Goal: Task Accomplishment & Management: Manage account settings

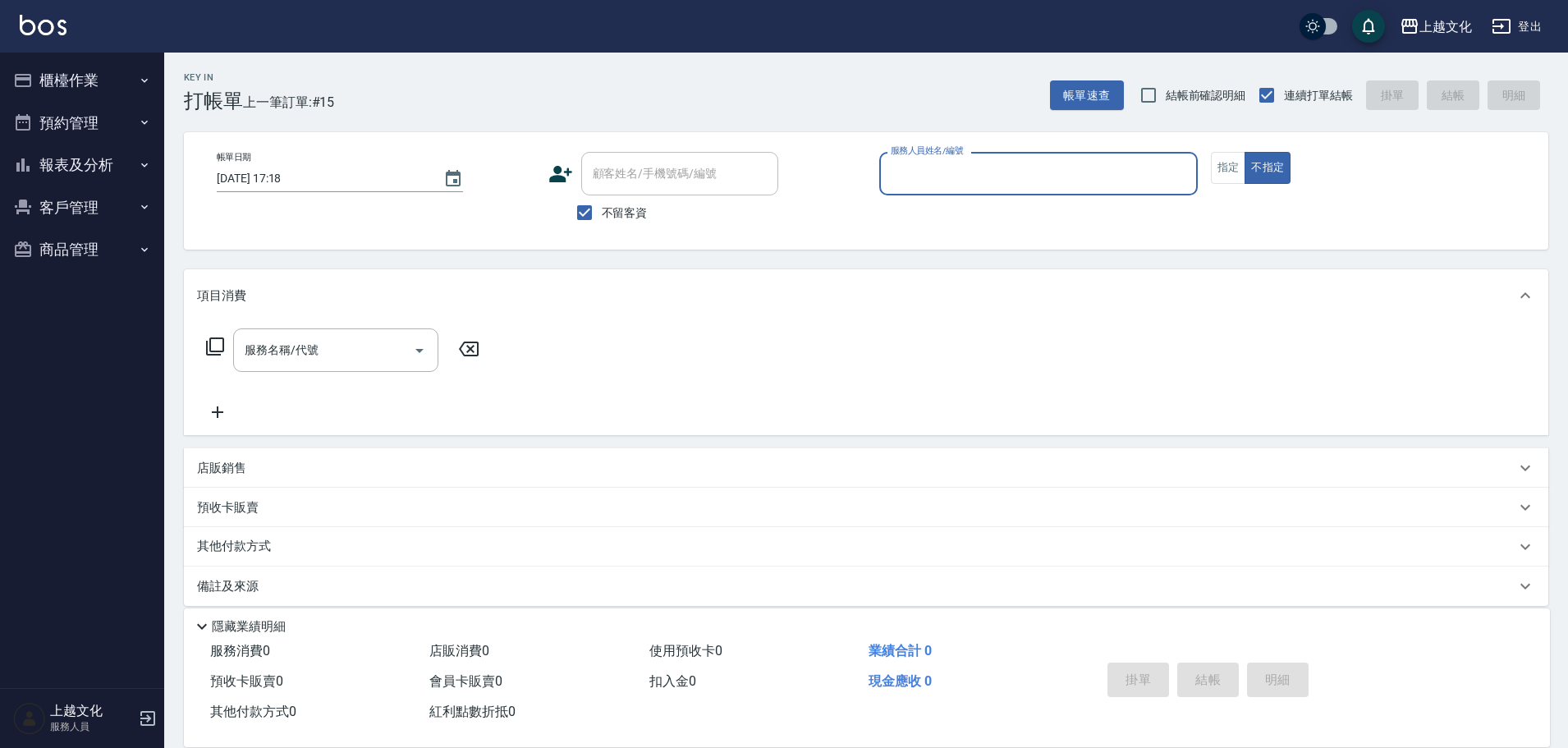
click at [950, 182] on input "服務人員姓名/編號" at bounding box center [1038, 174] width 304 height 29
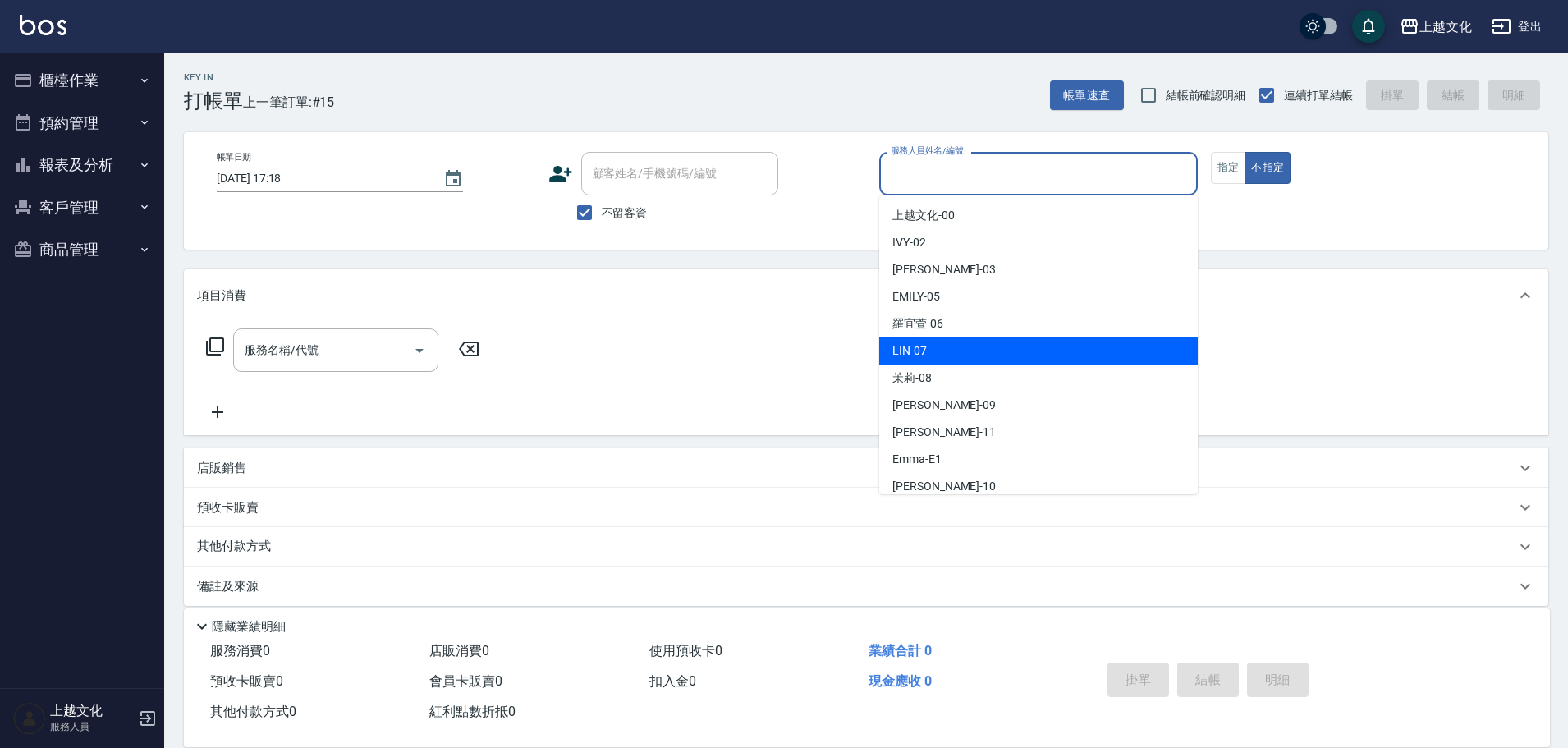
click at [972, 353] on div "[PERSON_NAME] -07" at bounding box center [1038, 351] width 318 height 27
type input "[PERSON_NAME]-07"
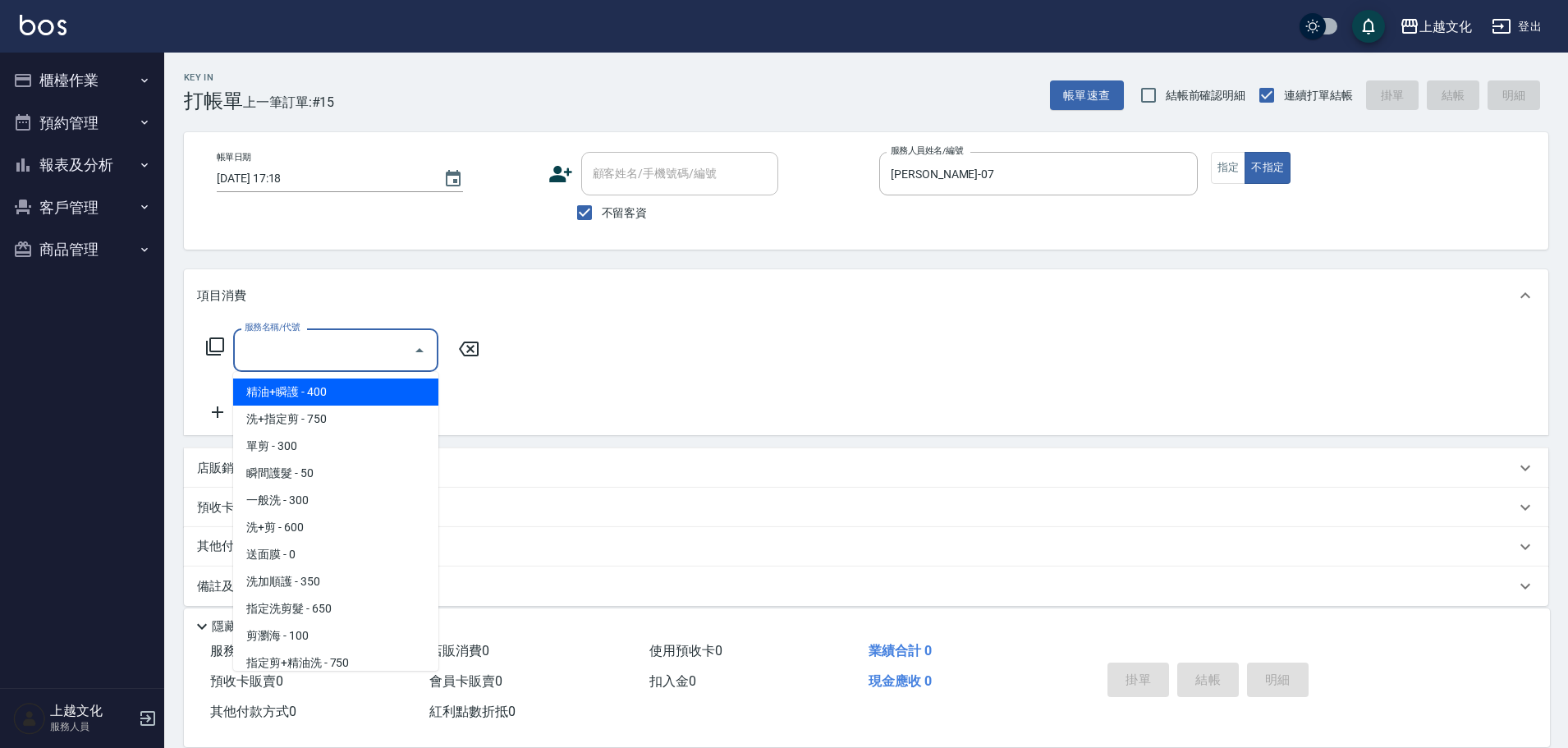
click at [309, 357] on input "服務名稱/代號" at bounding box center [323, 351] width 166 height 29
drag, startPoint x: 317, startPoint y: 391, endPoint x: 329, endPoint y: 386, distance: 13.0
click at [319, 381] on span "精油+瞬護 - 400" at bounding box center [335, 392] width 205 height 27
type input "精油+瞬護(101)"
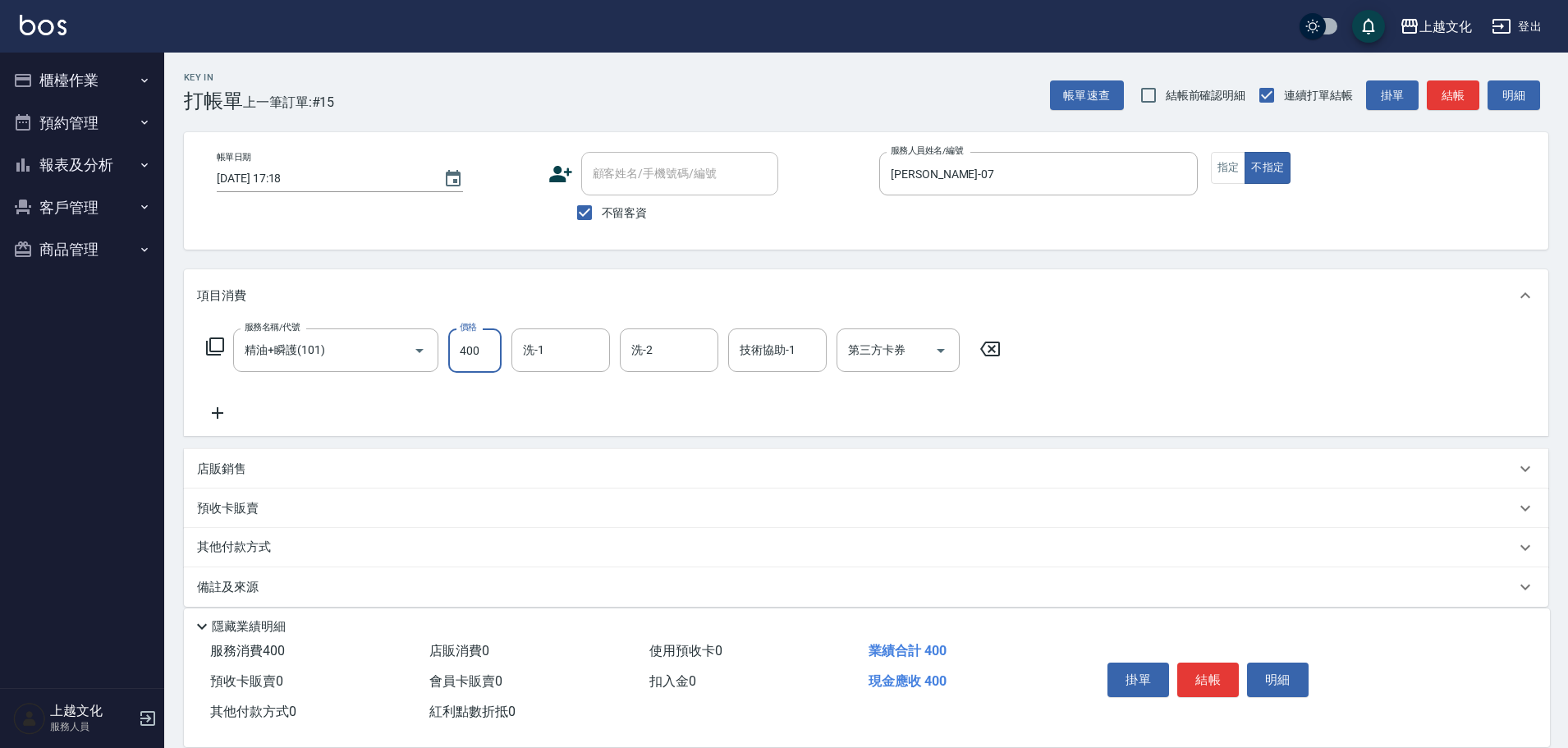
drag, startPoint x: 479, startPoint y: 349, endPoint x: 490, endPoint y: 339, distance: 14.9
click at [479, 349] on input "400" at bounding box center [475, 350] width 54 height 44
type input "500"
click at [1204, 669] on button "結帳" at bounding box center [1208, 680] width 62 height 34
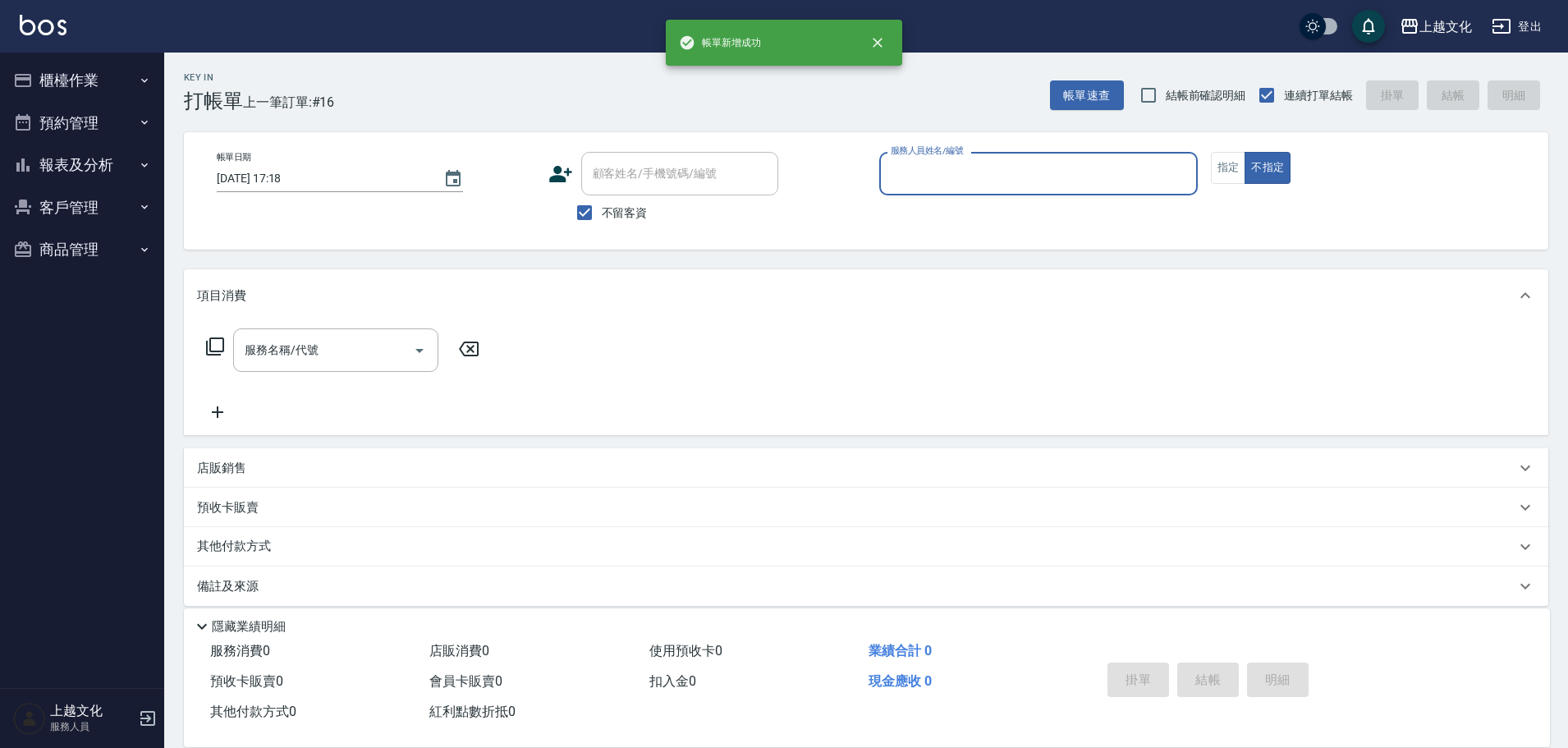
click at [1005, 182] on input "服務人員姓名/編號" at bounding box center [1038, 174] width 304 height 29
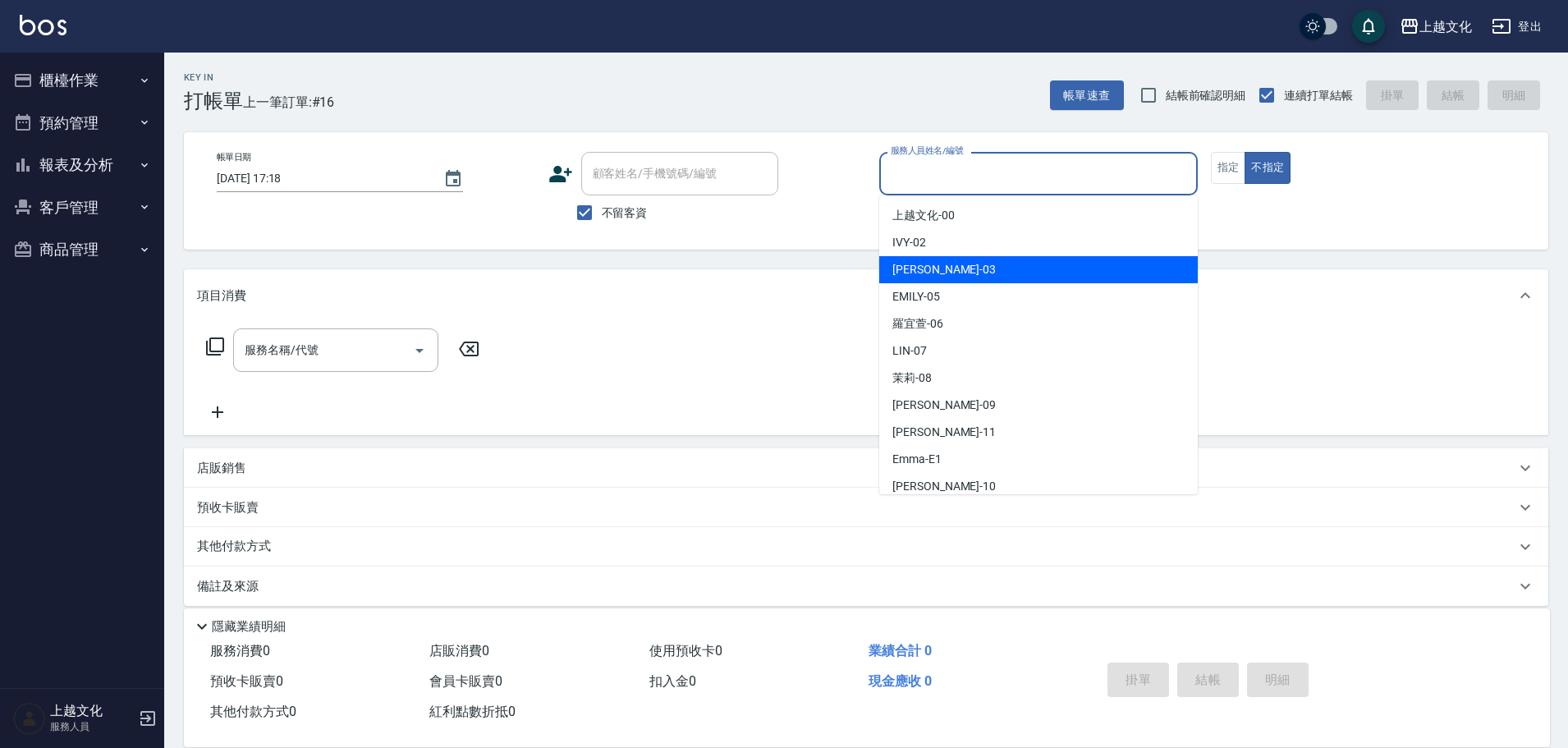
click at [982, 266] on div "[PERSON_NAME] -03" at bounding box center [1038, 270] width 318 height 27
type input "[PERSON_NAME]-03"
drag, startPoint x: 982, startPoint y: 266, endPoint x: 863, endPoint y: 269, distance: 119.0
click at [982, 266] on div "Key In 打帳單 上一筆訂單:#16 帳單速查 結帳前確認明細 連續打單結帳 掛單 結帳 明細 帳單日期 [DATE] 17:18 顧客姓名/手機號碼/編…" at bounding box center [866, 408] width 1404 height 711
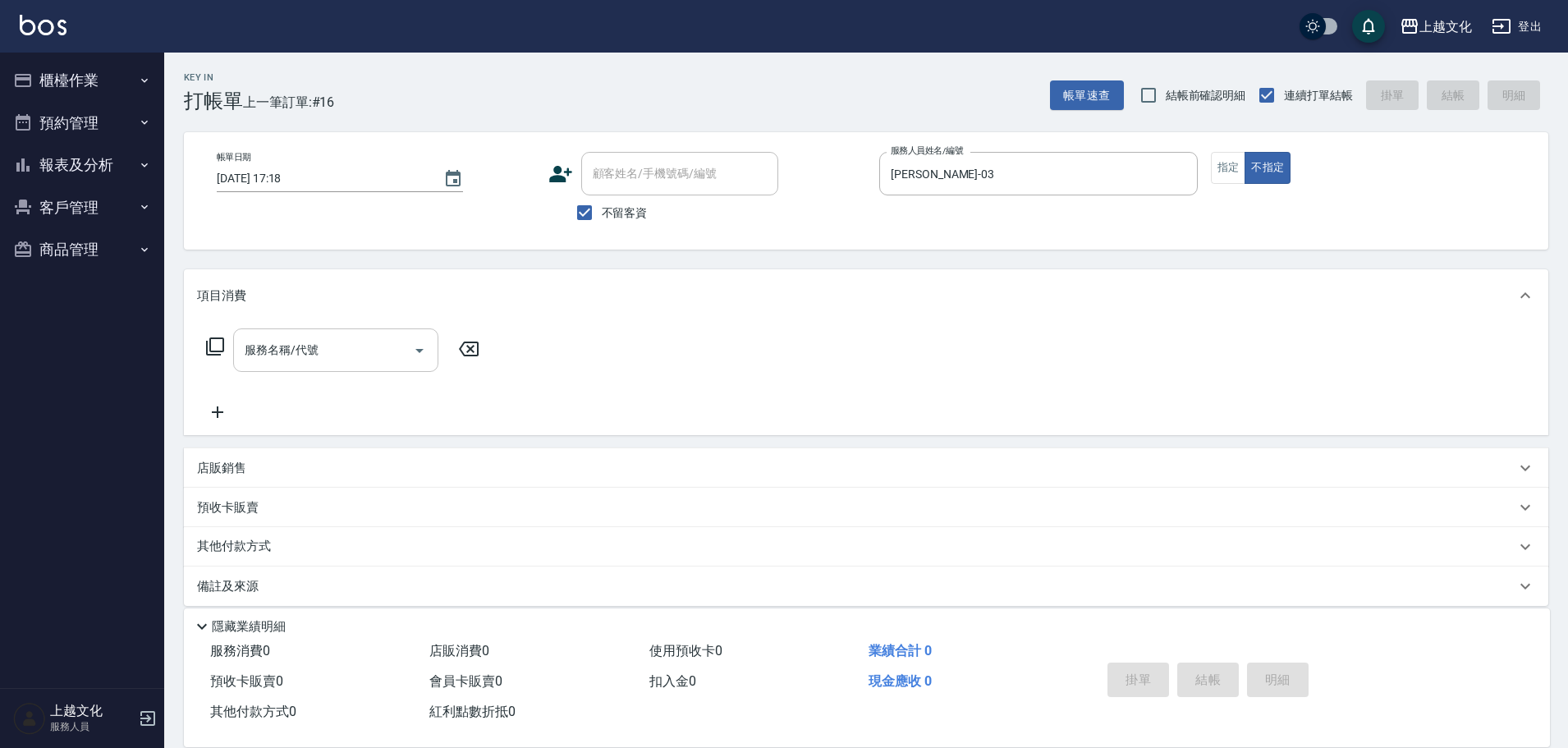
click at [334, 360] on input "服務名稱/代號" at bounding box center [323, 351] width 166 height 29
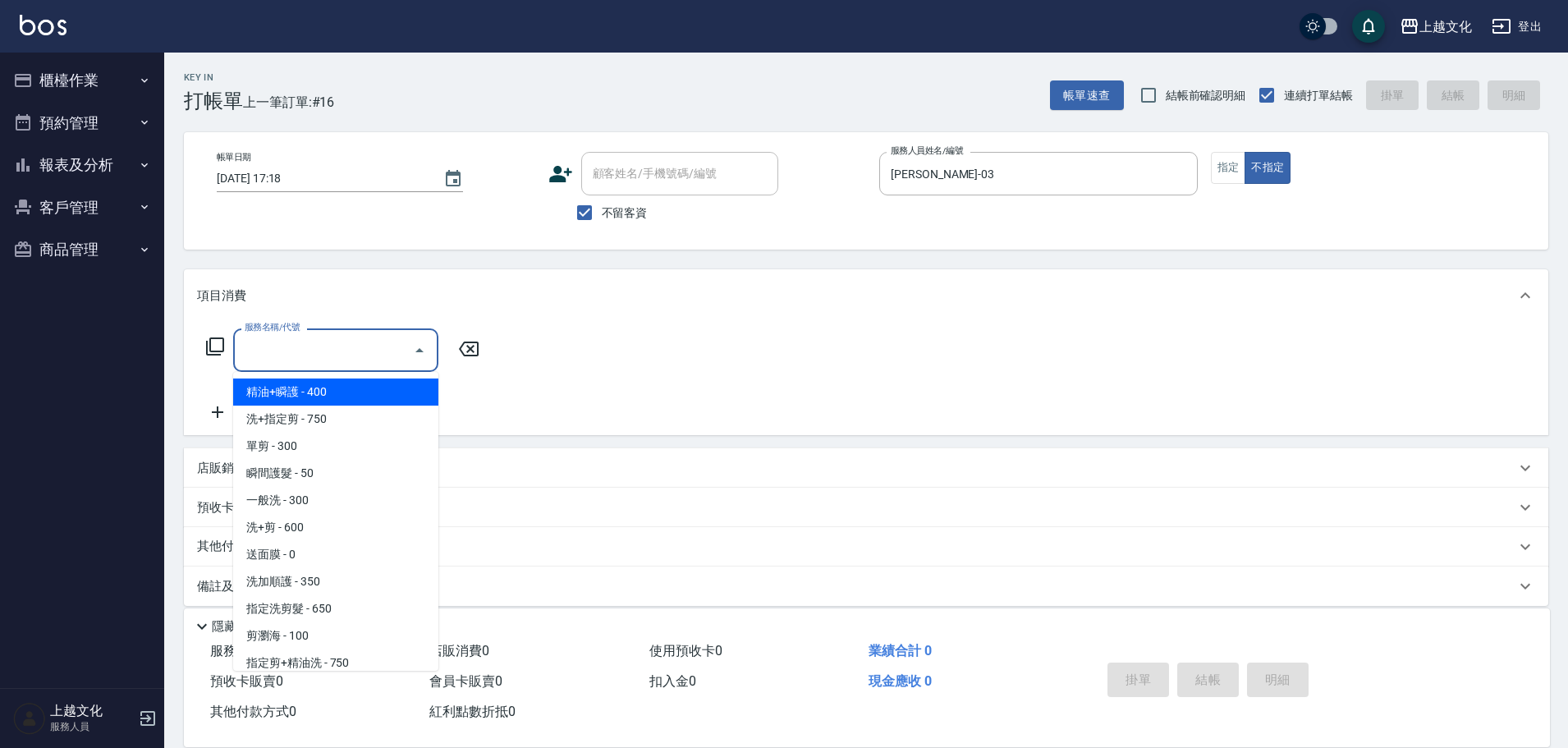
click at [329, 386] on span "精油+瞬護 - 400" at bounding box center [335, 392] width 205 height 27
type input "精油+瞬護(101)"
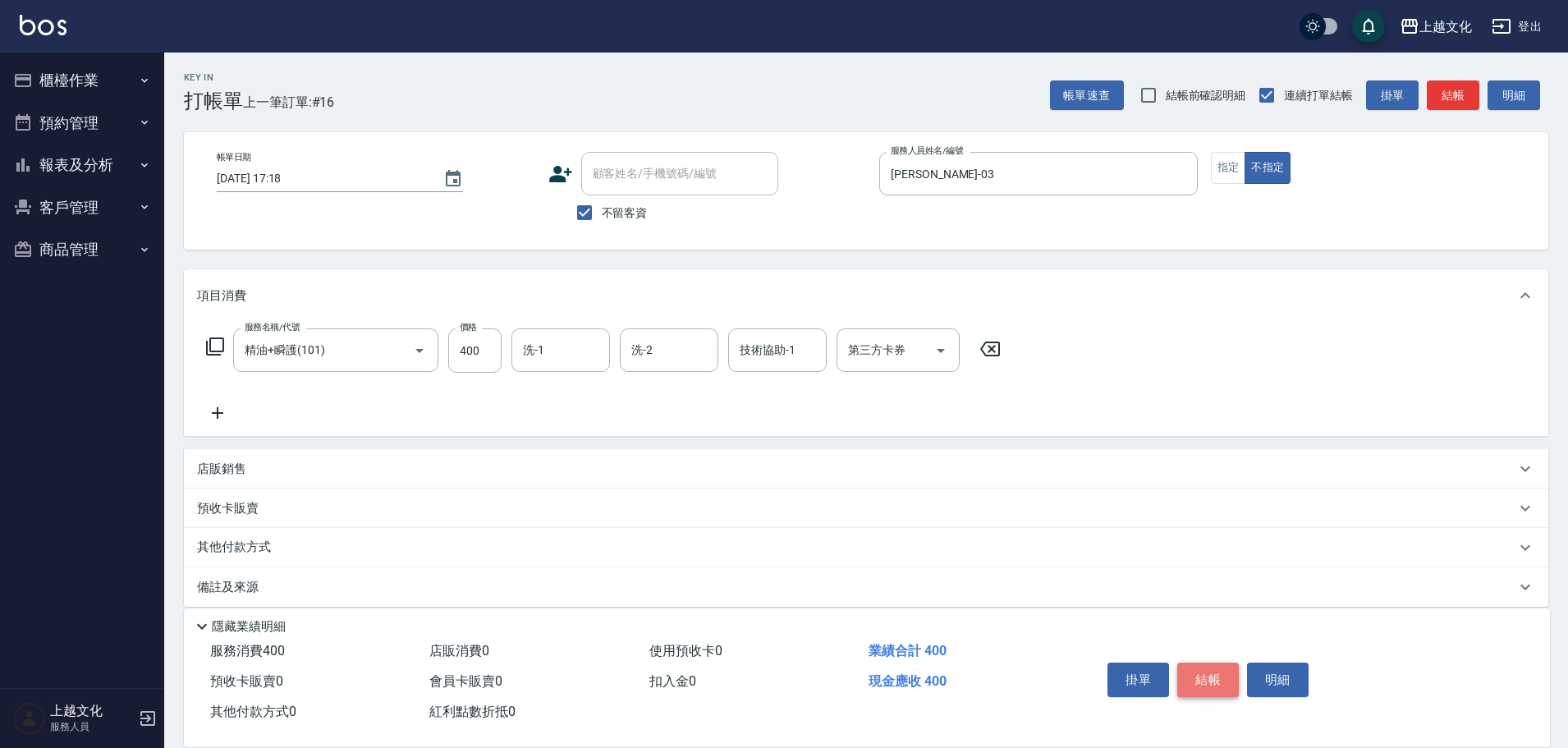
click at [1208, 665] on button "結帳" at bounding box center [1208, 680] width 62 height 34
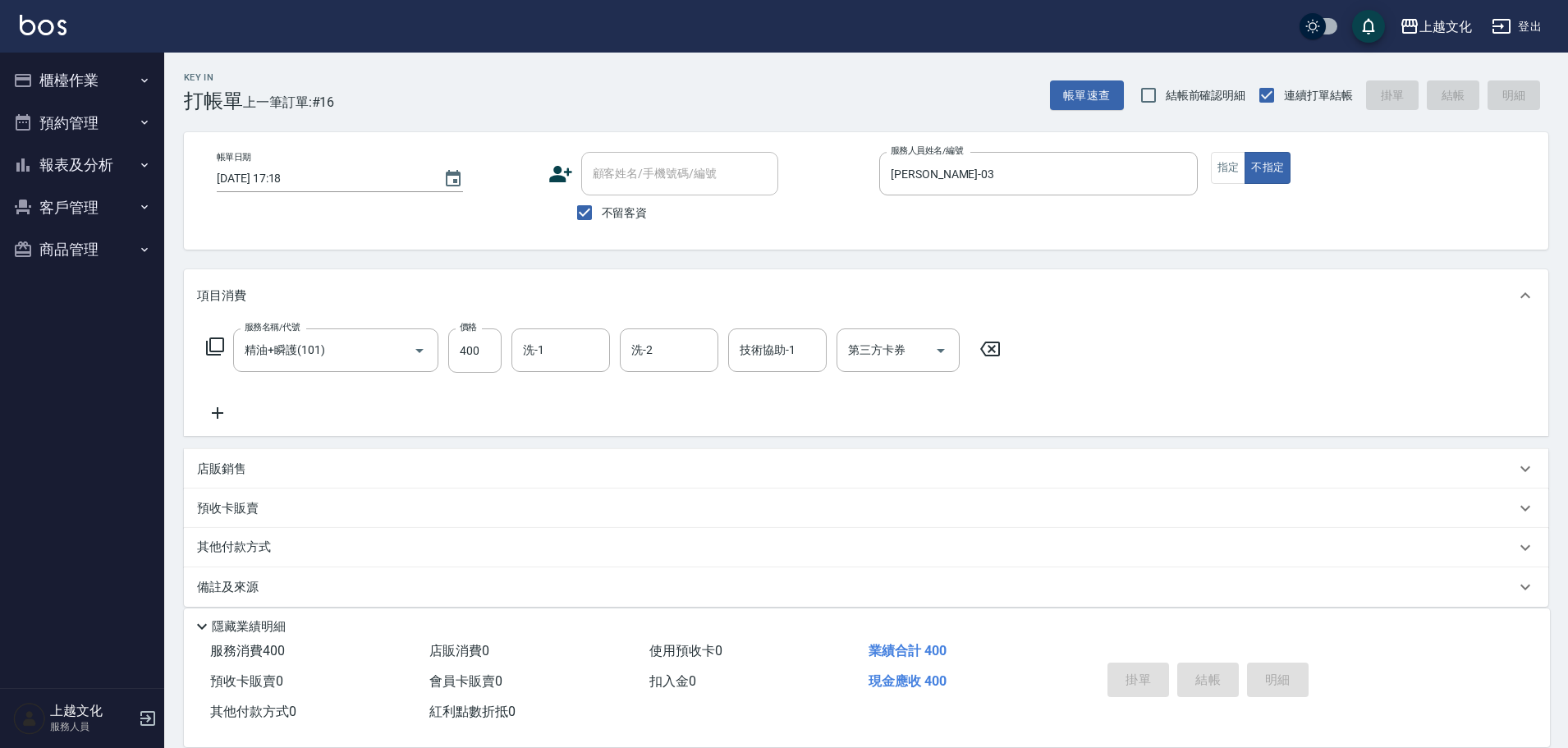
type input "[DATE] 17:19"
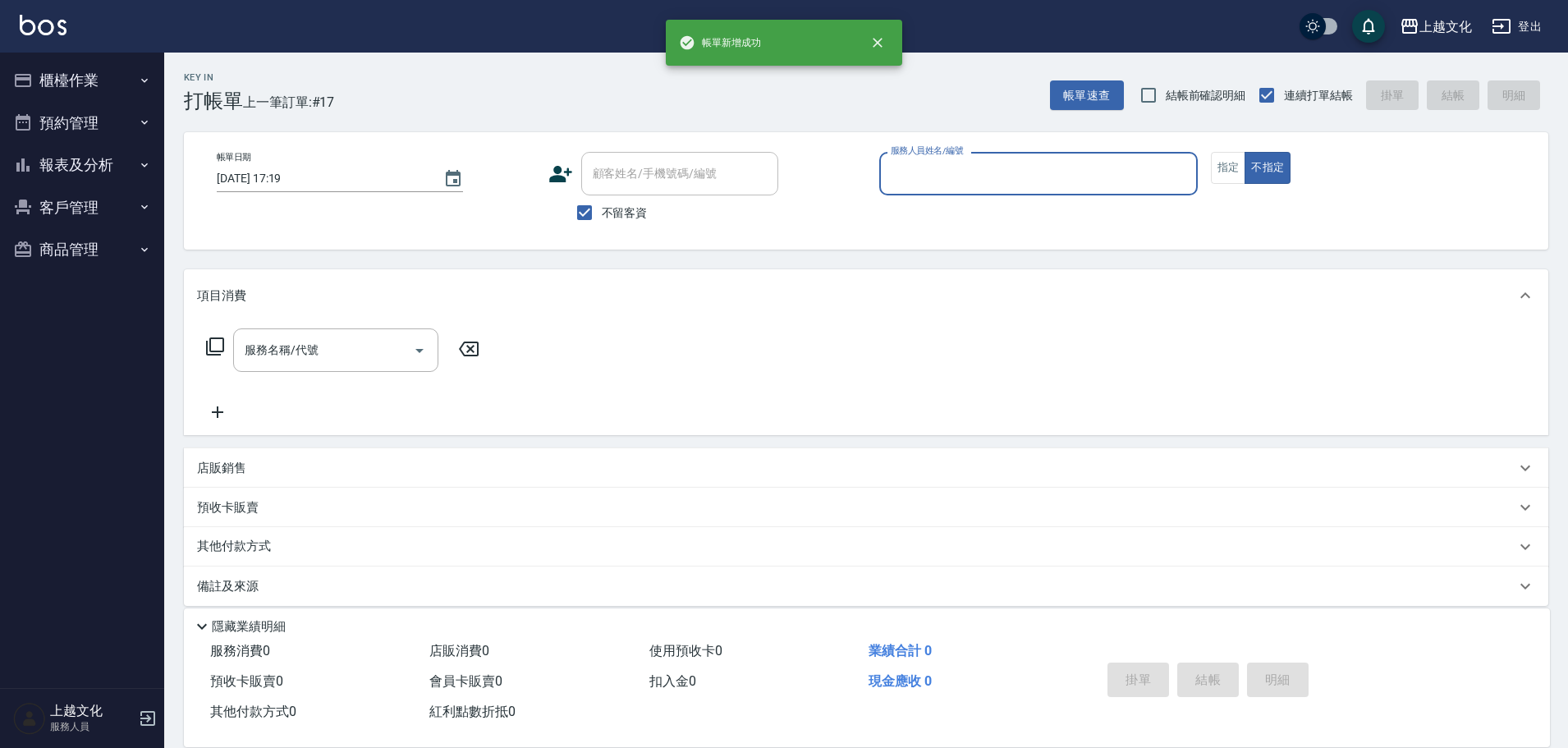
click at [1051, 172] on input "服務人員姓名/編號" at bounding box center [1038, 174] width 304 height 29
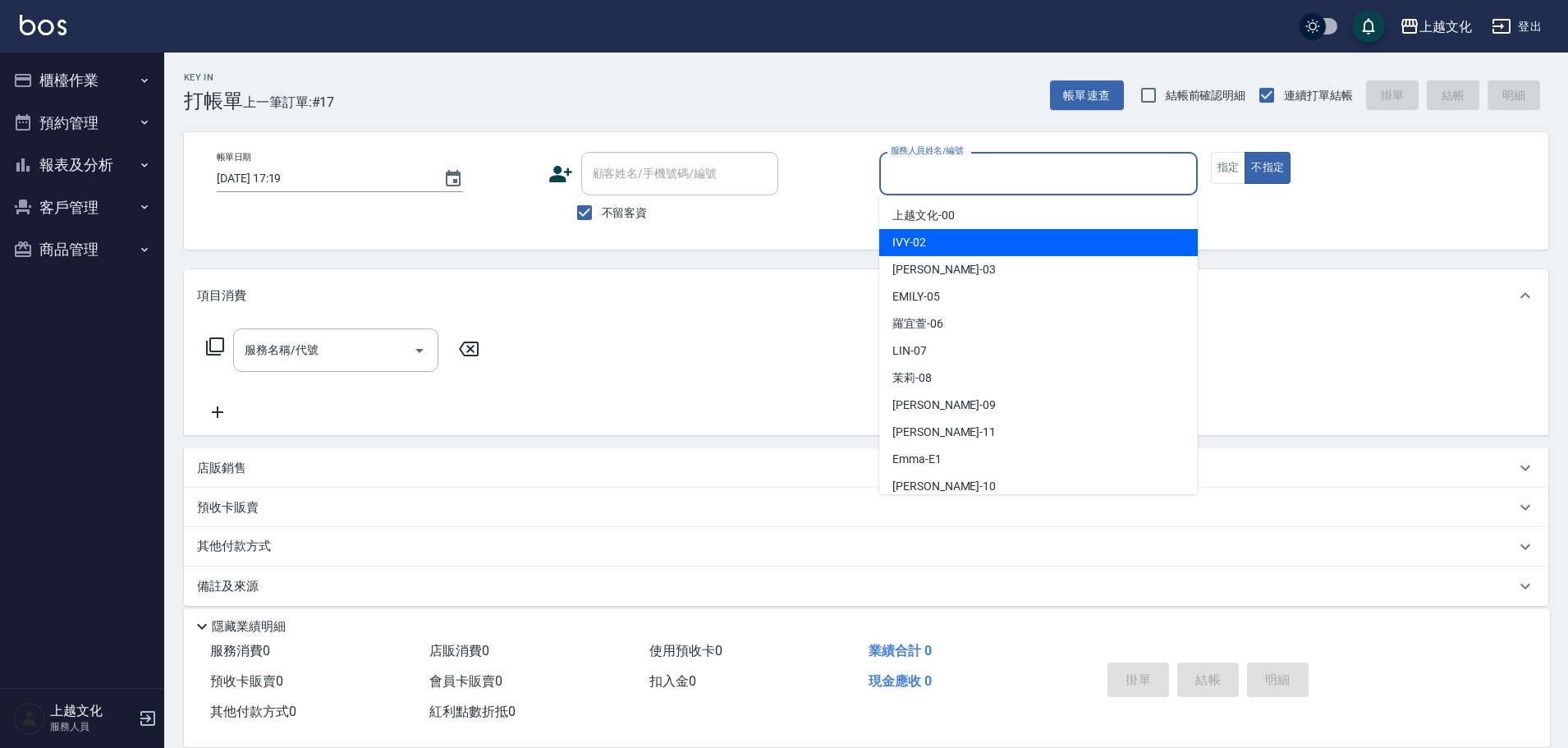
click at [972, 244] on div "IVY -02" at bounding box center [1038, 243] width 318 height 27
click at [972, 244] on div "帳單日期 [DATE] 17:19 顧客姓名/手機號碼/編號 顧客姓名/手機號碼/編號 不留客資 服務人員姓名/編號 服務人員姓名/編號 指定 不指定" at bounding box center [866, 190] width 1364 height 117
type input "IVY-02"
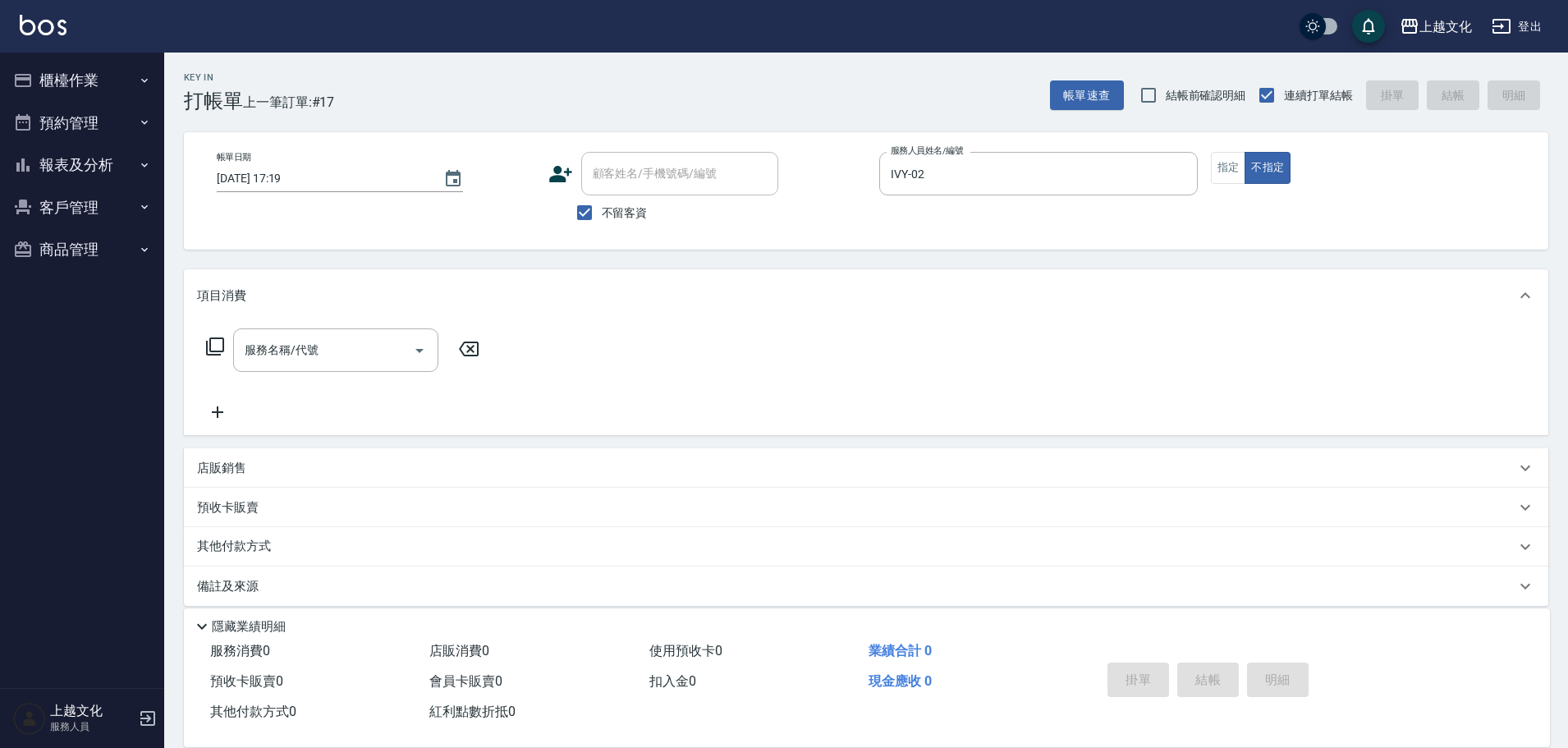
click at [220, 344] on icon at bounding box center [215, 347] width 20 height 20
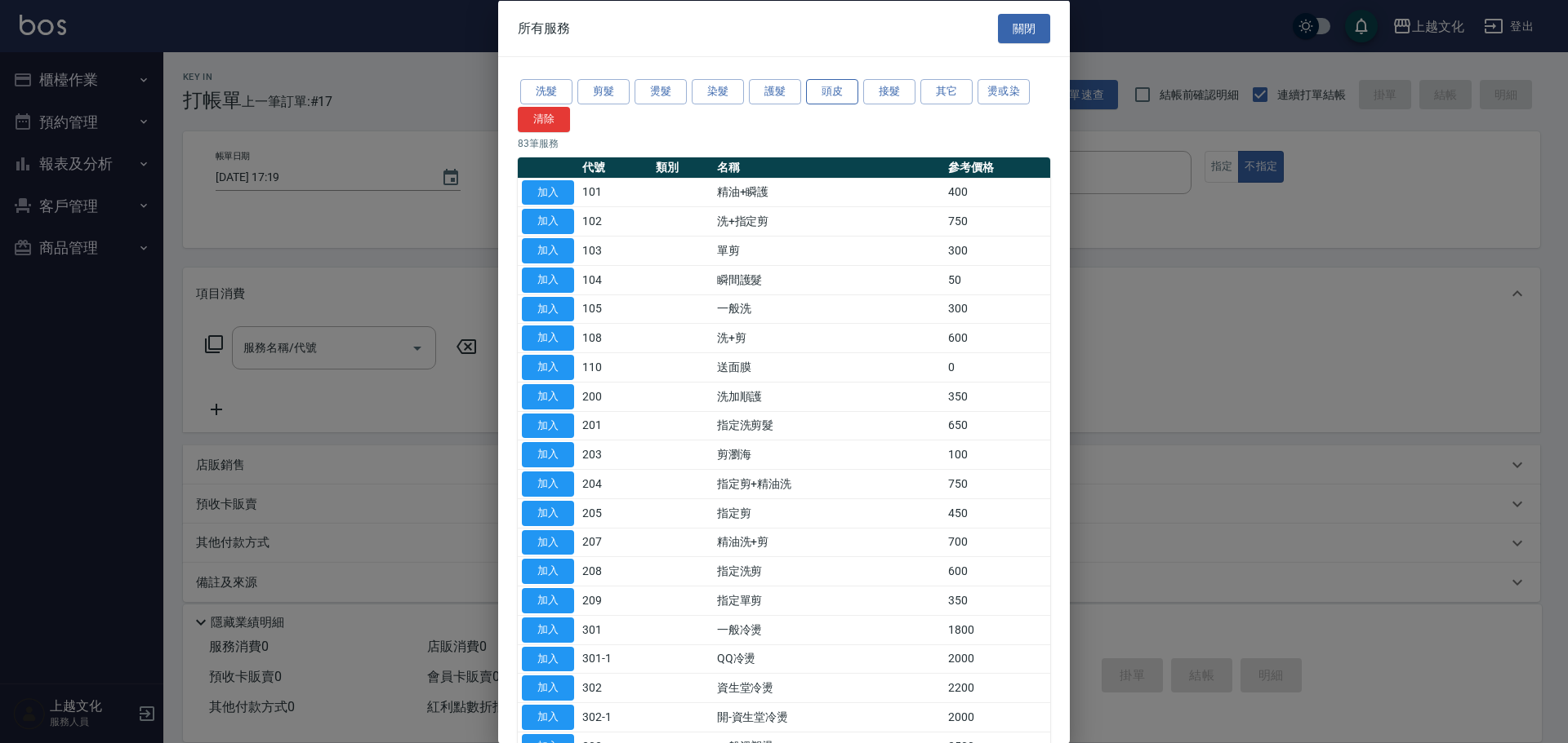
click at [814, 87] on button "頭皮" at bounding box center [832, 92] width 53 height 25
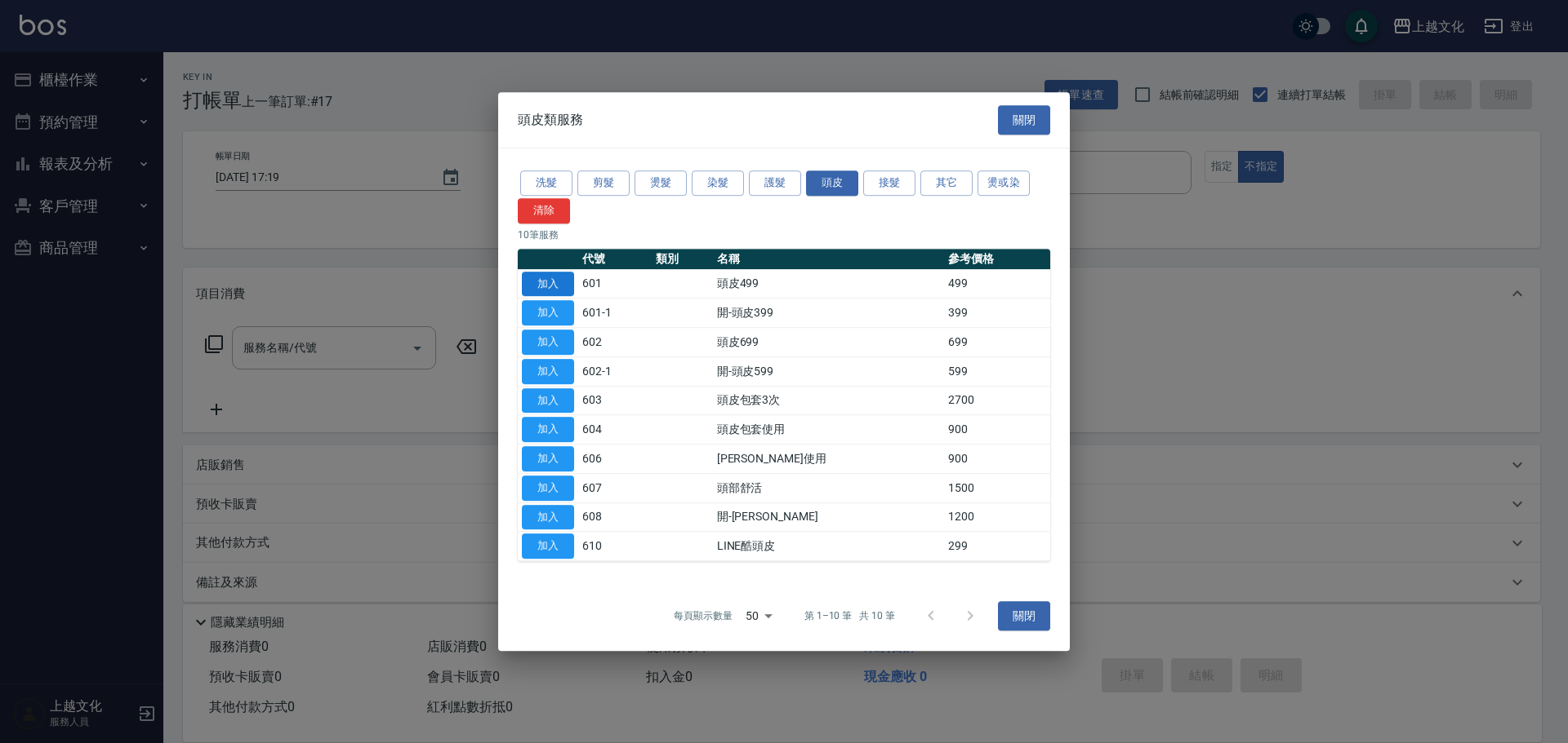
click at [555, 287] on button "加入" at bounding box center [547, 284] width 53 height 25
type input "頭皮499(601)"
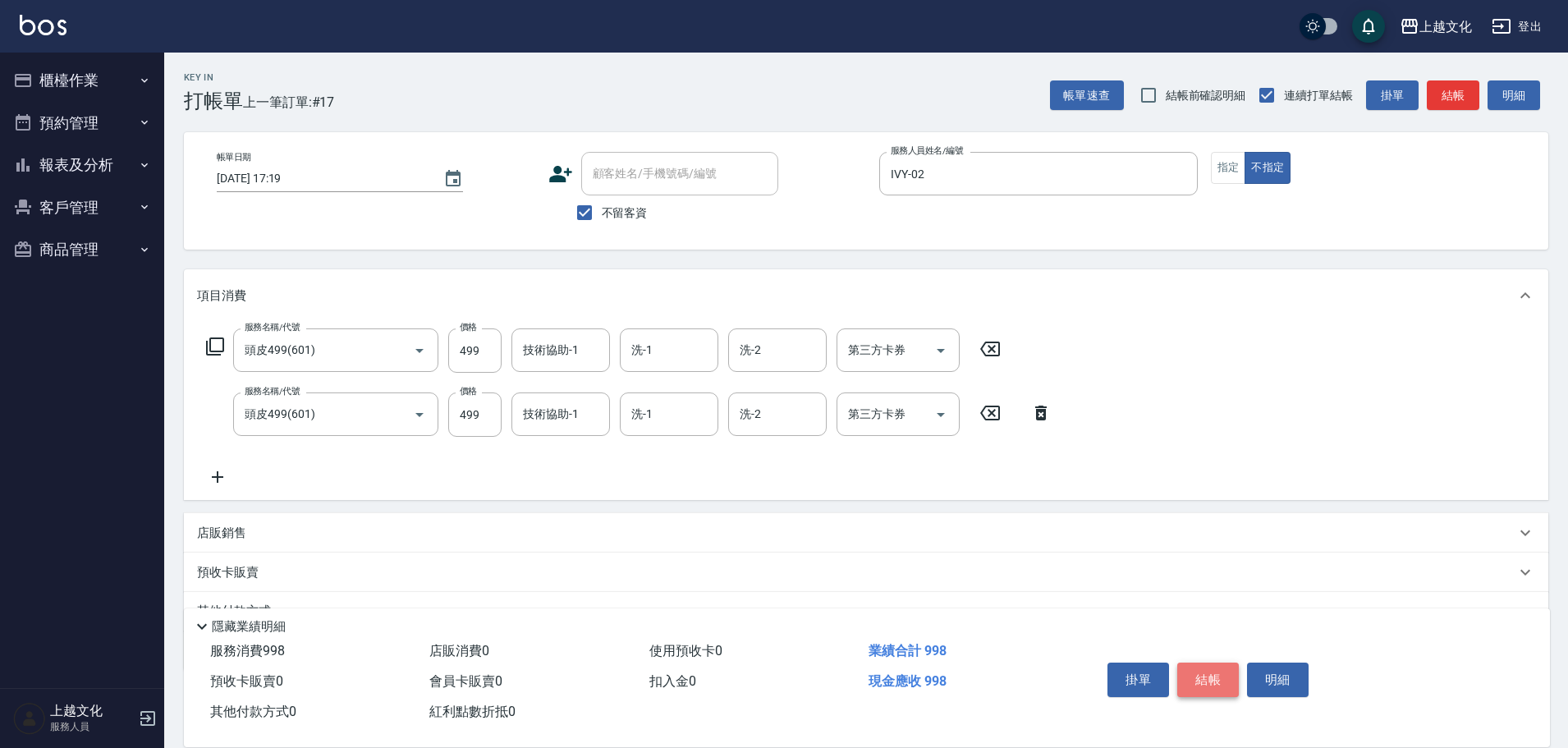
click at [1226, 675] on button "結帳" at bounding box center [1208, 680] width 62 height 34
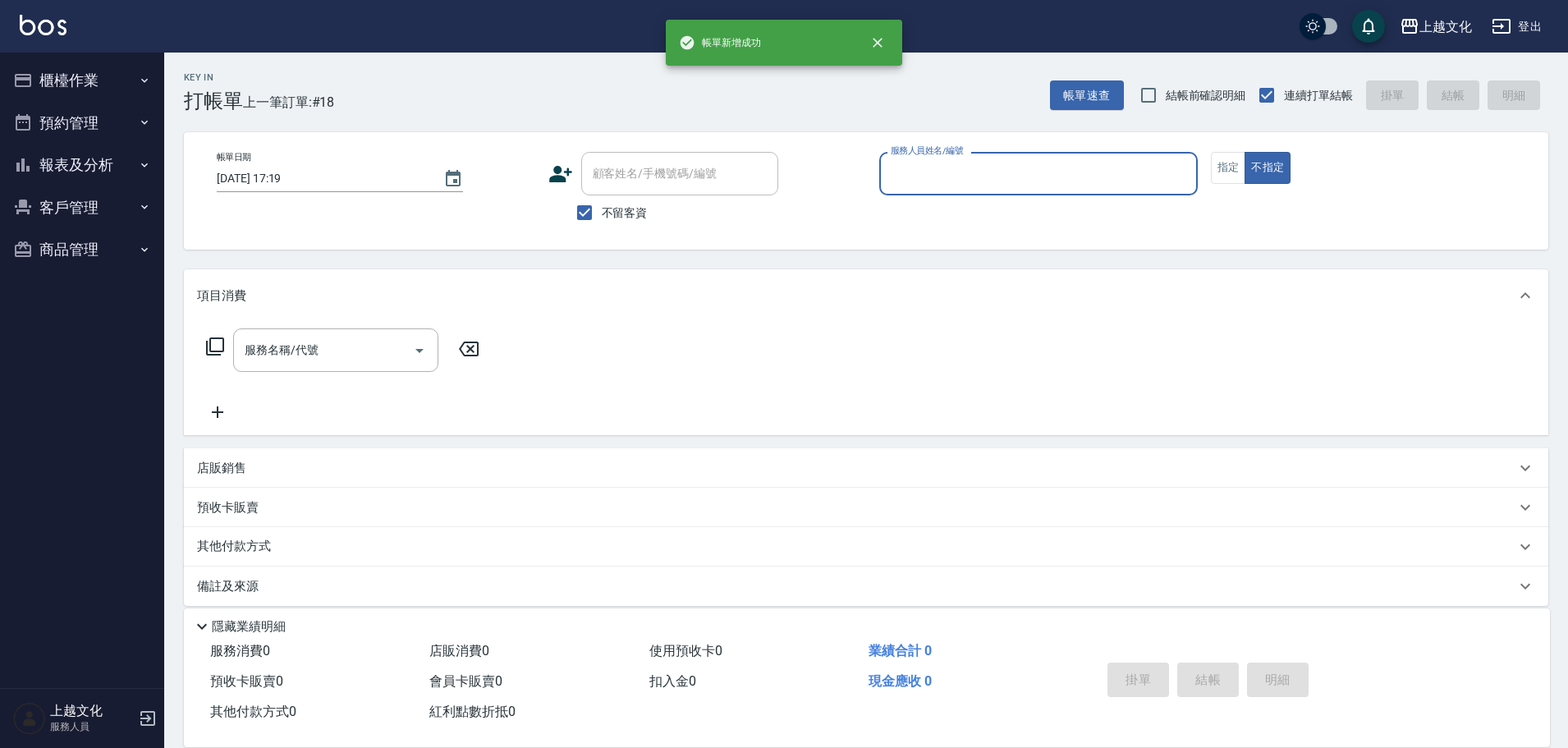
click at [975, 159] on div "服務人員姓名/編號" at bounding box center [1038, 173] width 318 height 44
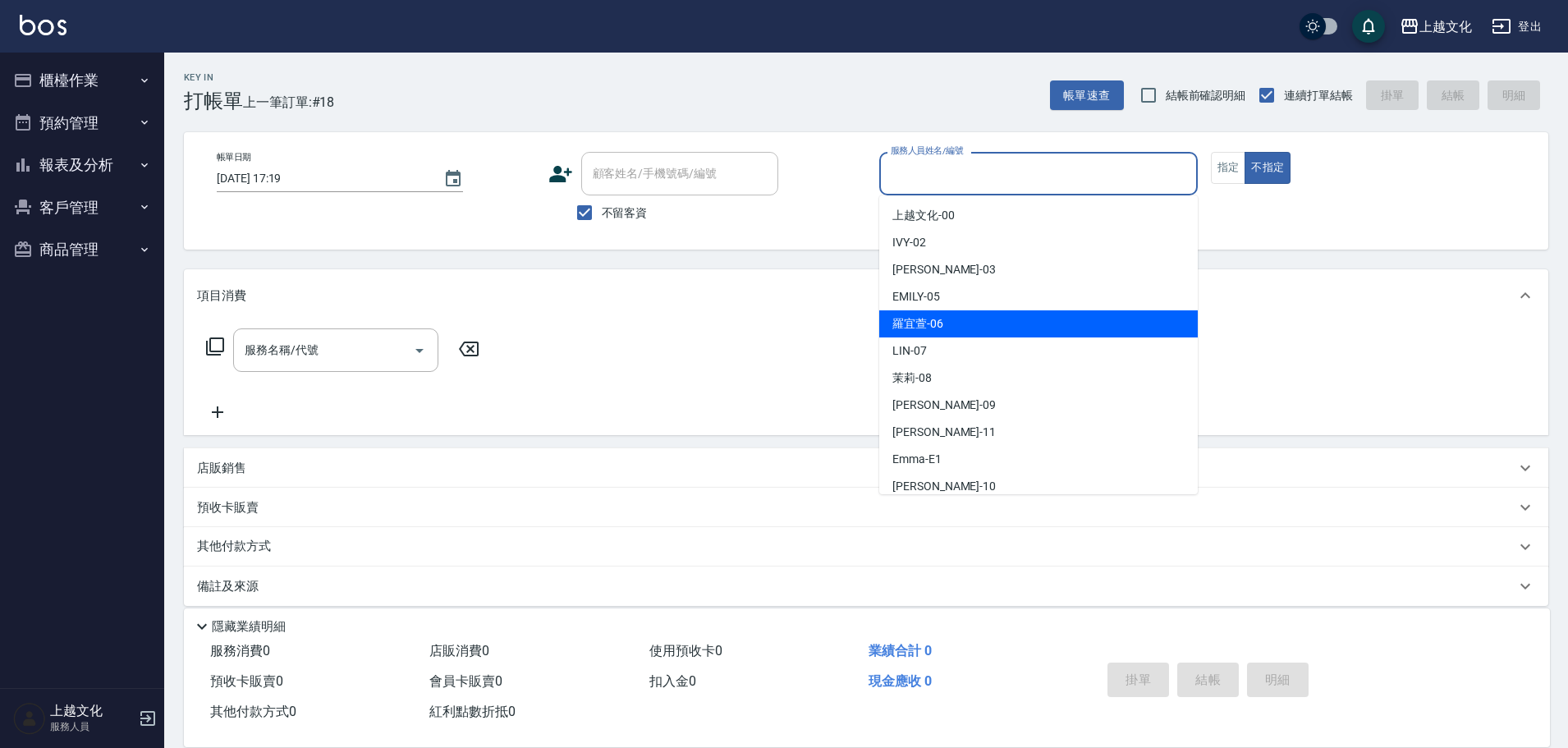
click at [961, 320] on div "[PERSON_NAME]-06" at bounding box center [1038, 324] width 318 height 27
type input "[PERSON_NAME]-06"
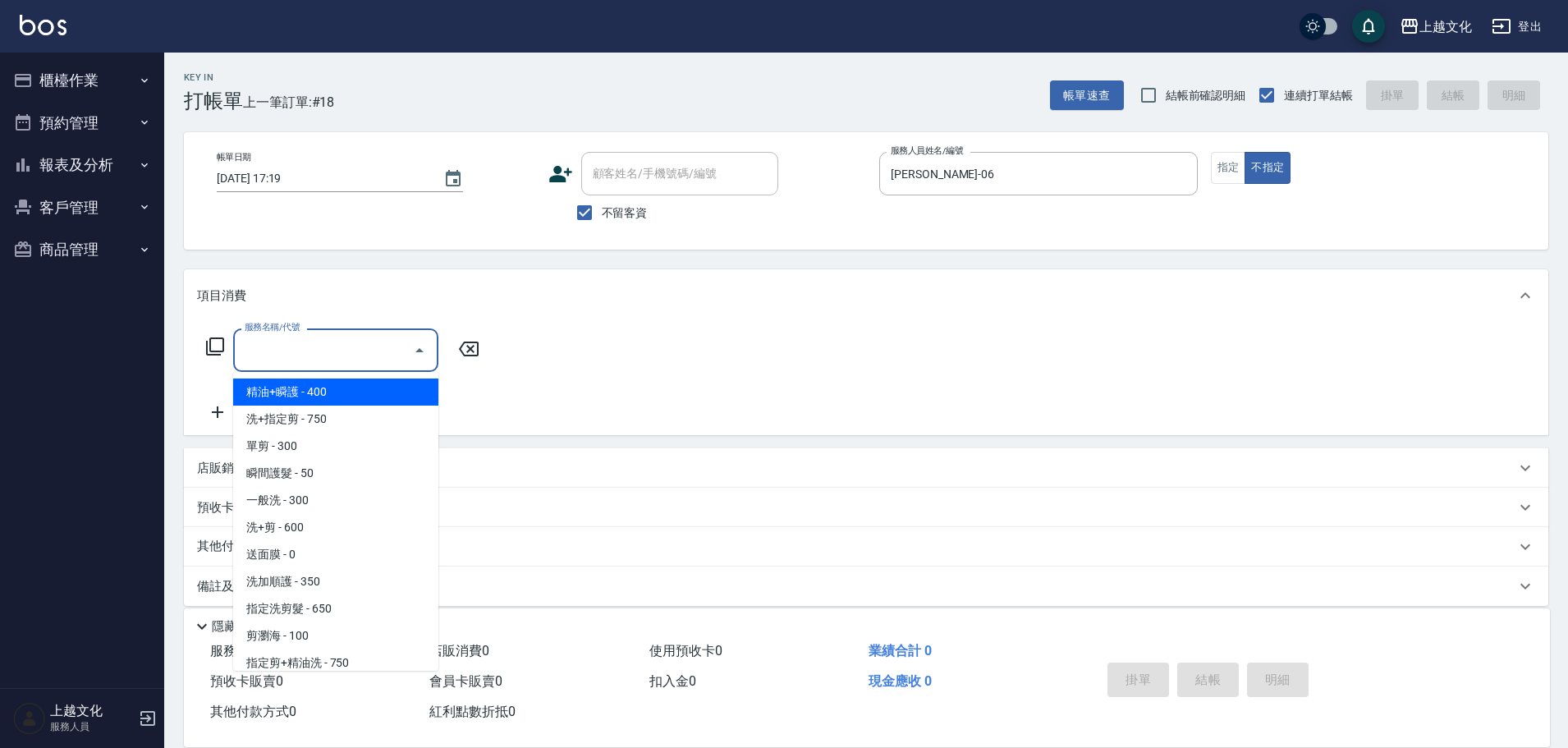
click at [283, 355] on input "服務名稱/代號" at bounding box center [323, 351] width 166 height 29
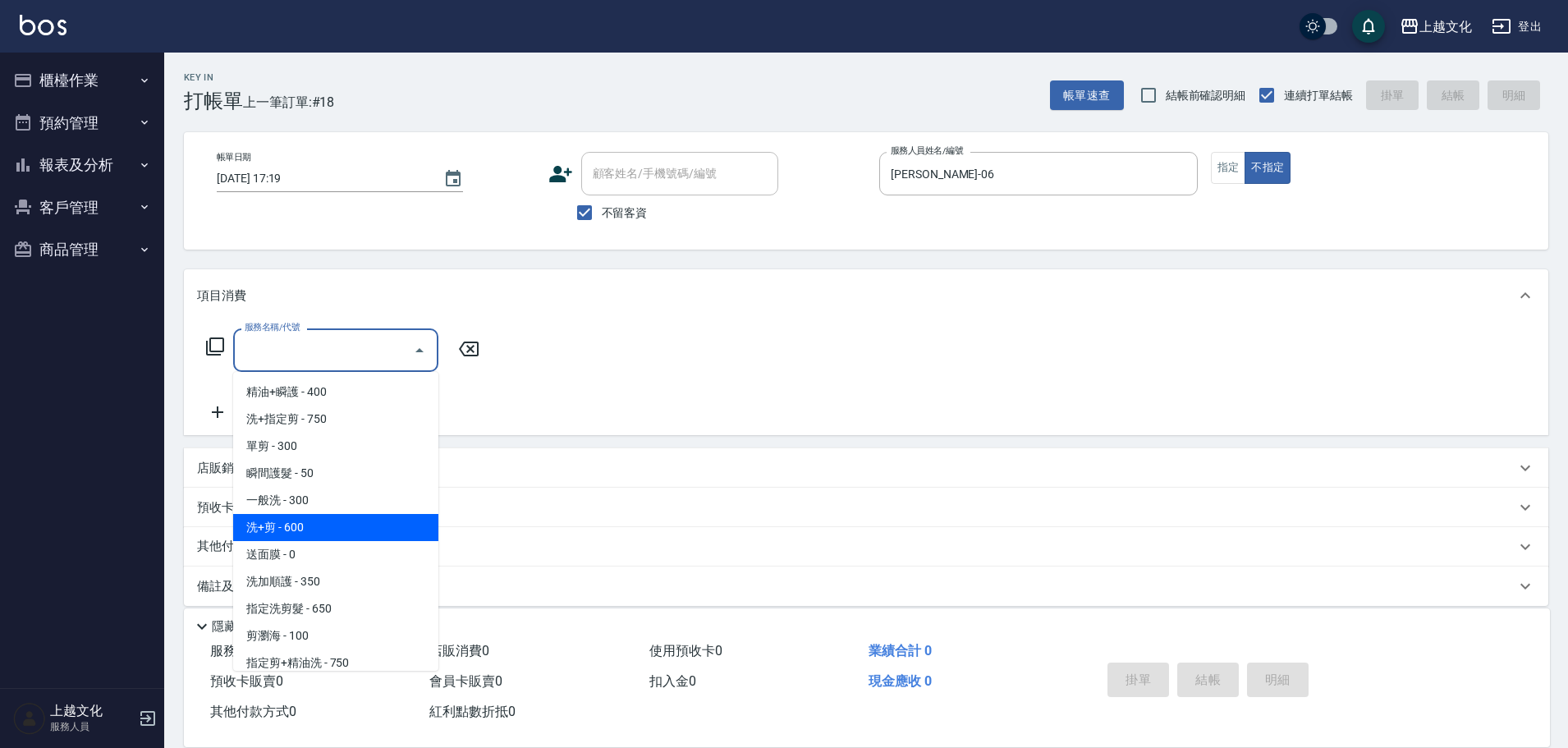
click at [305, 521] on span "洗+剪 - 600" at bounding box center [335, 527] width 205 height 27
type input "洗+剪(108)"
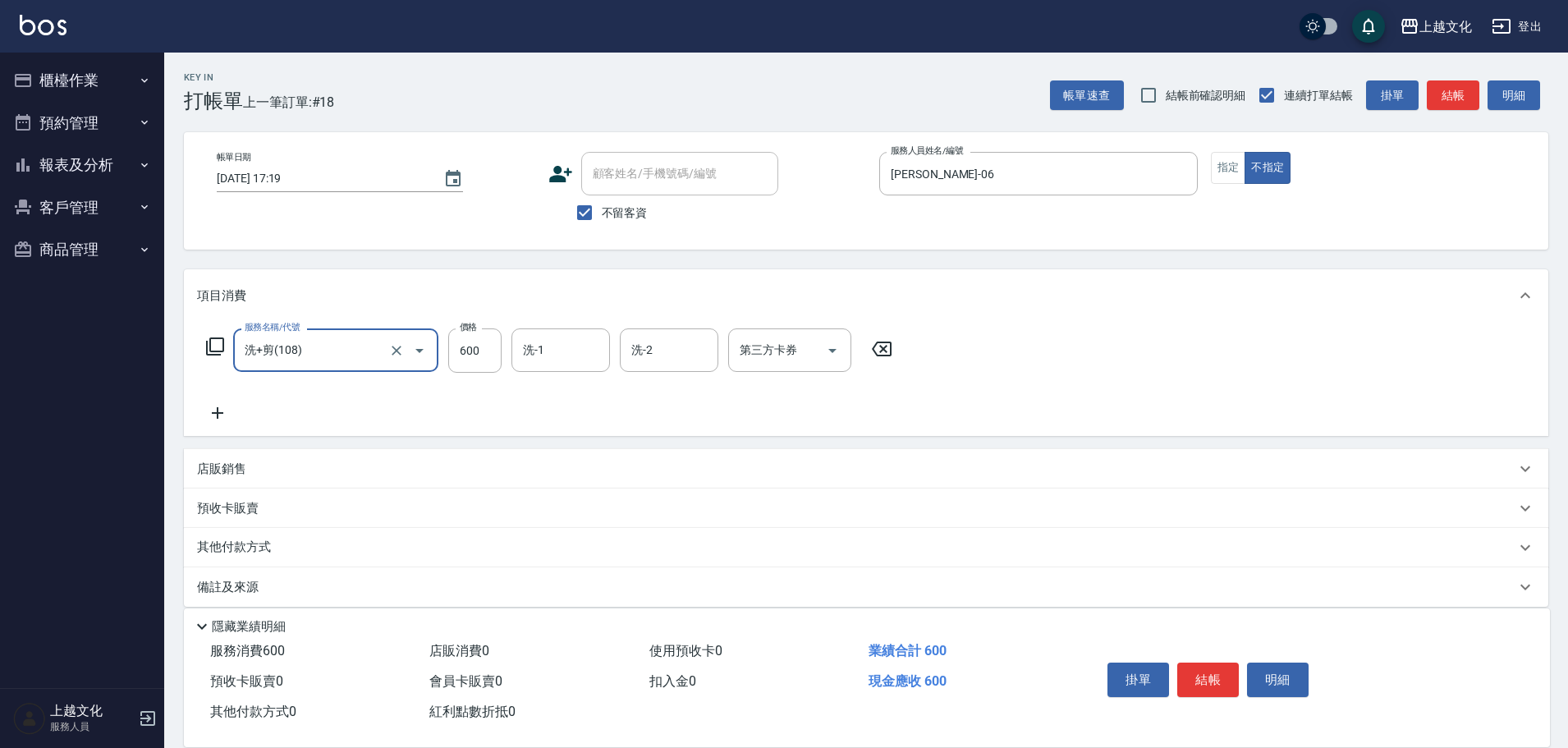
click at [1214, 674] on button "結帳" at bounding box center [1208, 680] width 62 height 34
click at [1214, 674] on div "掛單 結帳 明細" at bounding box center [1208, 683] width 214 height 52
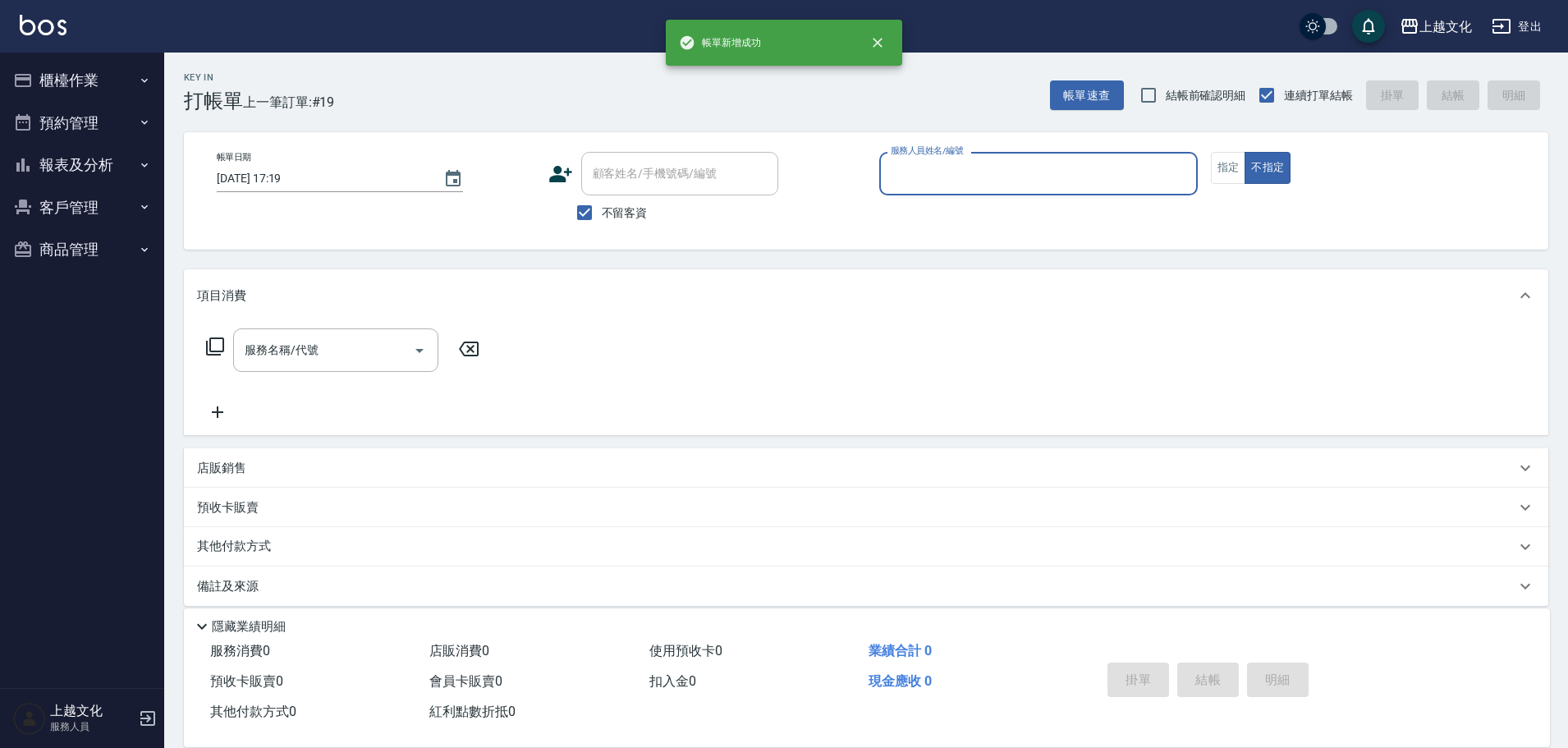
click at [67, 161] on button "報表及分析" at bounding box center [82, 165] width 152 height 43
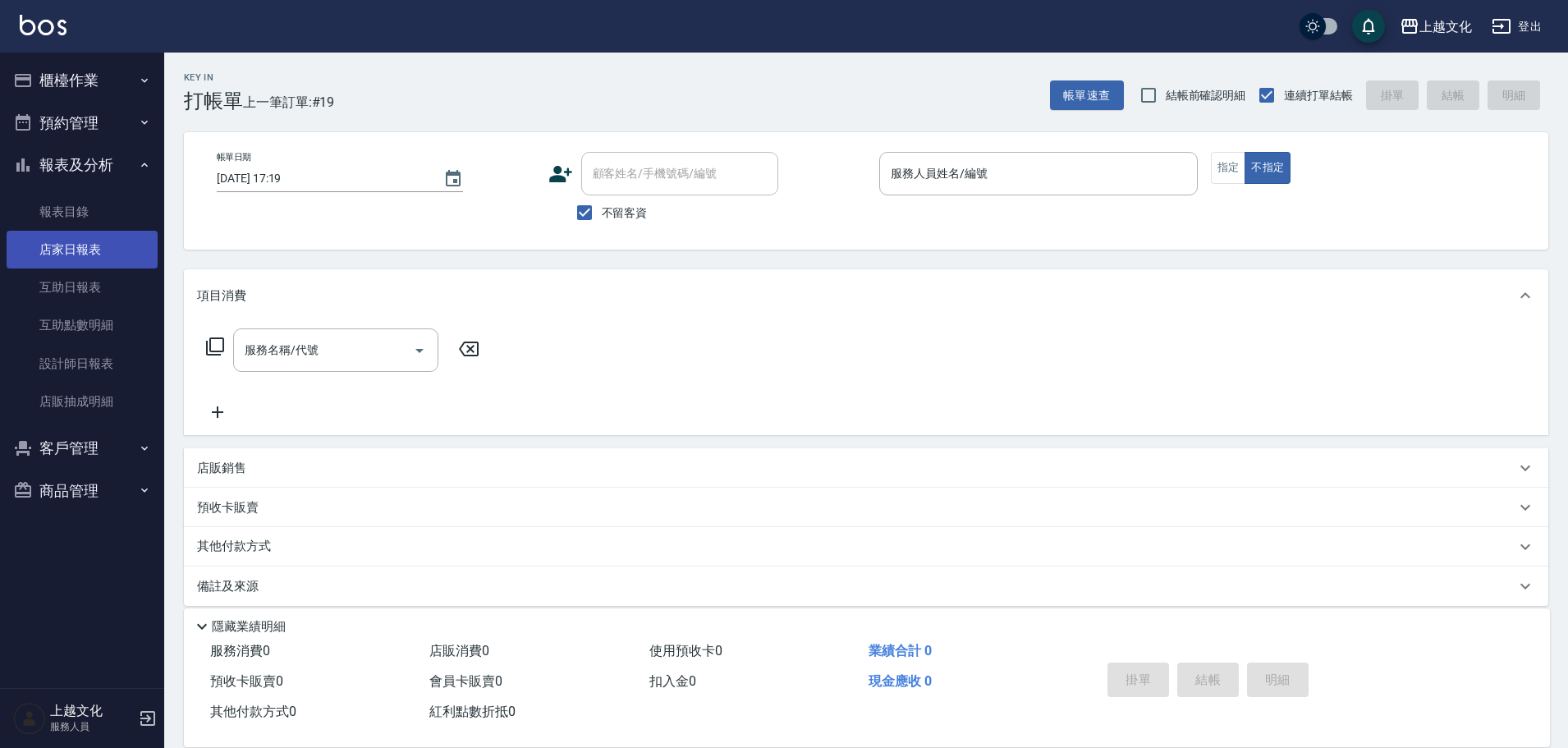
click at [74, 246] on link "店家日報表" at bounding box center [82, 249] width 152 height 38
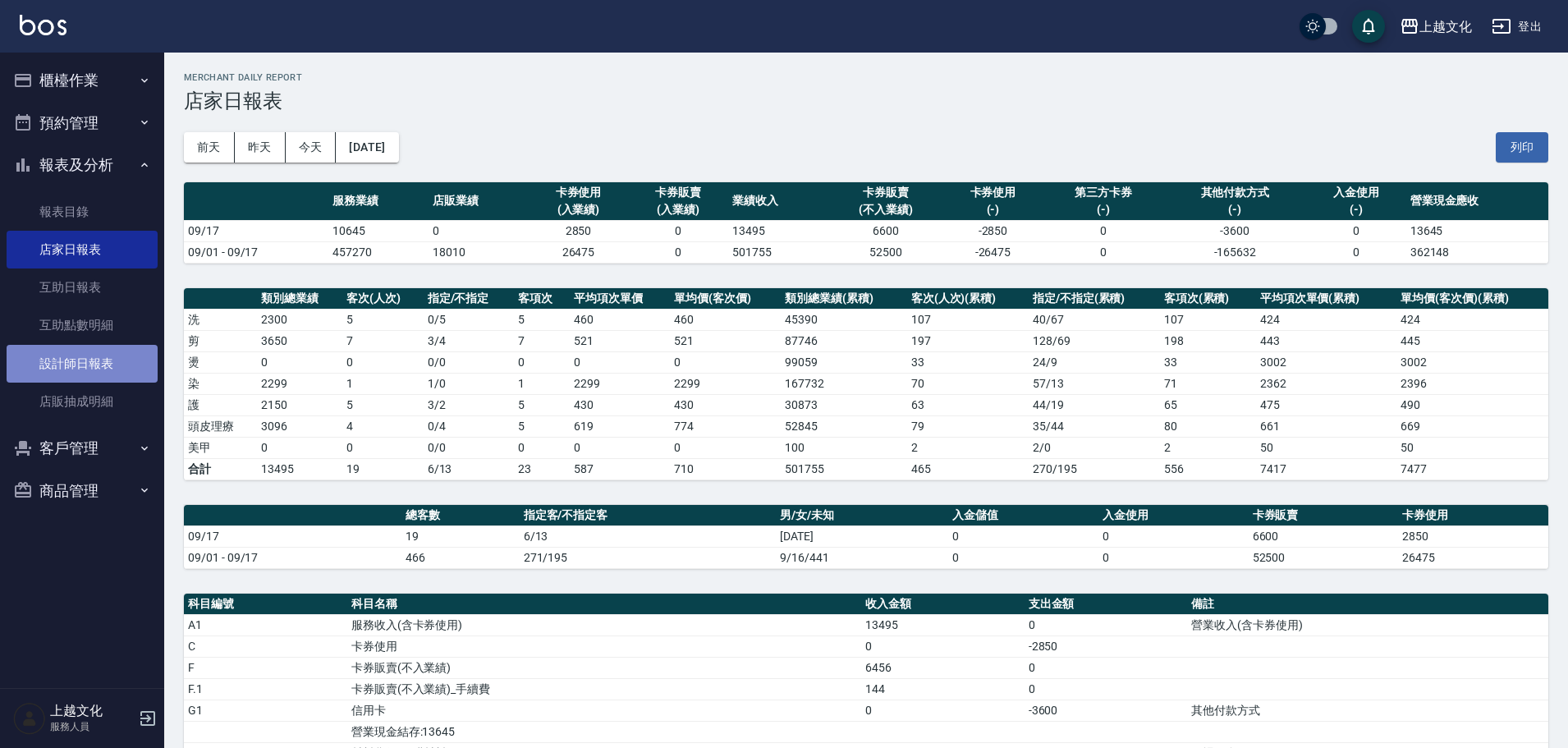
click at [82, 367] on link "設計師日報表" at bounding box center [82, 364] width 152 height 38
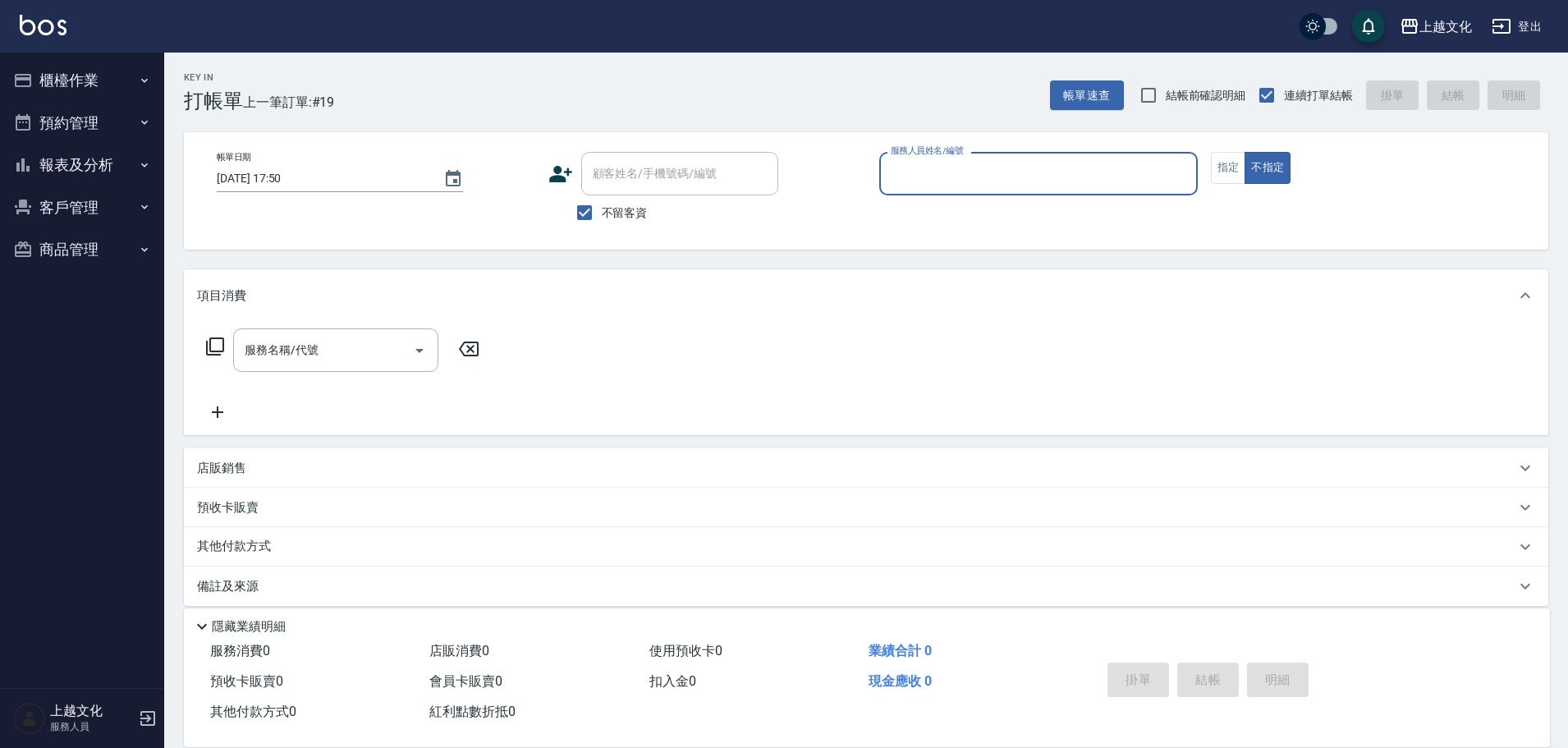
click at [992, 180] on input "服務人員姓名/編號" at bounding box center [1038, 174] width 304 height 29
click at [992, 181] on input "服務人員姓名/編號" at bounding box center [1038, 174] width 304 height 29
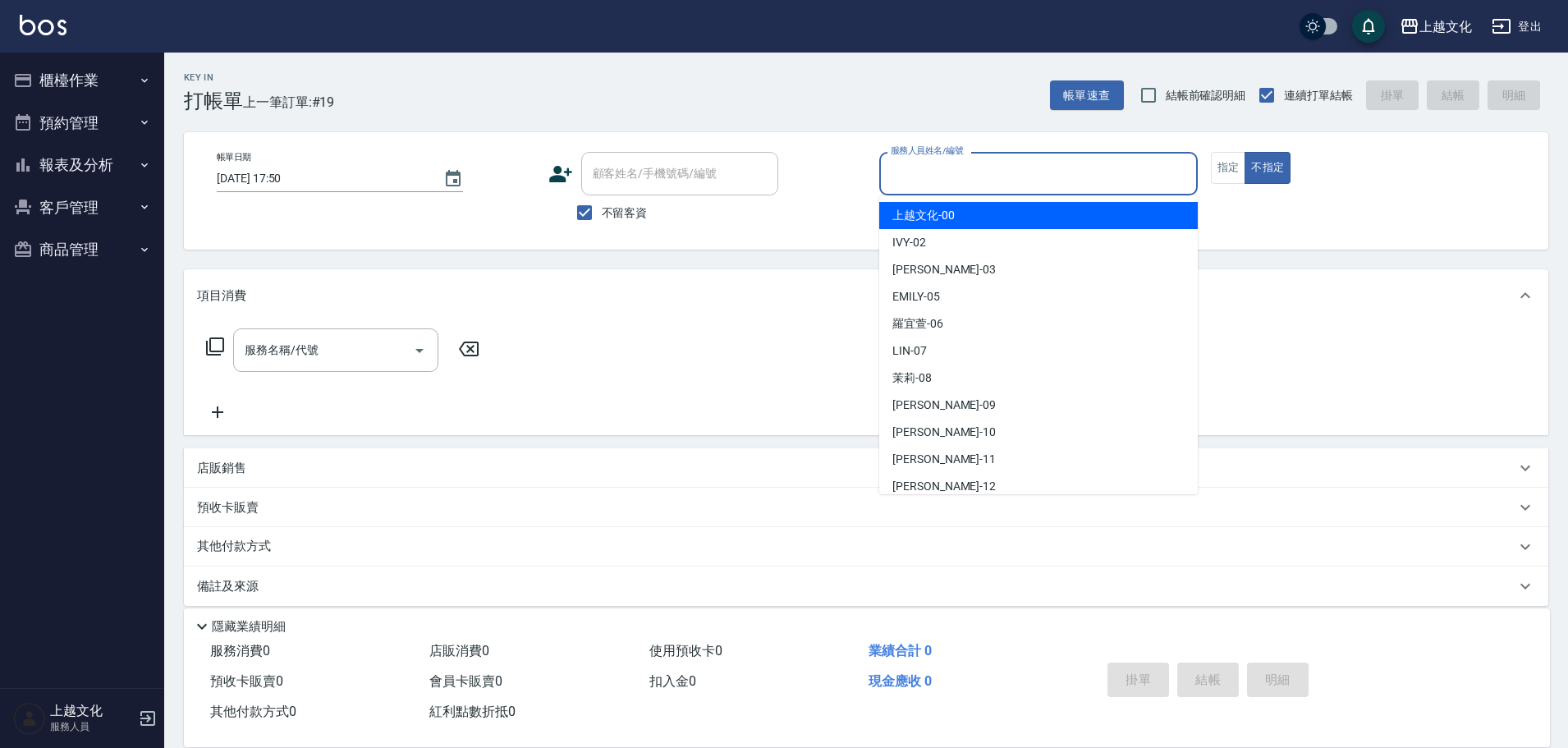
click at [971, 171] on input "服務人員姓名/編號" at bounding box center [1038, 174] width 304 height 29
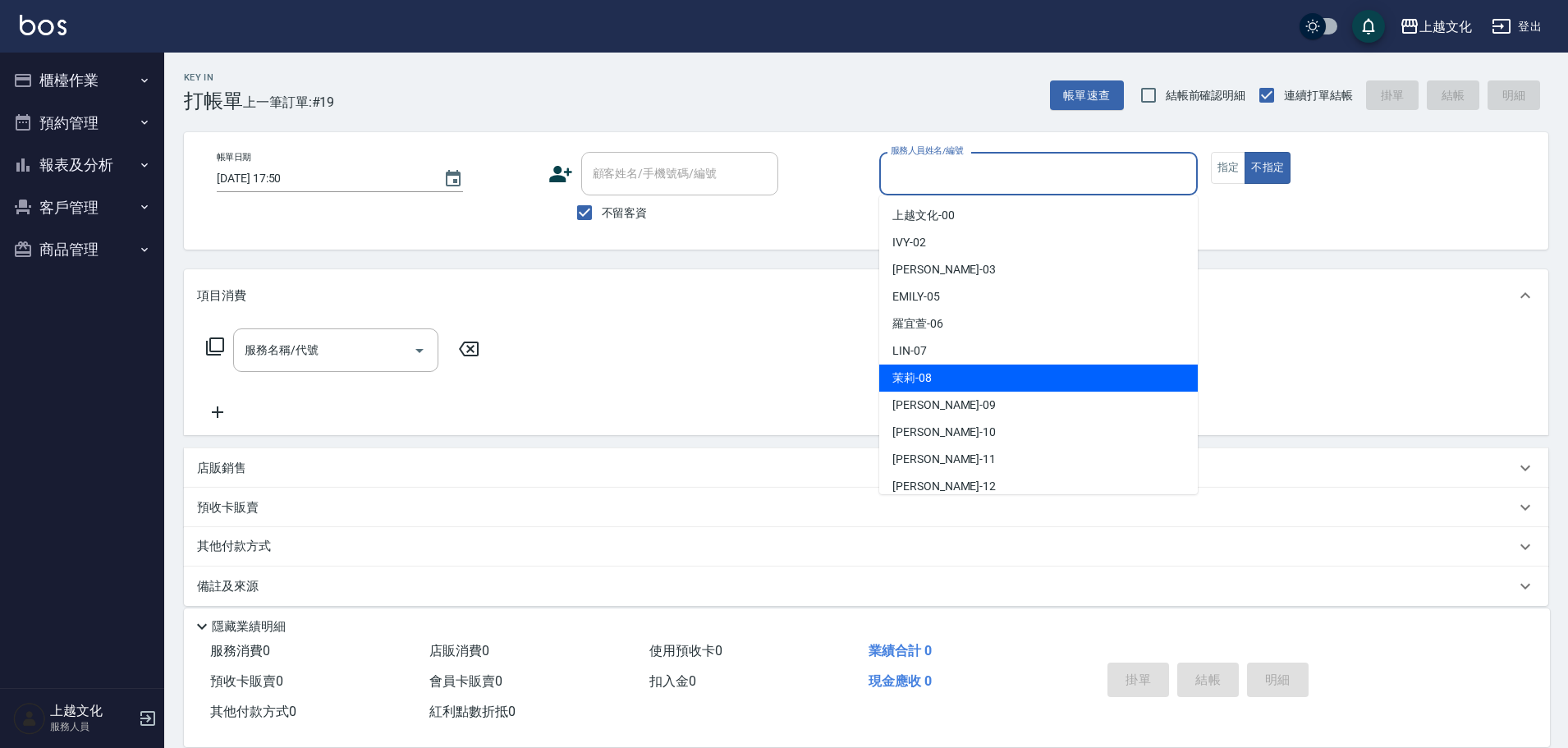
click at [963, 380] on div "茉莉 -08" at bounding box center [1038, 378] width 318 height 27
type input "茉莉-08"
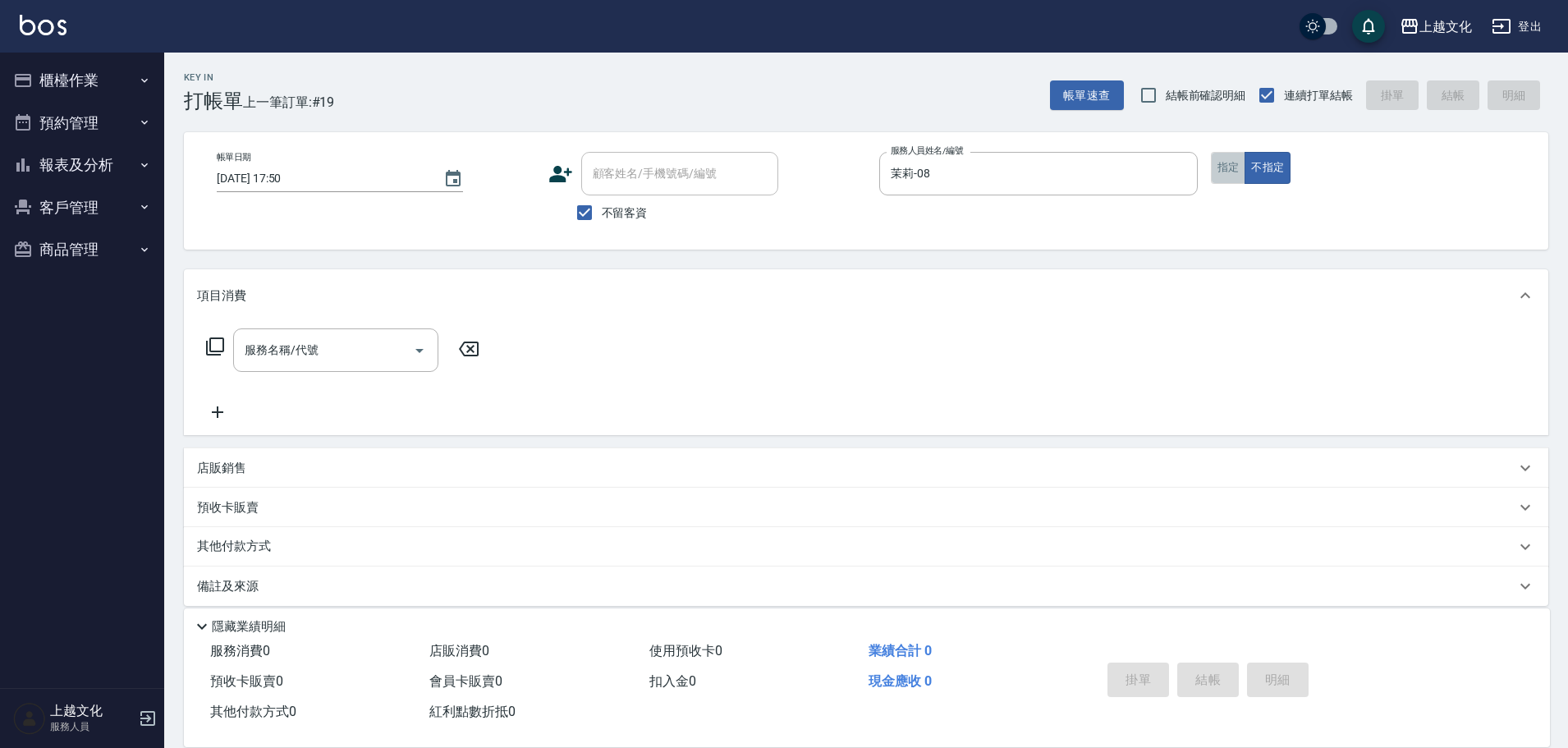
click at [1216, 170] on button "指定" at bounding box center [1228, 168] width 35 height 32
click at [218, 347] on icon at bounding box center [215, 347] width 20 height 20
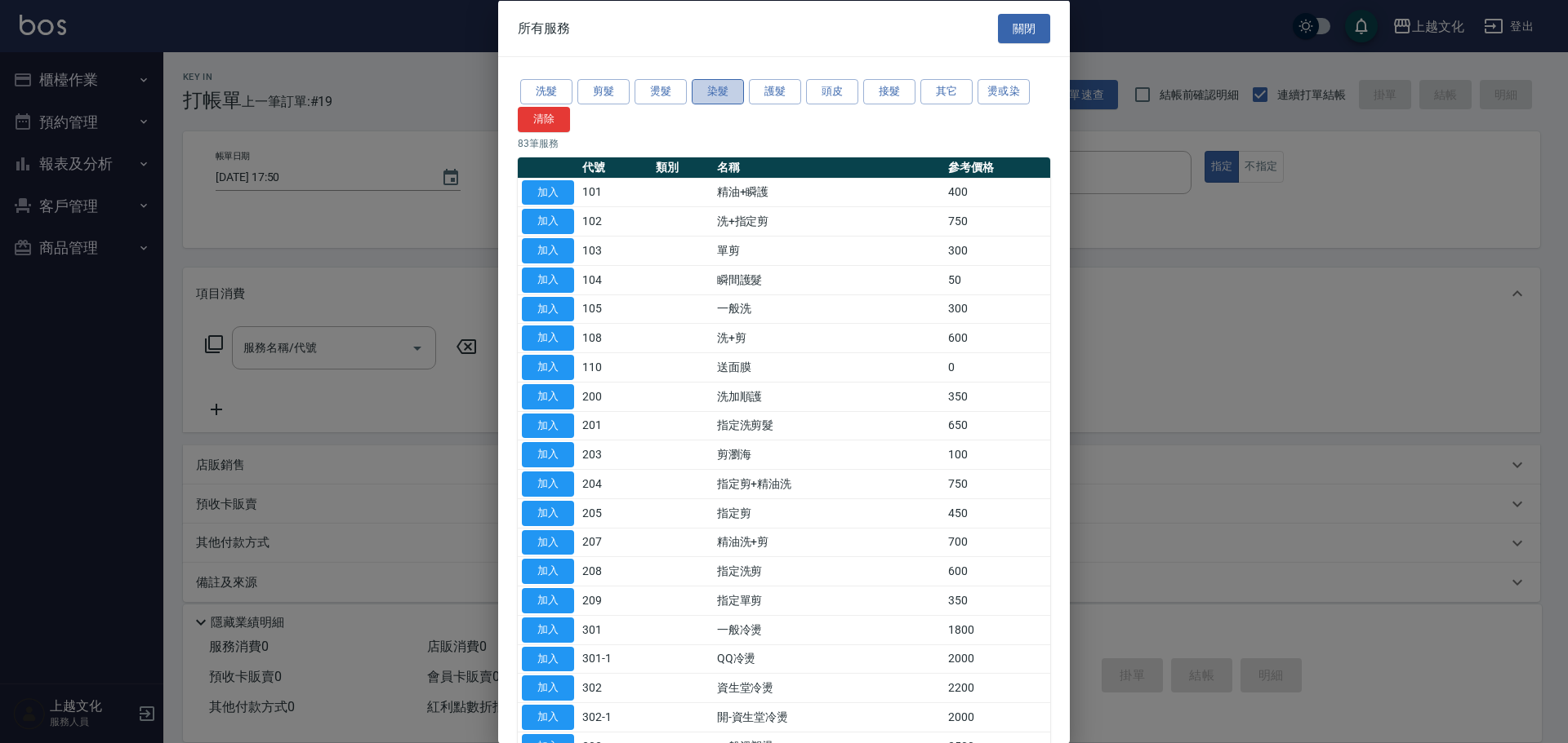
click at [717, 94] on button "染髮" at bounding box center [718, 92] width 53 height 25
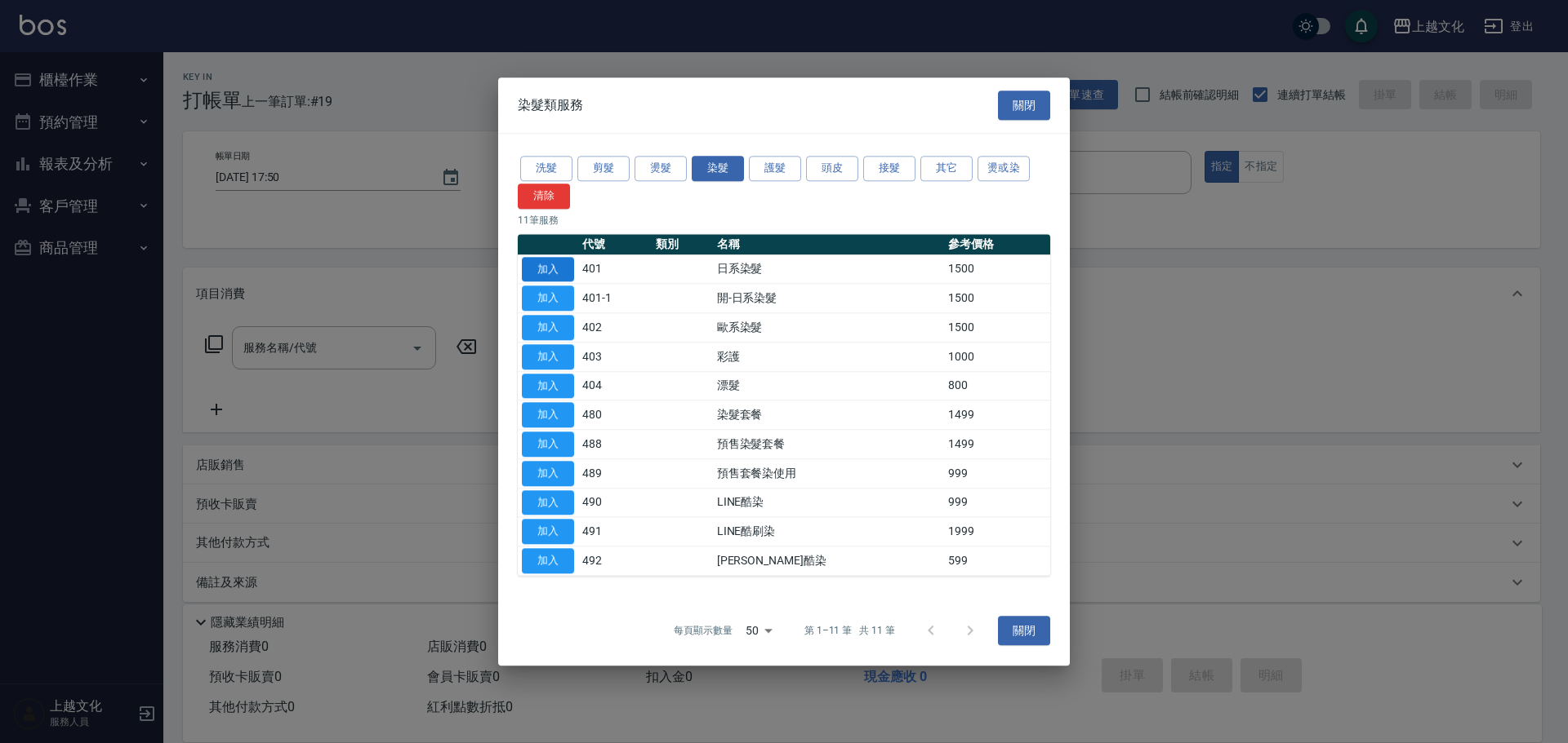
click at [537, 267] on button "加入" at bounding box center [547, 270] width 53 height 25
type input "日系染髮(401)"
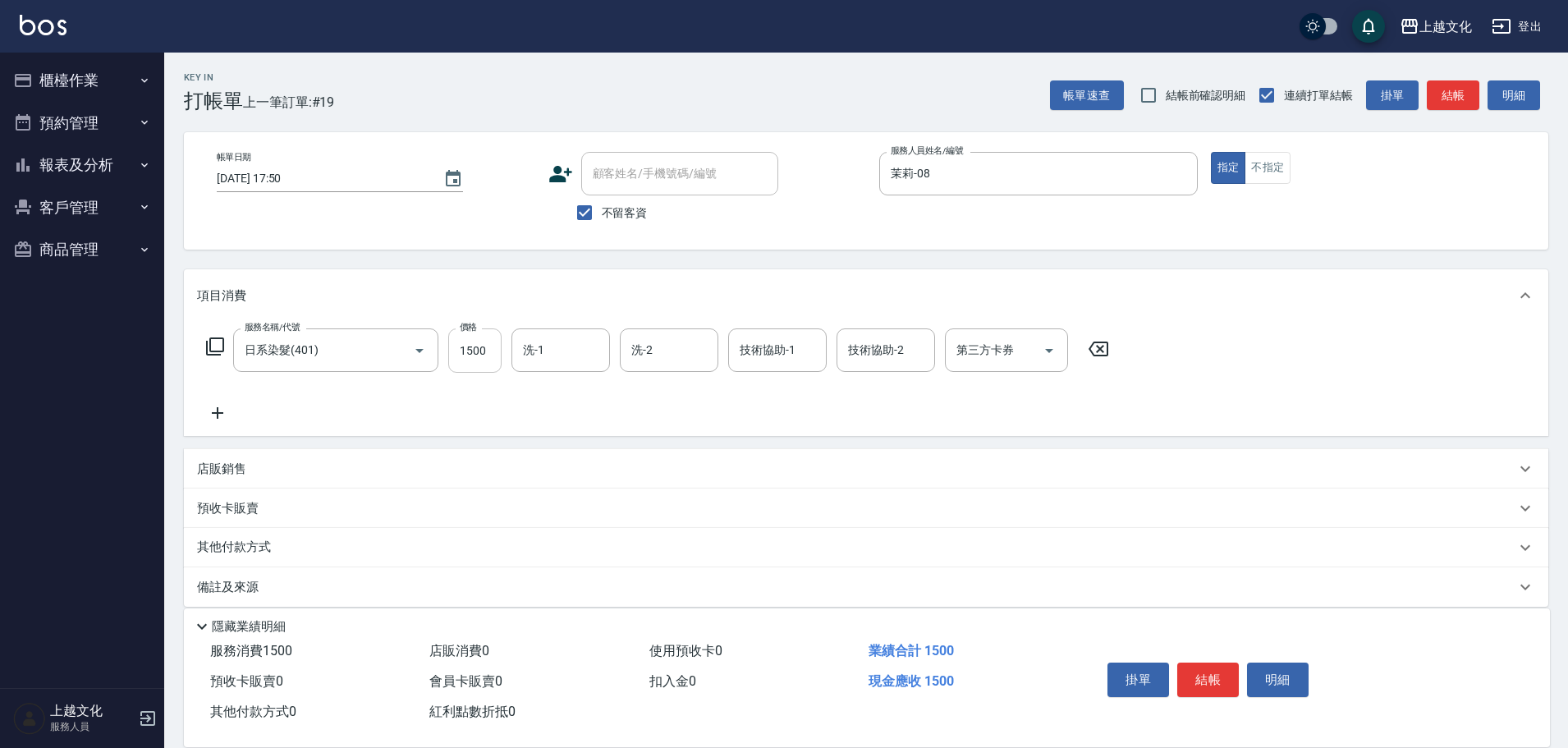
click at [481, 368] on input "1500" at bounding box center [475, 350] width 54 height 44
click at [517, 348] on div "洗-1" at bounding box center [561, 350] width 99 height 44
type input "2300"
click at [517, 348] on div "洗-1" at bounding box center [561, 350] width 99 height 44
click at [520, 348] on input "洗-1" at bounding box center [560, 351] width 83 height 29
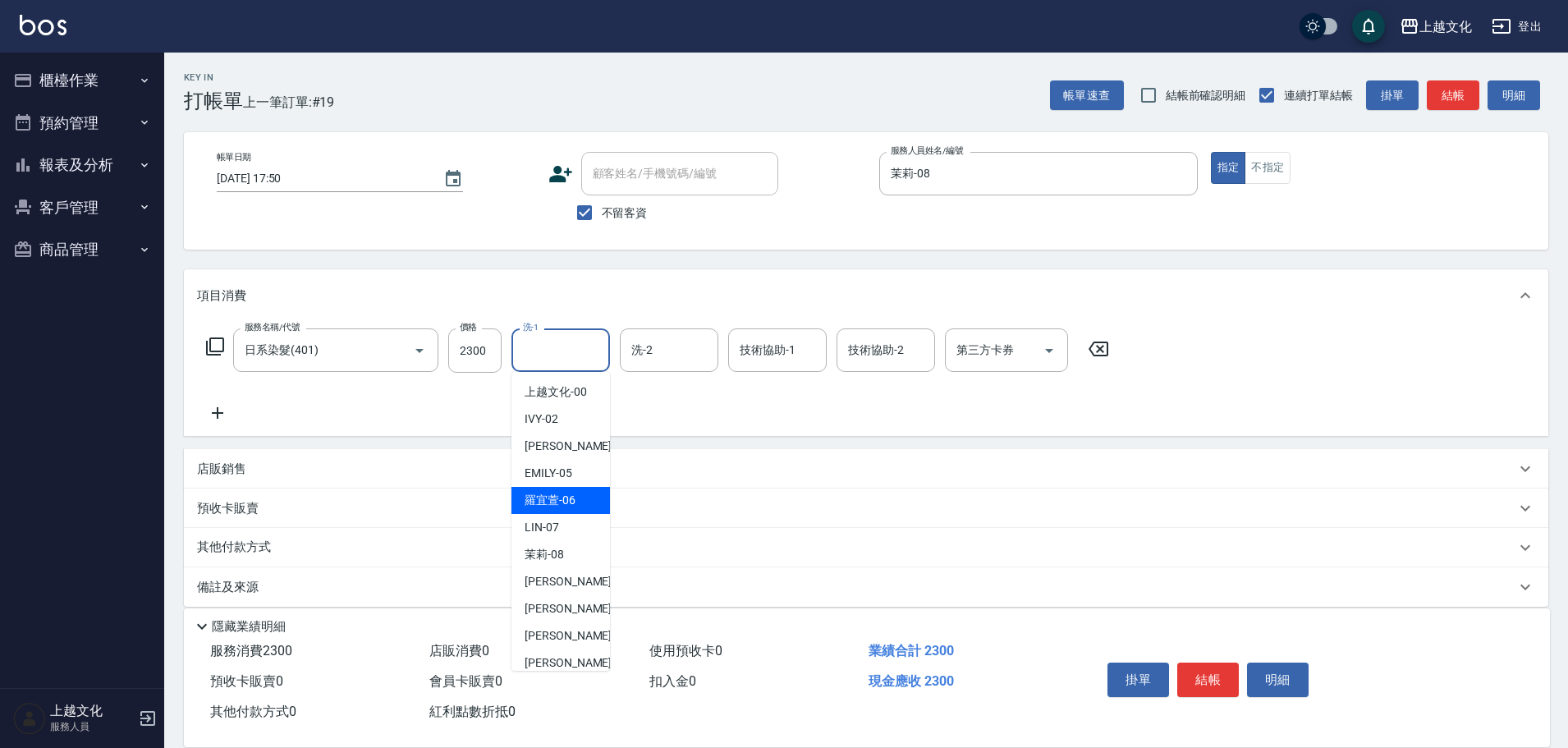
click at [567, 491] on div "[PERSON_NAME]-06" at bounding box center [561, 500] width 99 height 27
type input "[PERSON_NAME]-06"
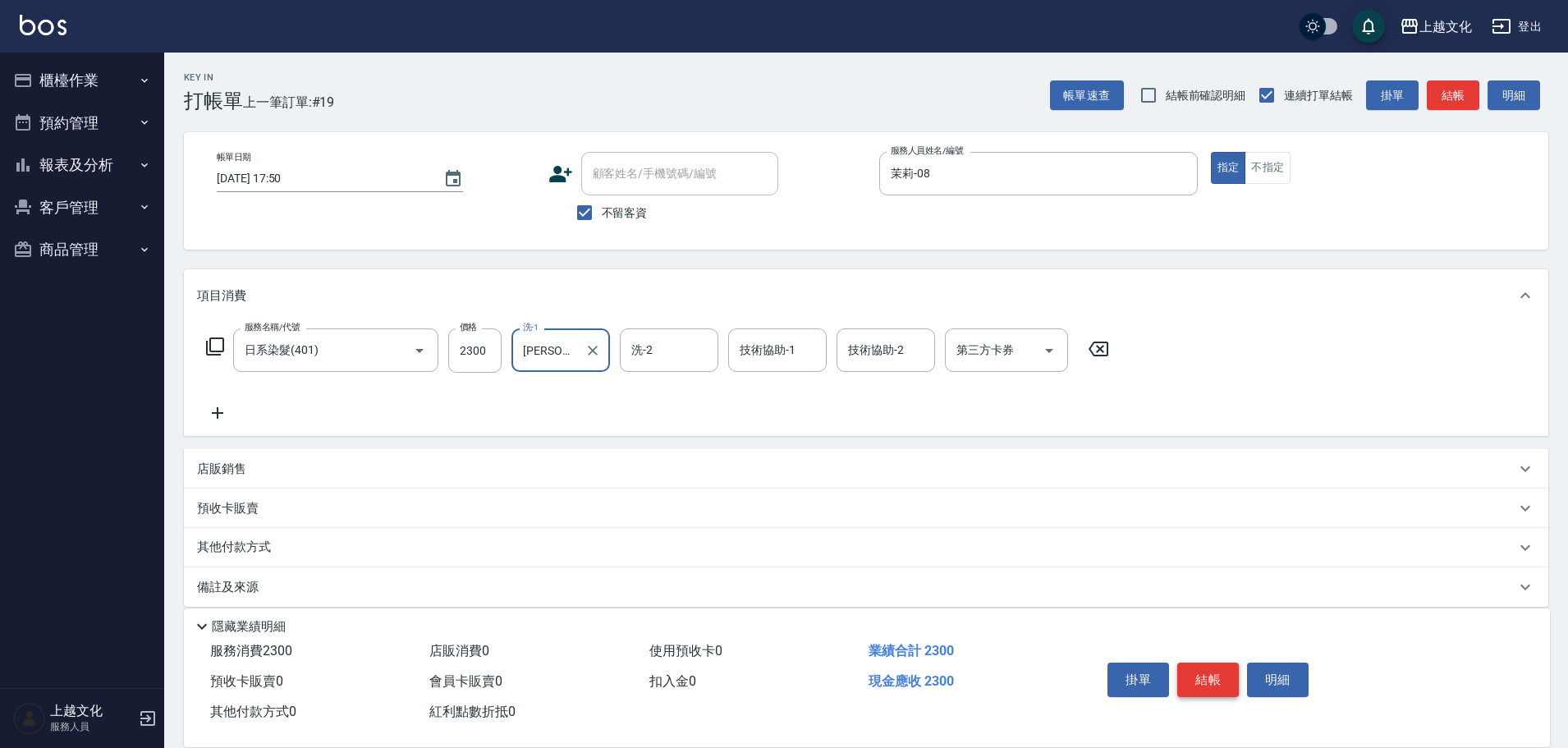
click at [1200, 668] on button "結帳" at bounding box center [1208, 680] width 62 height 34
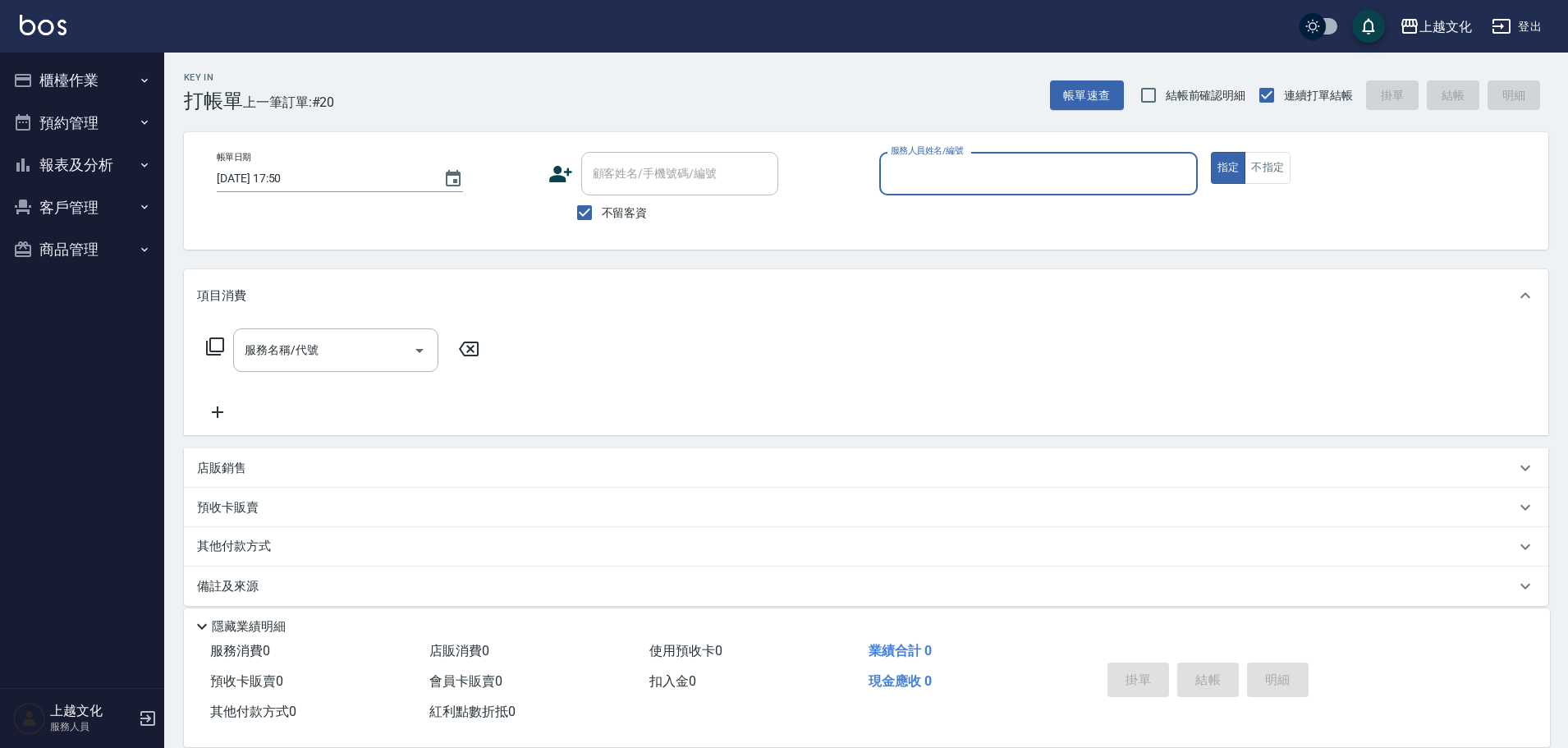
click at [74, 168] on button "報表及分析" at bounding box center [82, 165] width 152 height 43
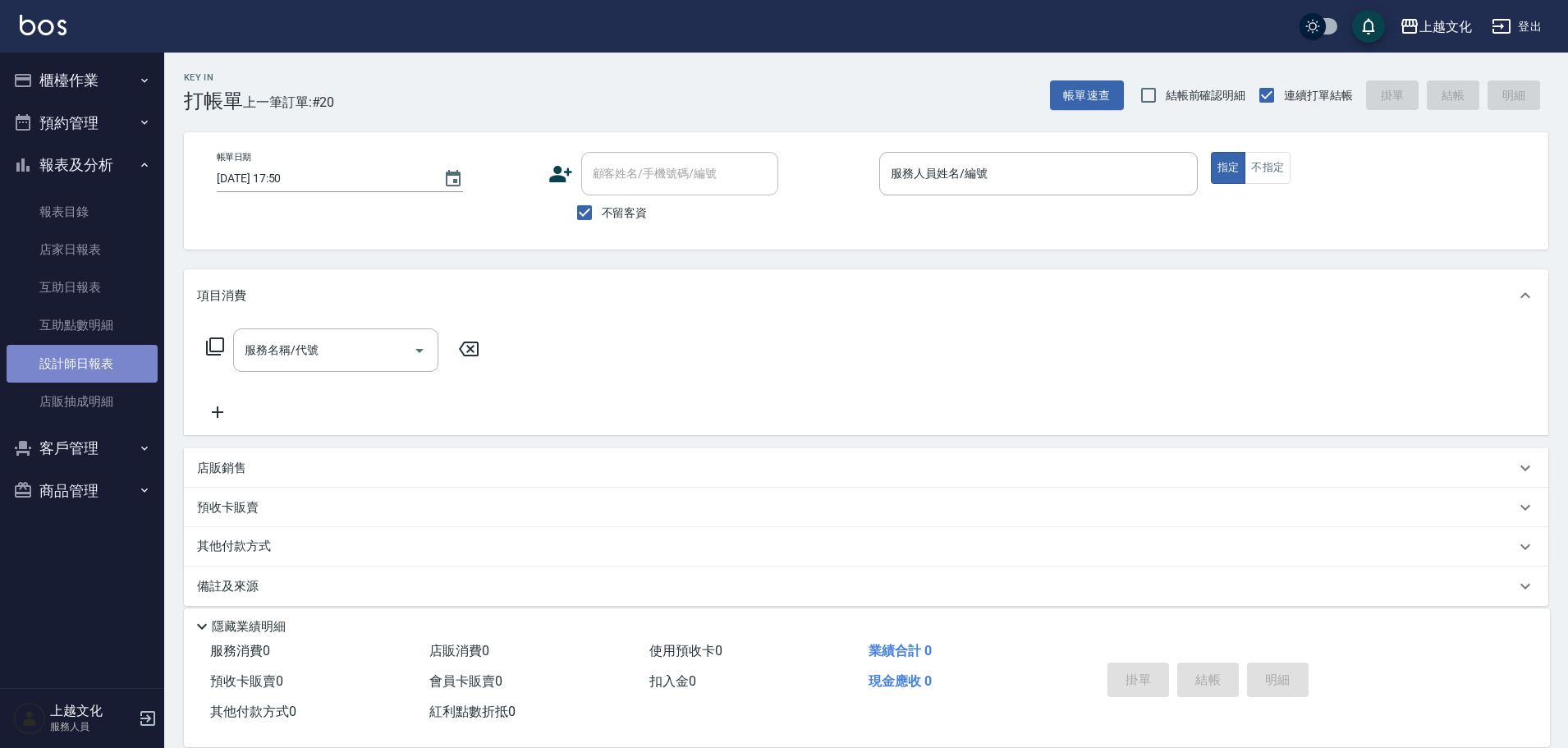
click at [83, 354] on link "設計師日報表" at bounding box center [82, 364] width 152 height 38
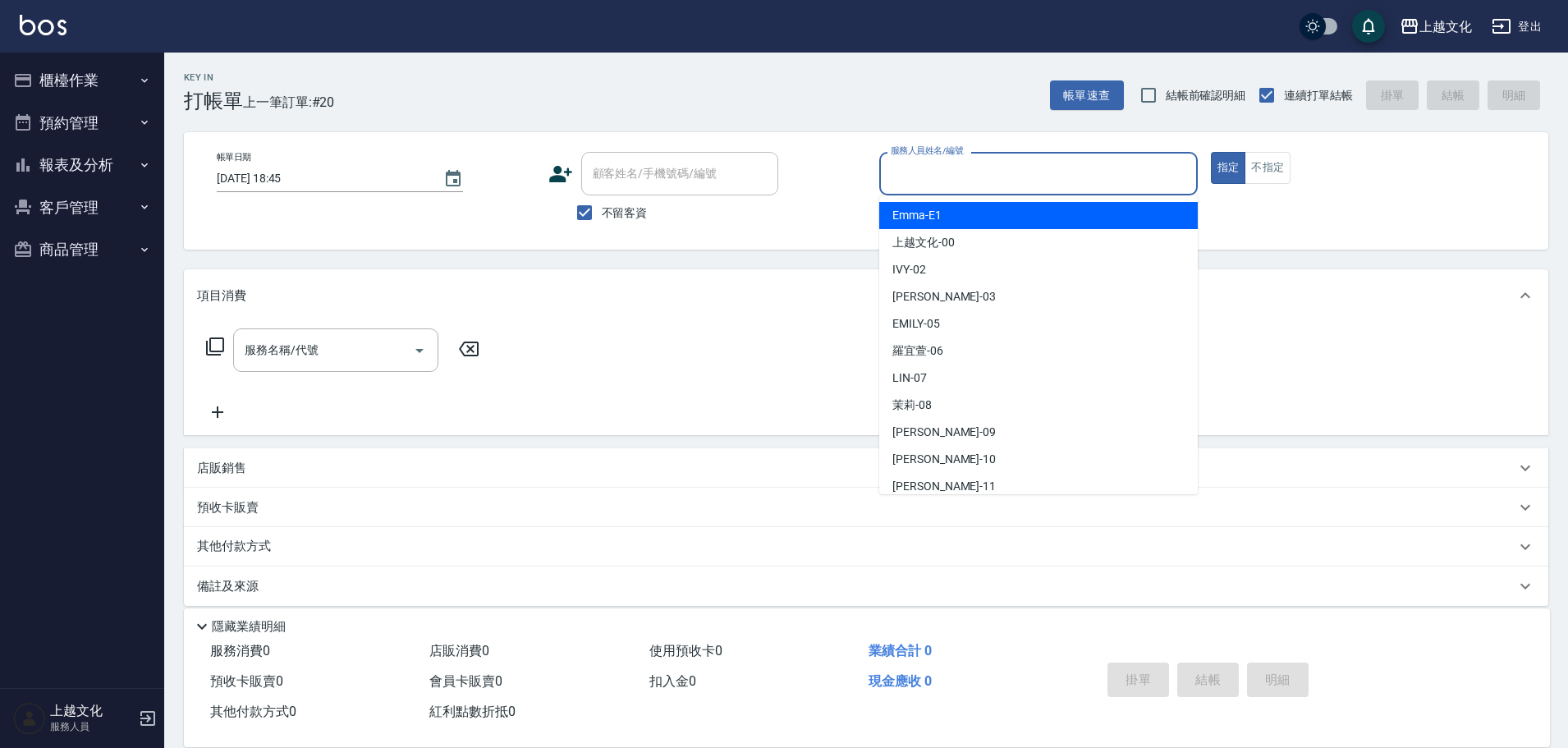
click at [952, 178] on input "服務人員姓名/編號" at bounding box center [1038, 174] width 304 height 29
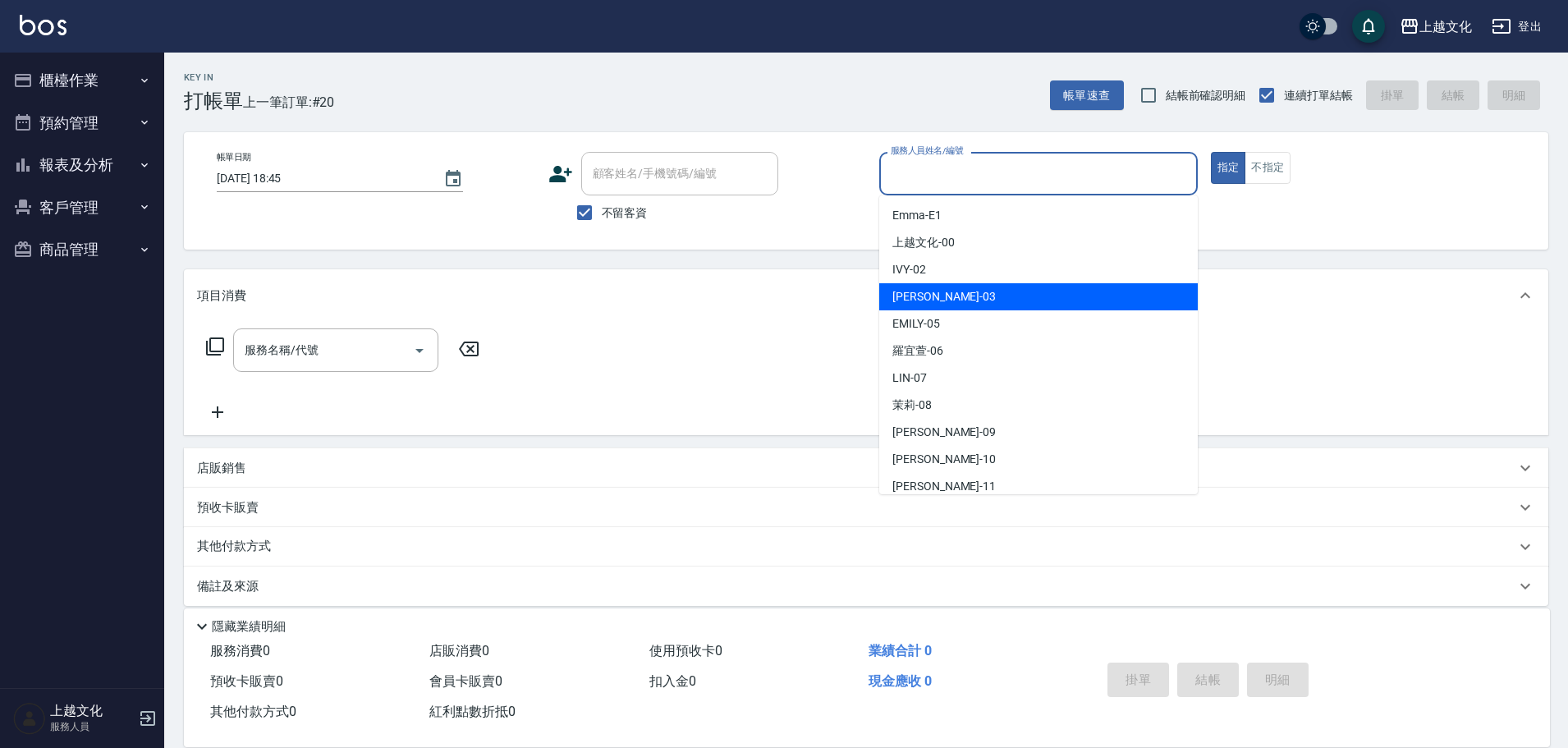
click at [950, 291] on div "kelly -03" at bounding box center [1038, 297] width 318 height 27
type input "kelly-03"
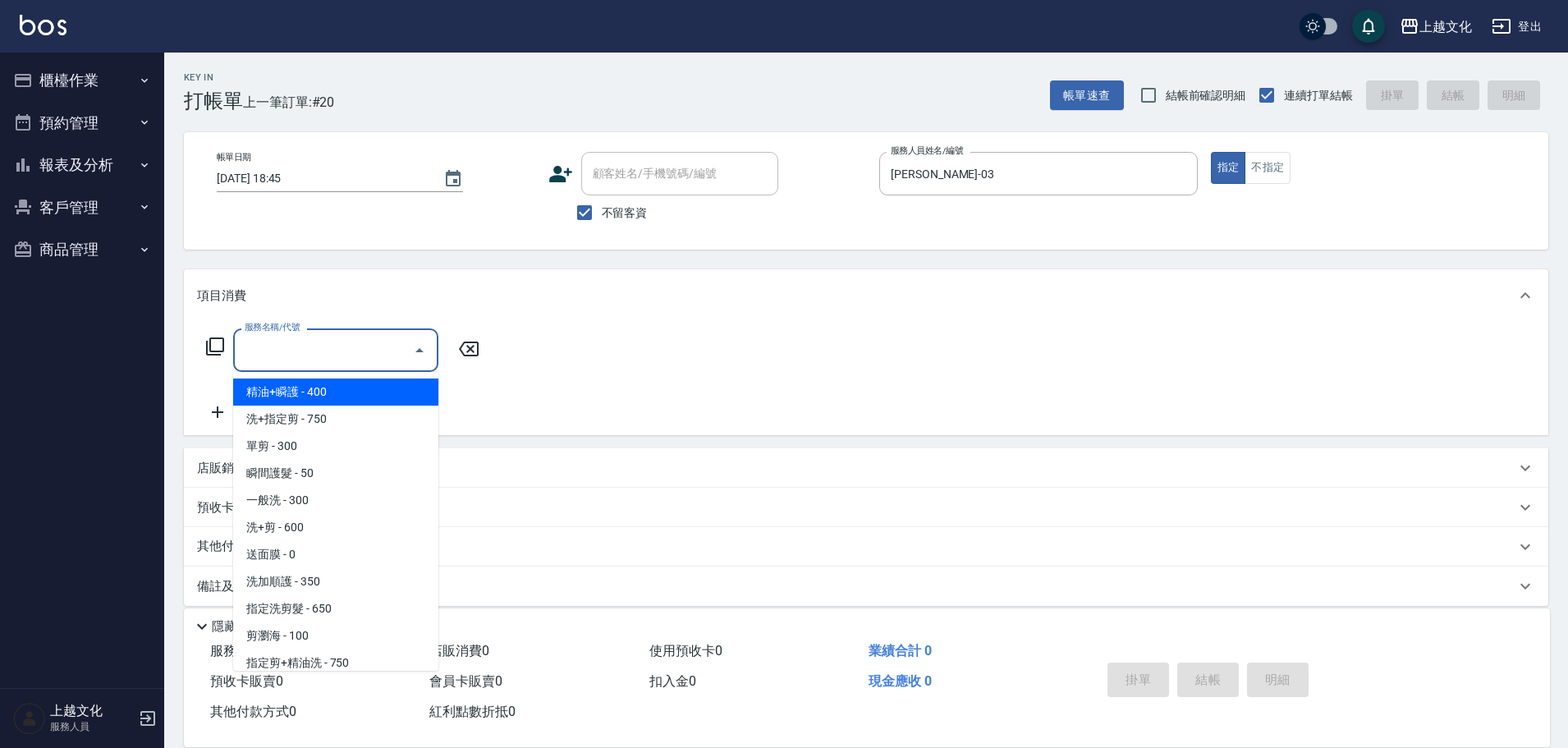
click at [334, 348] on input "服務名稱/代號" at bounding box center [323, 351] width 166 height 29
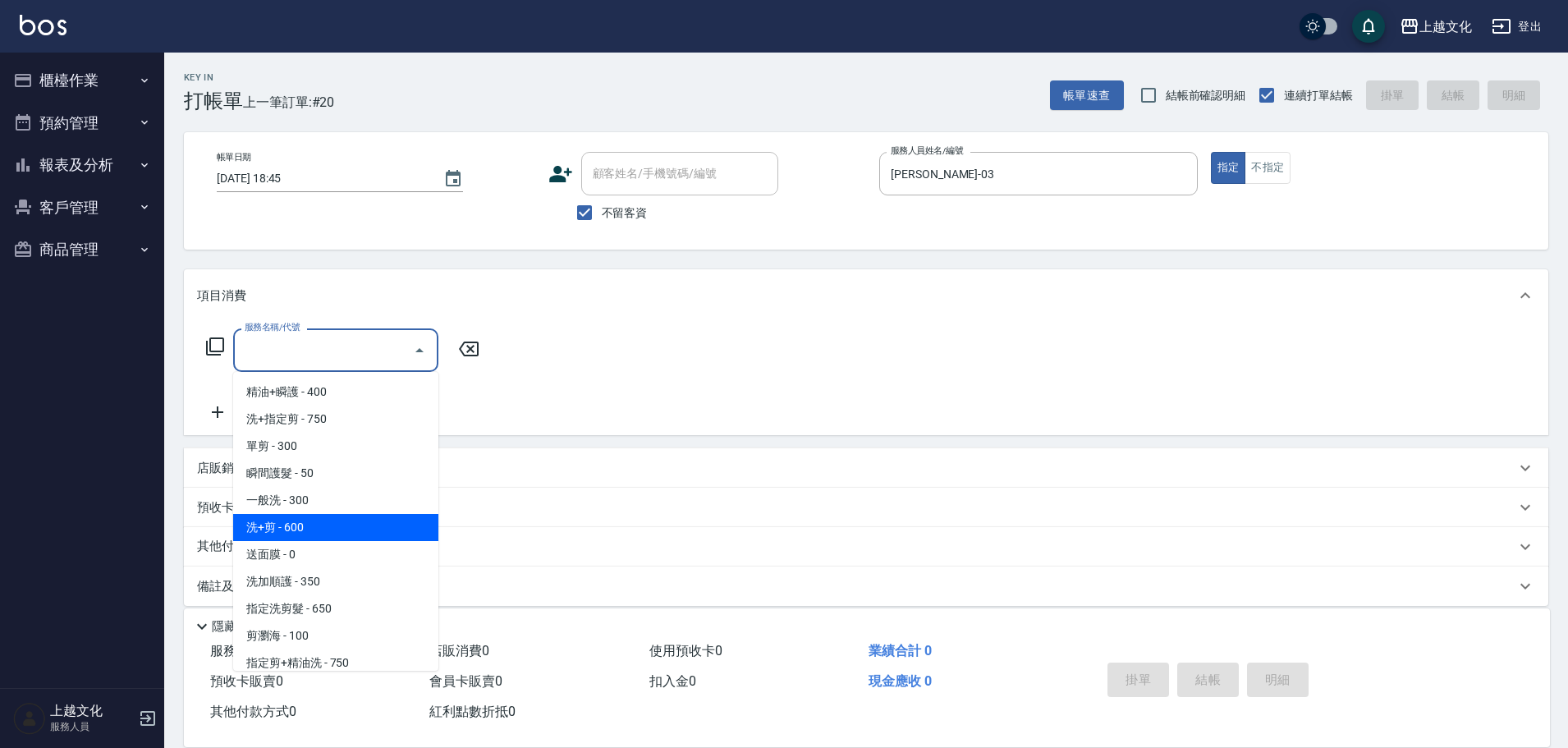
click at [341, 528] on span "洗+剪 - 600" at bounding box center [335, 527] width 205 height 27
type input "洗+剪(108)"
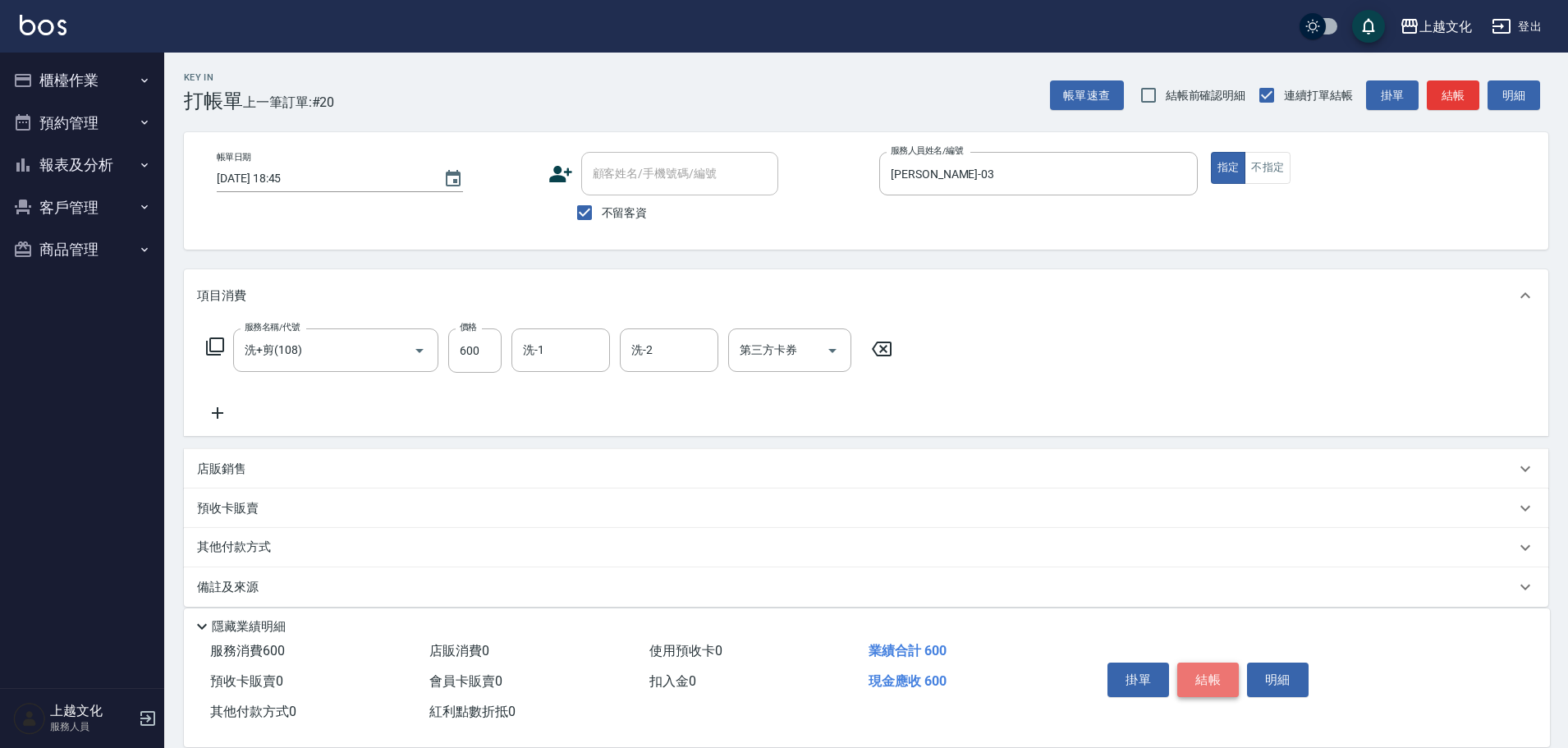
click at [1217, 668] on button "結帳" at bounding box center [1208, 680] width 62 height 34
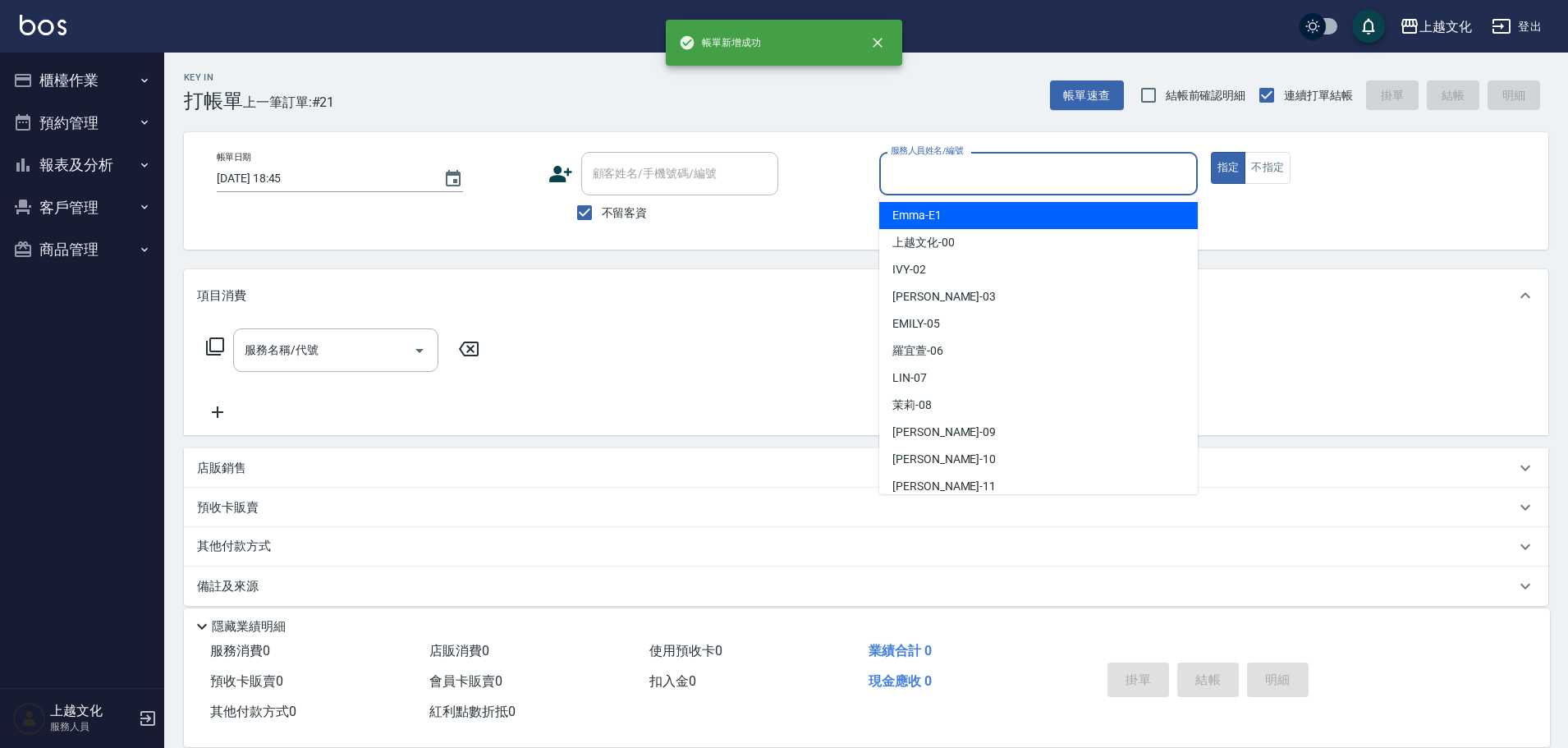
click at [919, 181] on input "服務人員姓名/編號" at bounding box center [1038, 174] width 304 height 29
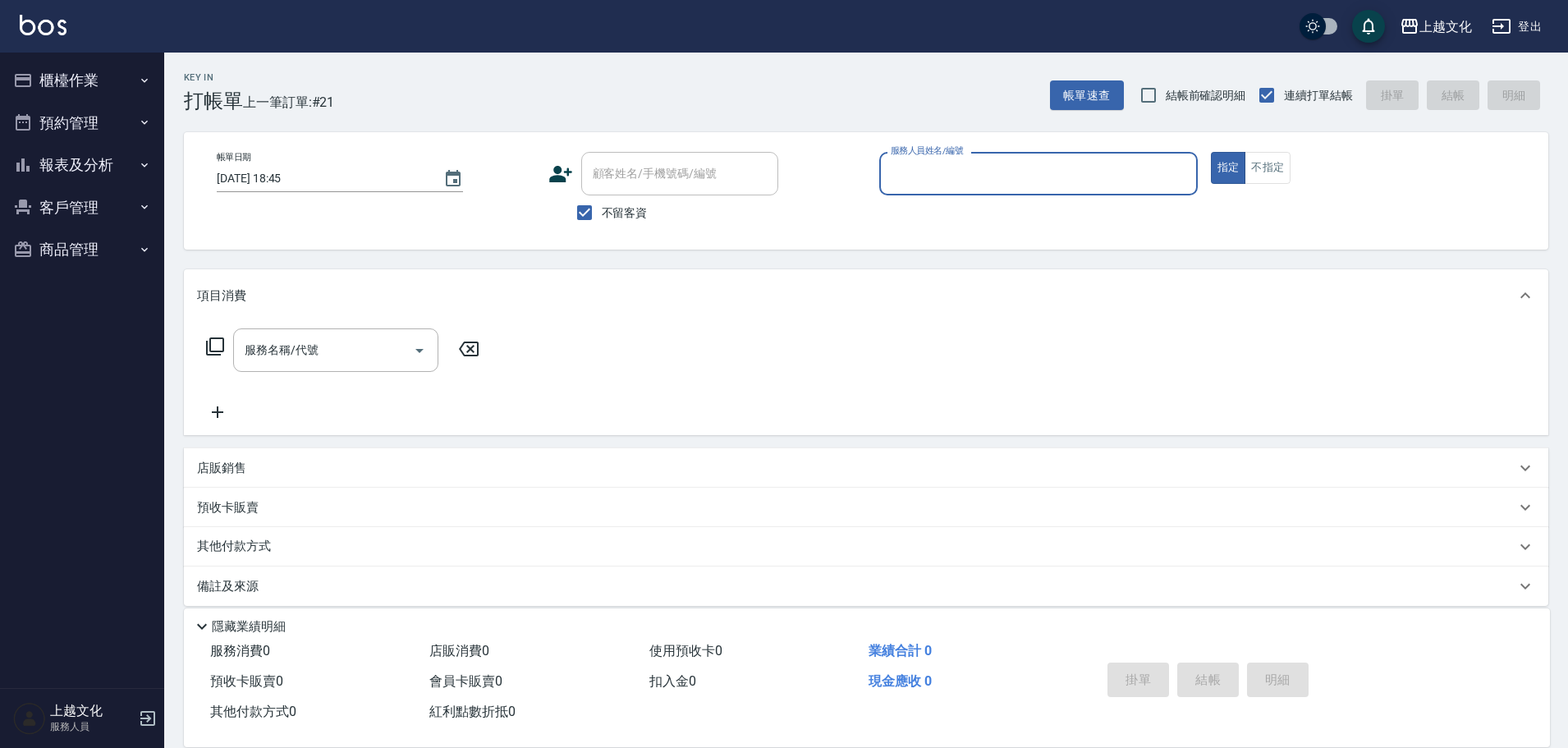
click at [917, 180] on input "服務人員姓名/編號" at bounding box center [1038, 174] width 304 height 29
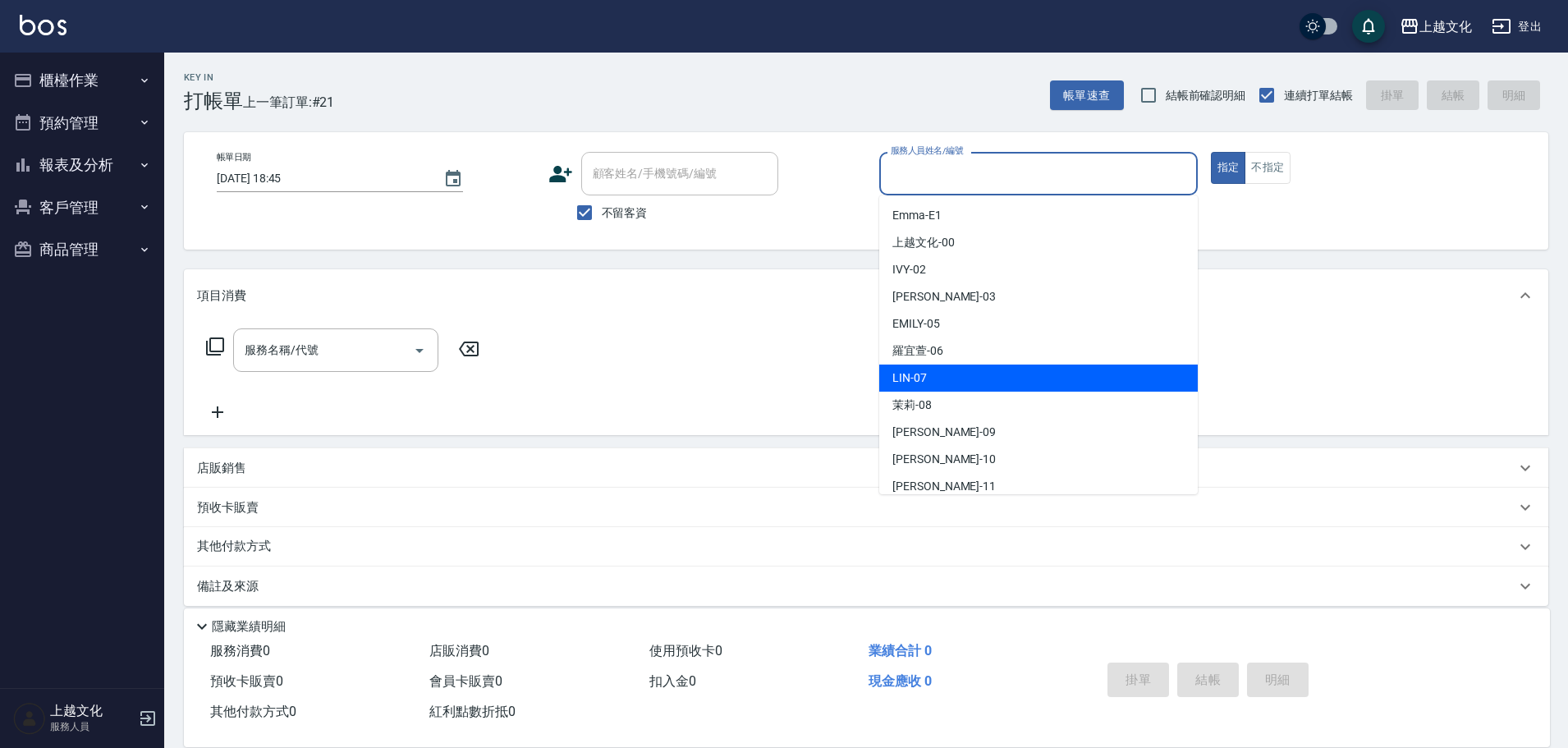
click at [914, 387] on div "LIN -07" at bounding box center [1038, 378] width 318 height 27
type input "LIN-07"
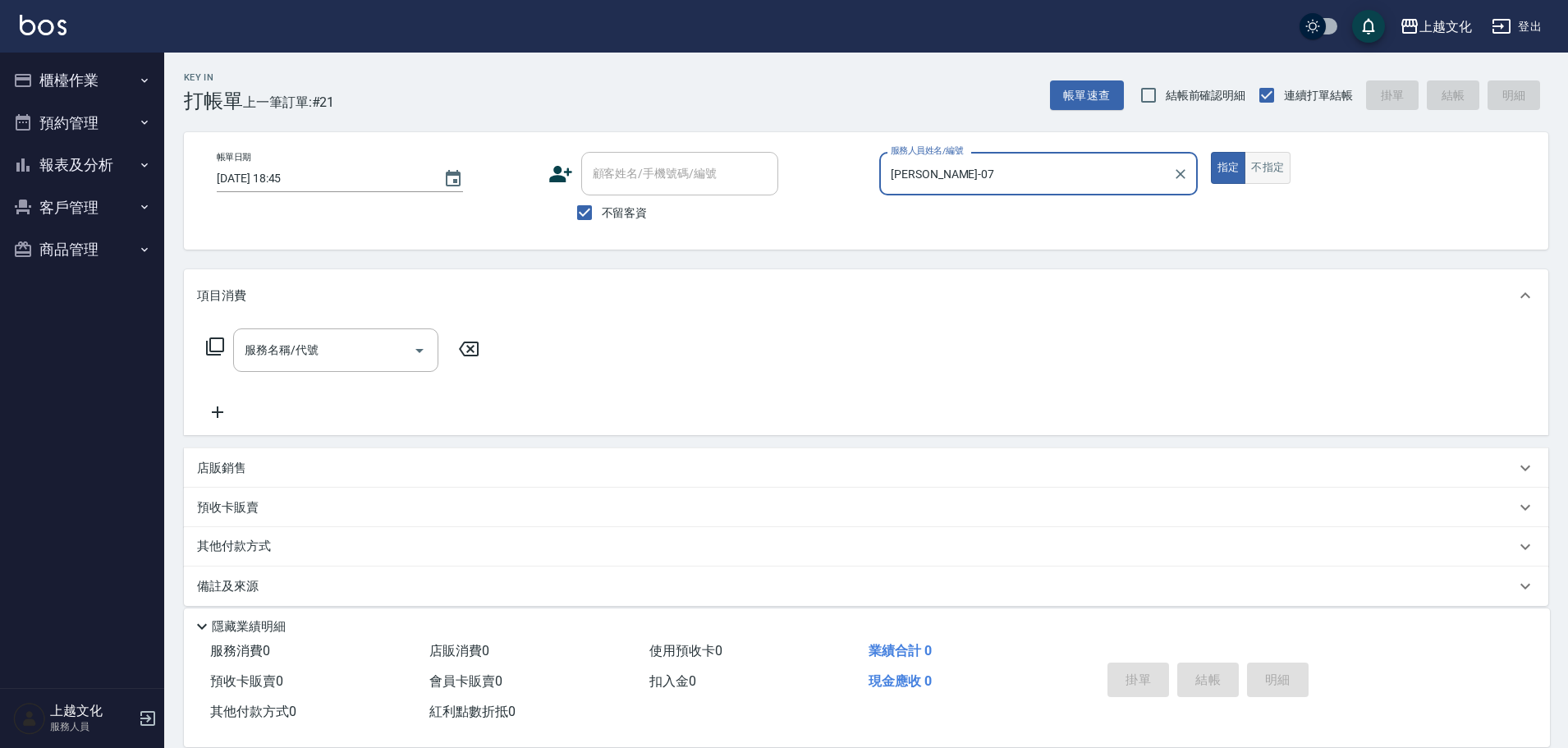
click at [1275, 171] on button "不指定" at bounding box center [1268, 168] width 46 height 32
click at [284, 344] on input "服務名稱/代號" at bounding box center [323, 351] width 166 height 29
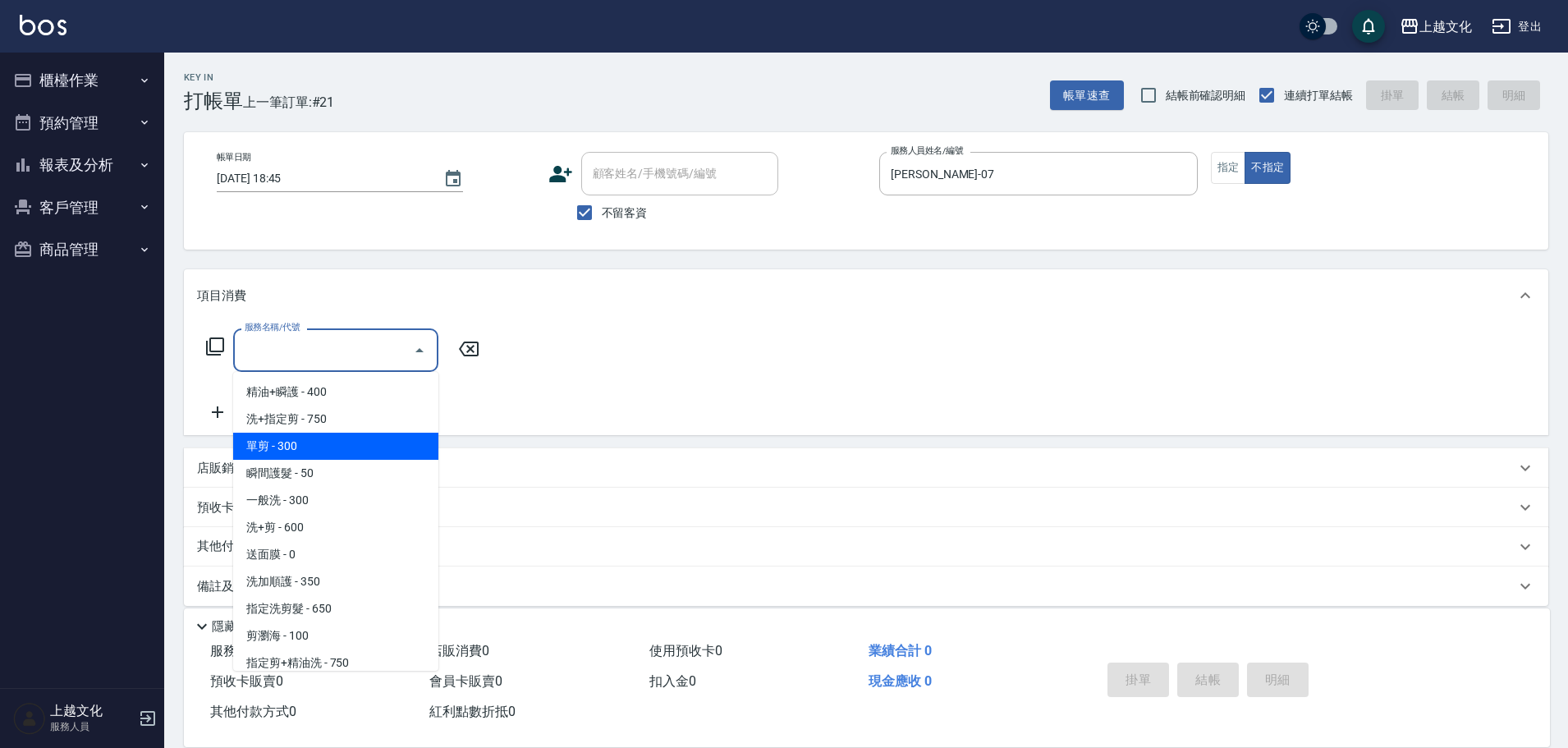
click at [305, 451] on span "單剪 - 300" at bounding box center [335, 447] width 205 height 27
type input "單剪(103)"
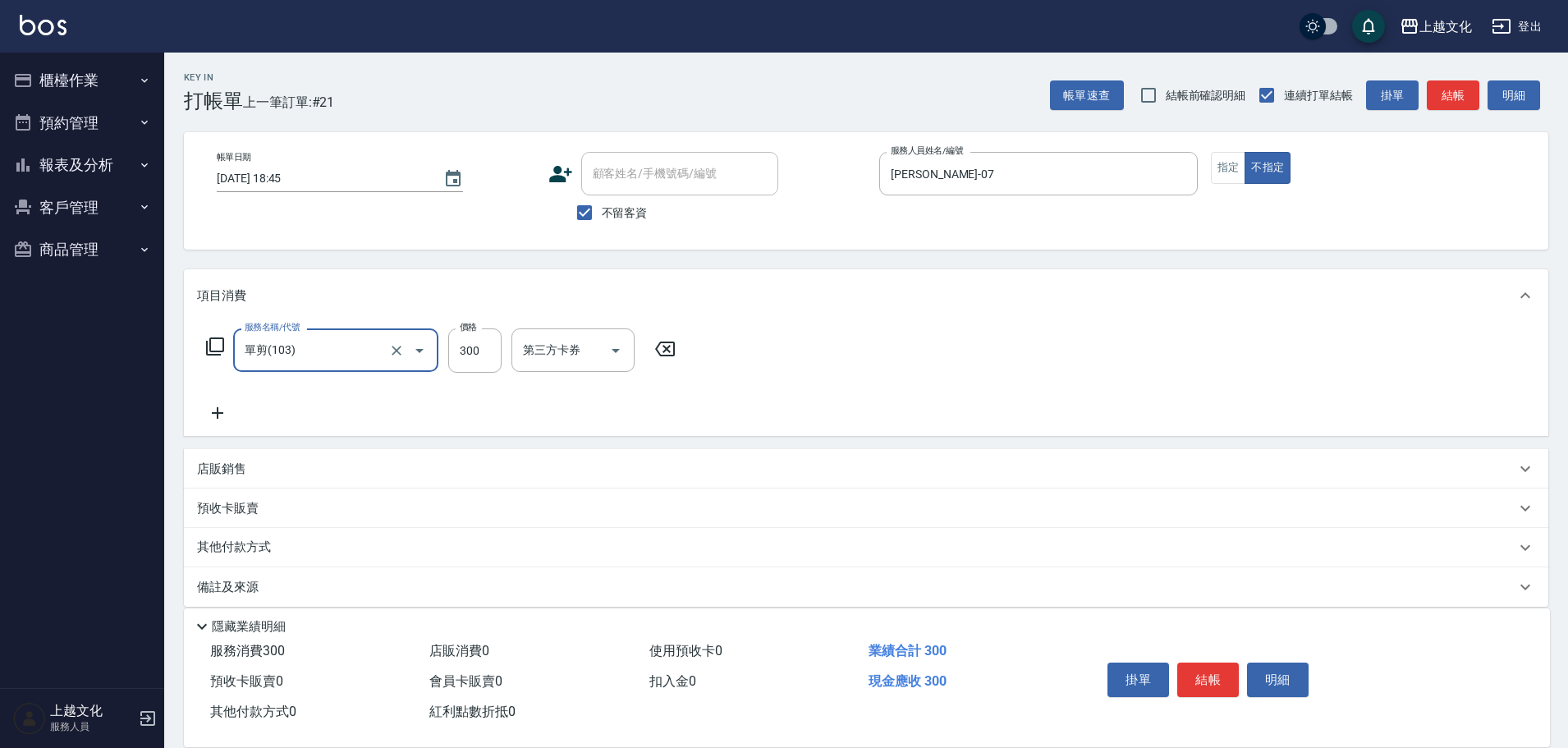
click at [1197, 663] on button "結帳" at bounding box center [1208, 680] width 62 height 34
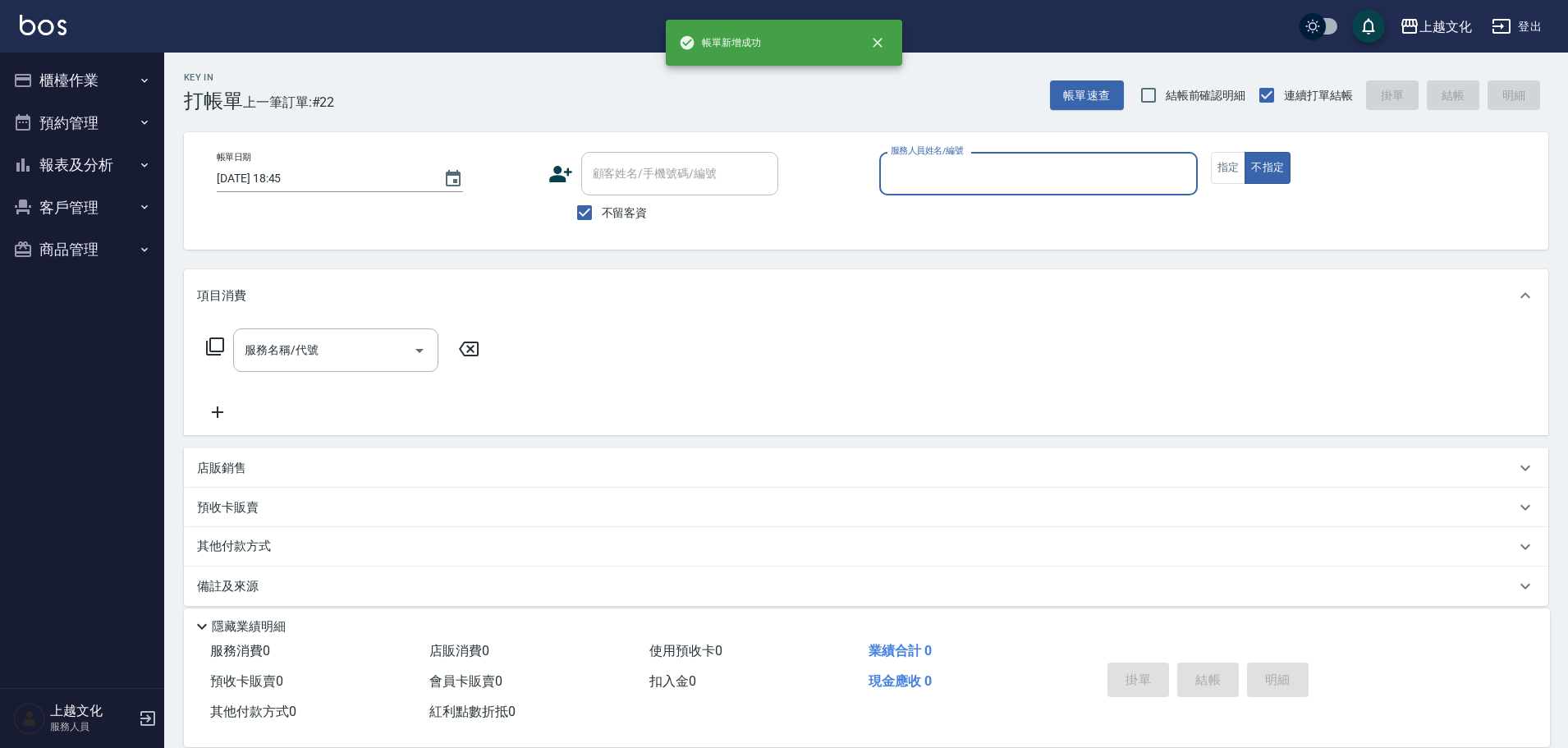
click at [975, 173] on input "服務人員姓名/編號" at bounding box center [1038, 174] width 304 height 29
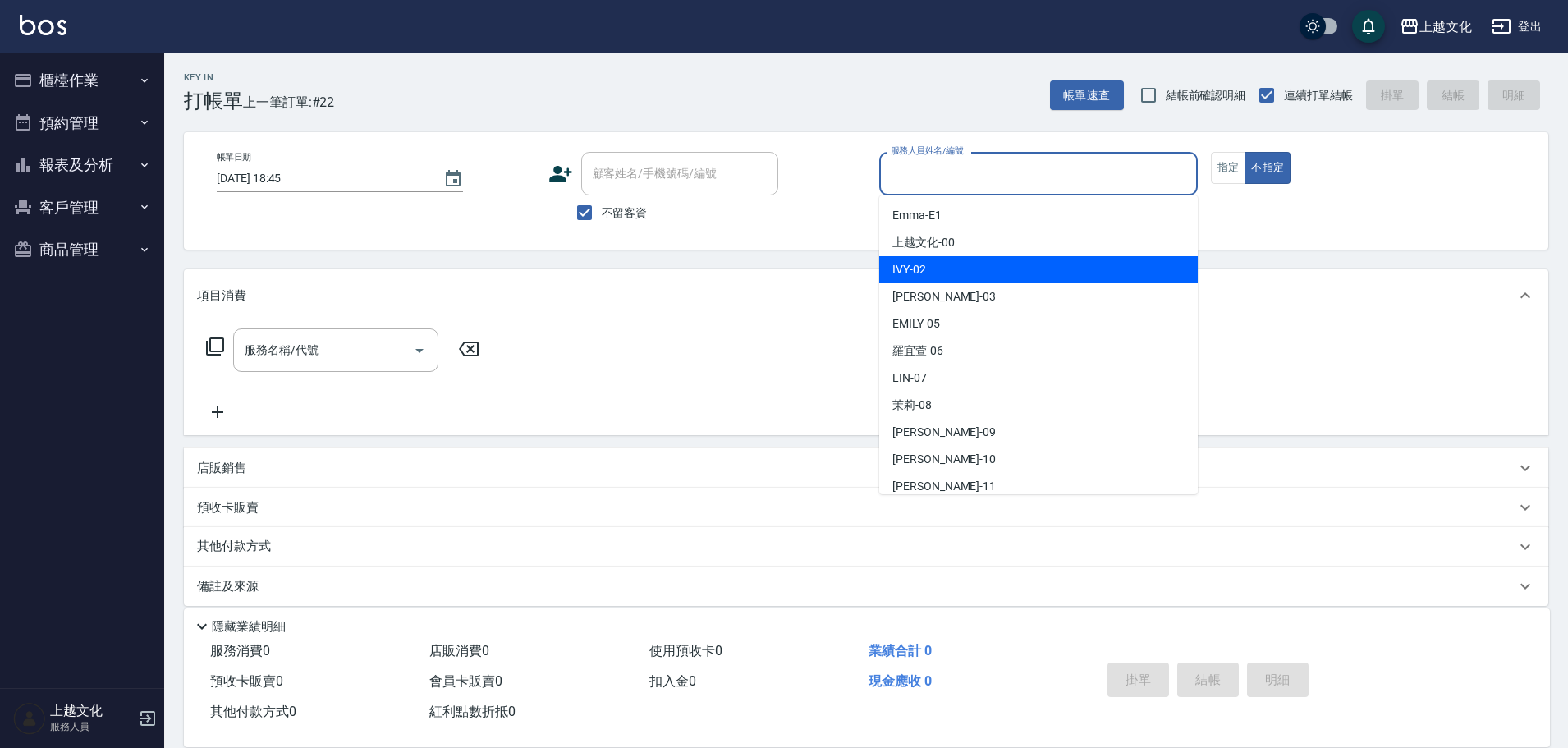
click at [942, 262] on div "IVY -02" at bounding box center [1038, 270] width 318 height 27
type input "IVY-02"
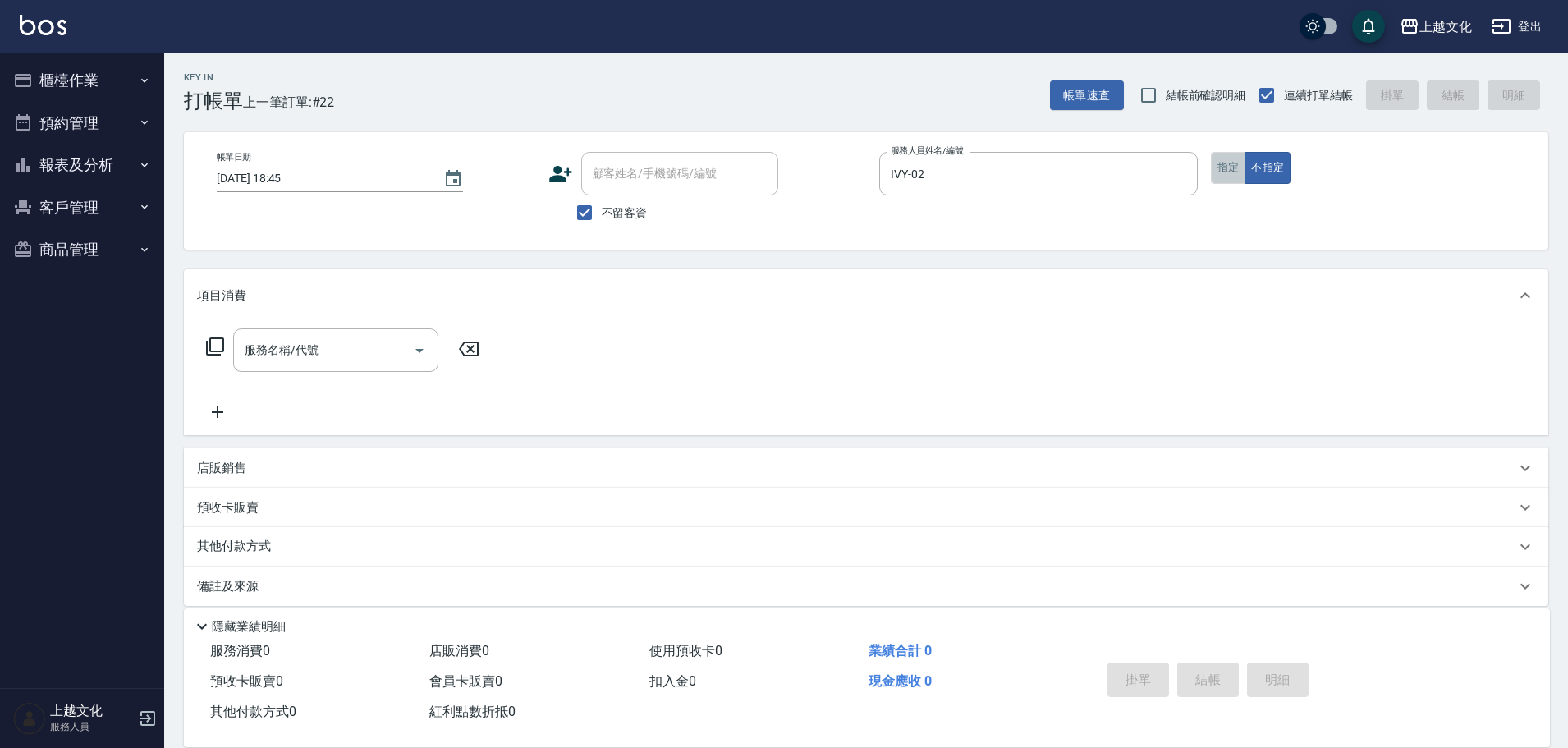
click at [1226, 177] on button "指定" at bounding box center [1228, 168] width 35 height 32
click at [311, 356] on input "服務名稱/代號" at bounding box center [323, 351] width 166 height 29
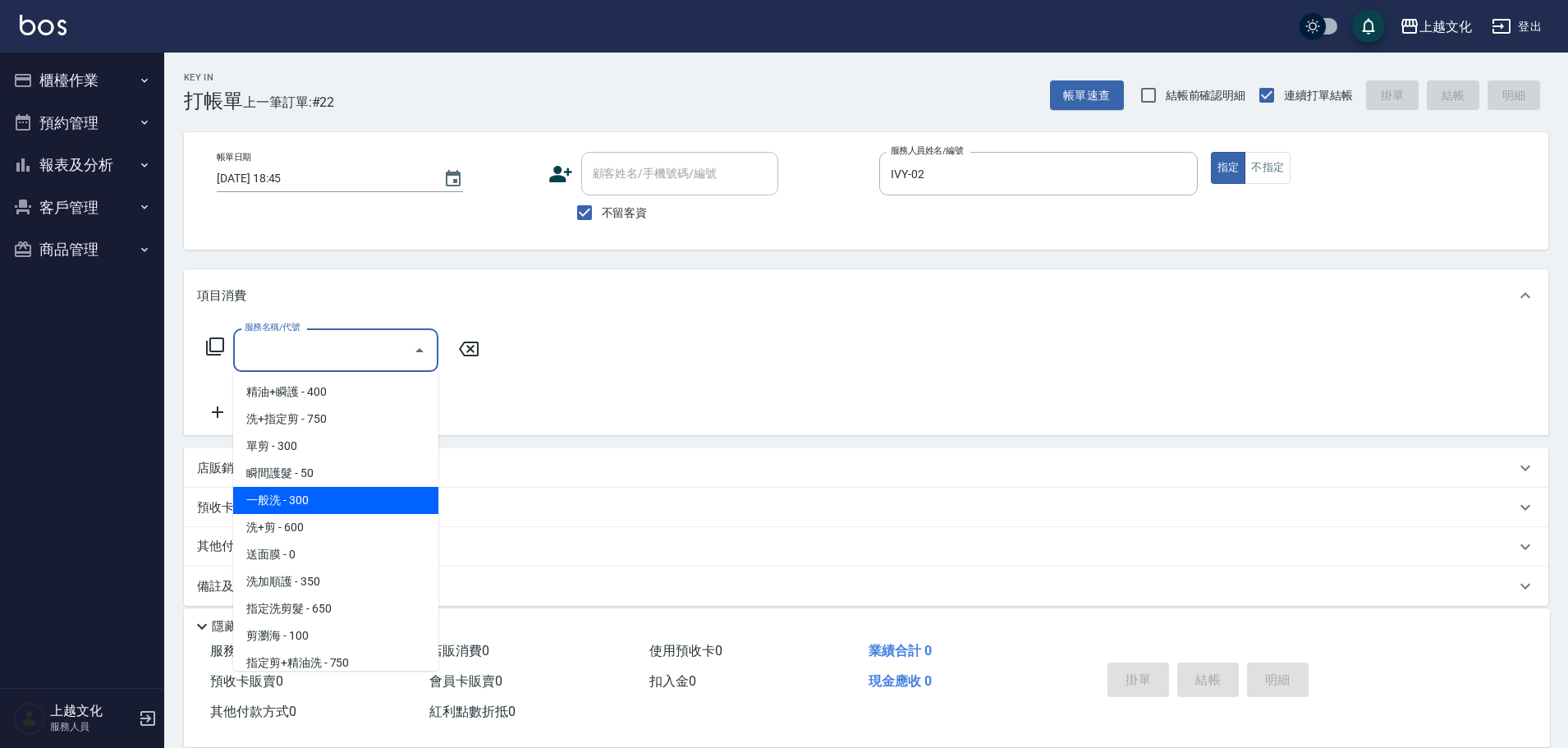
scroll to position [83, 0]
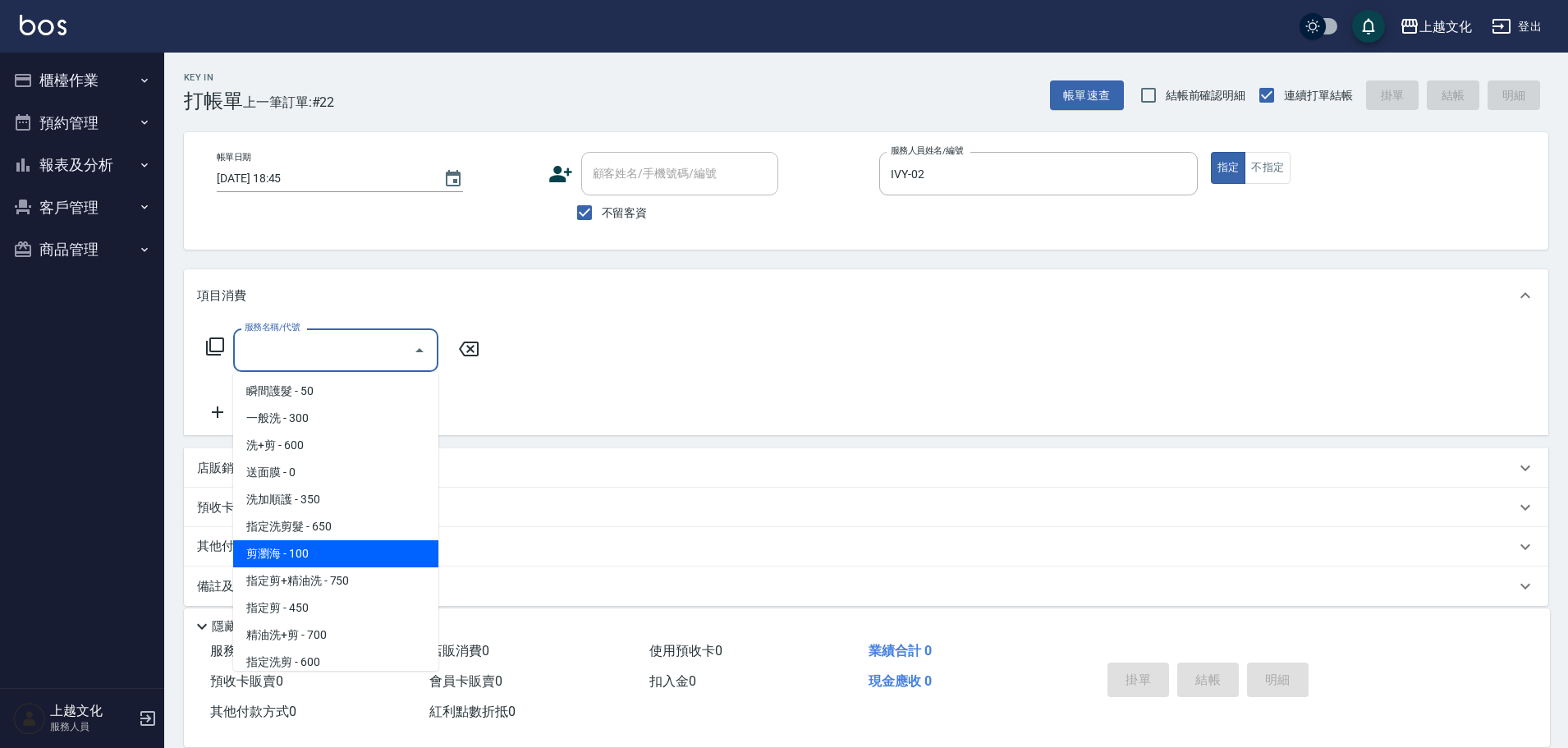
click at [351, 559] on span "剪瀏海 - 100" at bounding box center [335, 554] width 205 height 27
type input "剪瀏海(203)"
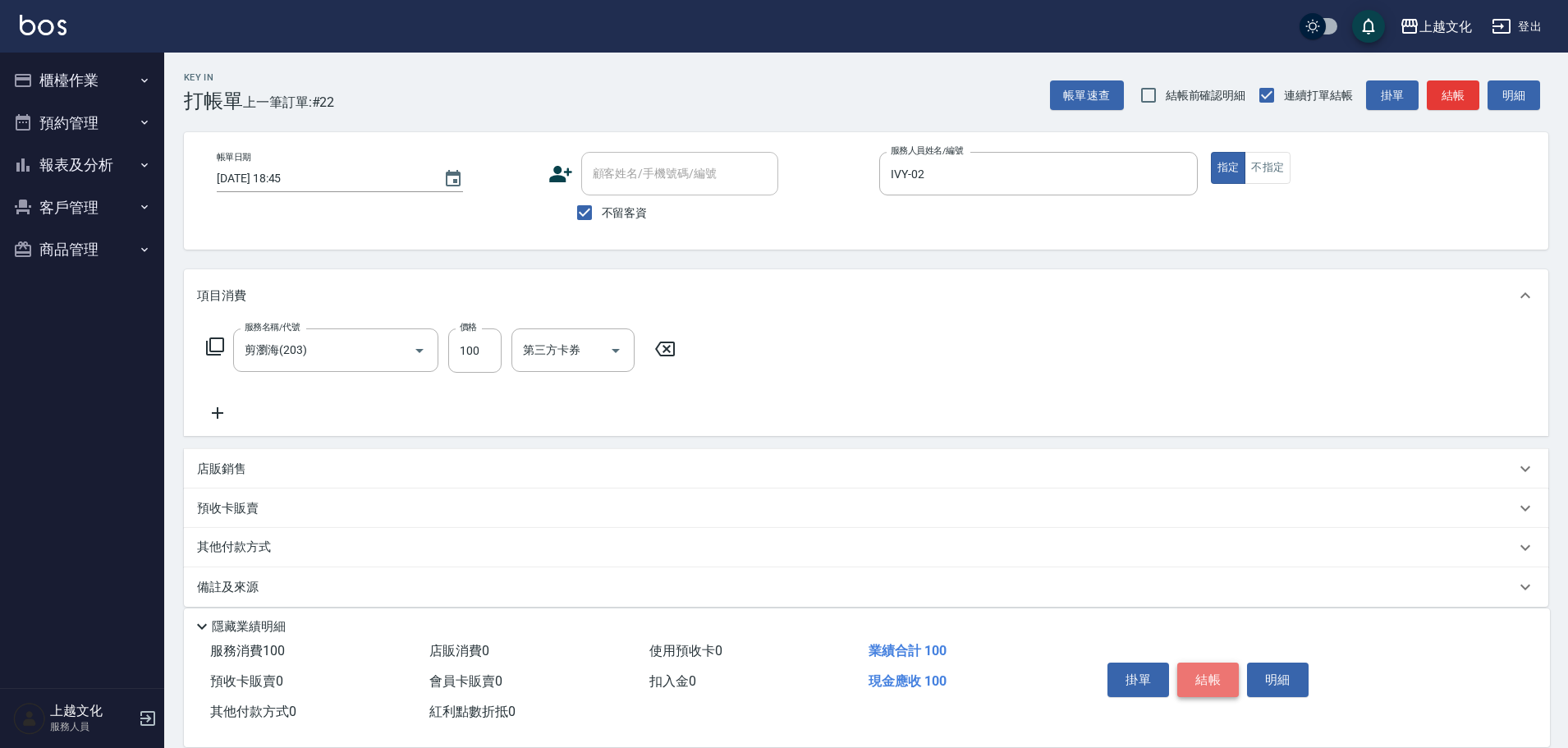
click at [1183, 674] on button "結帳" at bounding box center [1208, 680] width 62 height 34
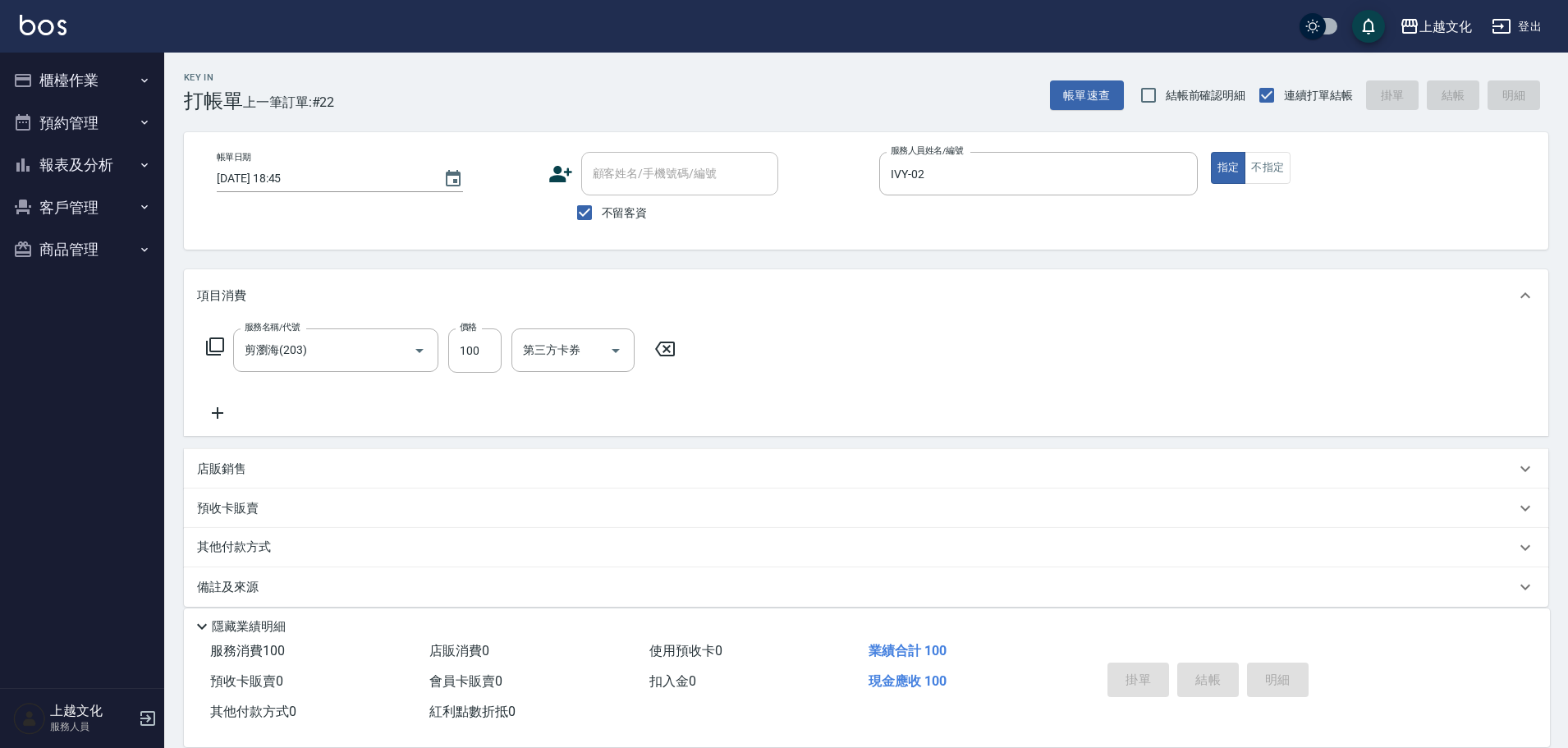
type input "2025/09/17 18:46"
click at [994, 170] on input "服務人員姓名/編號" at bounding box center [1038, 174] width 304 height 29
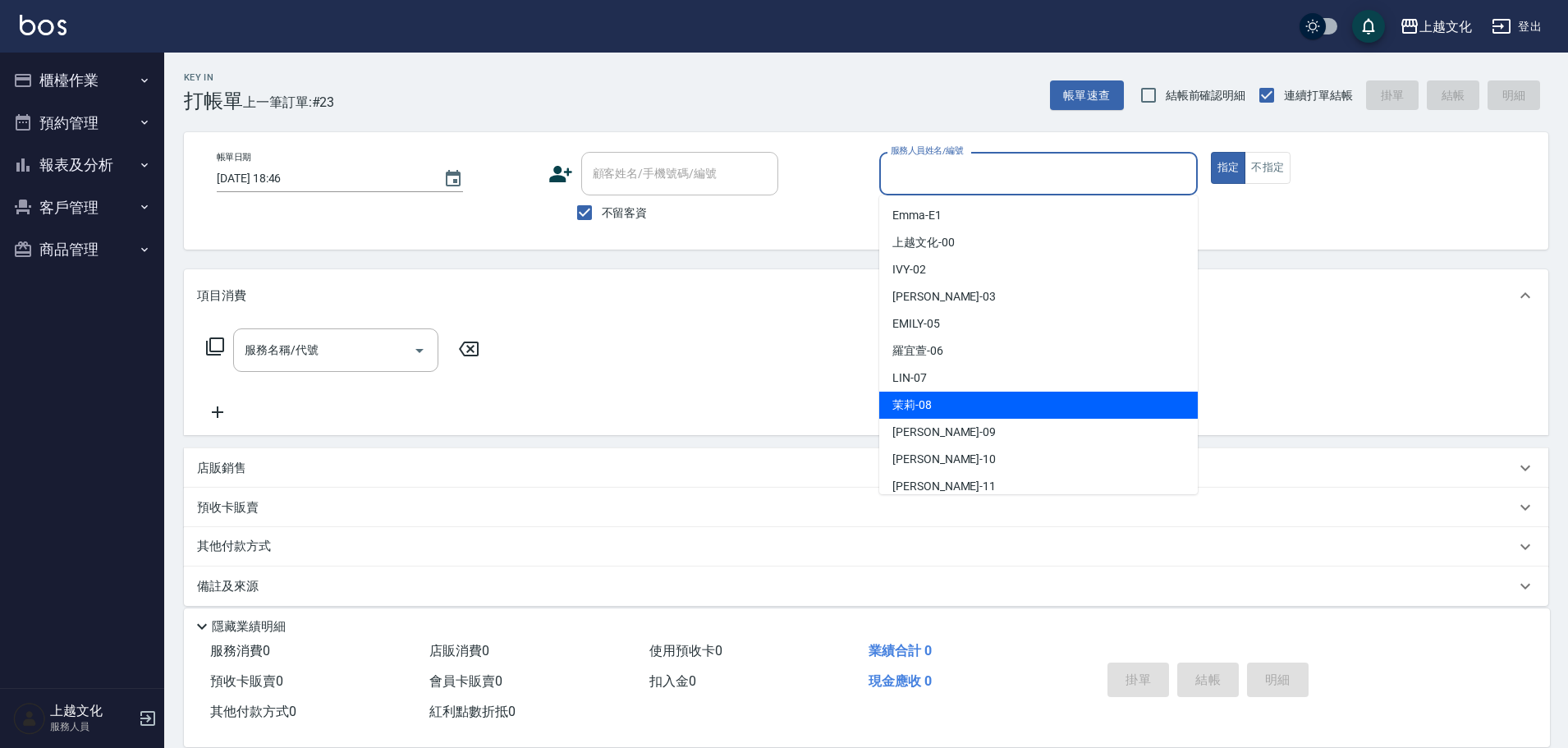
click at [990, 400] on div "茉莉 -08" at bounding box center [1038, 405] width 318 height 27
type input "茉莉-08"
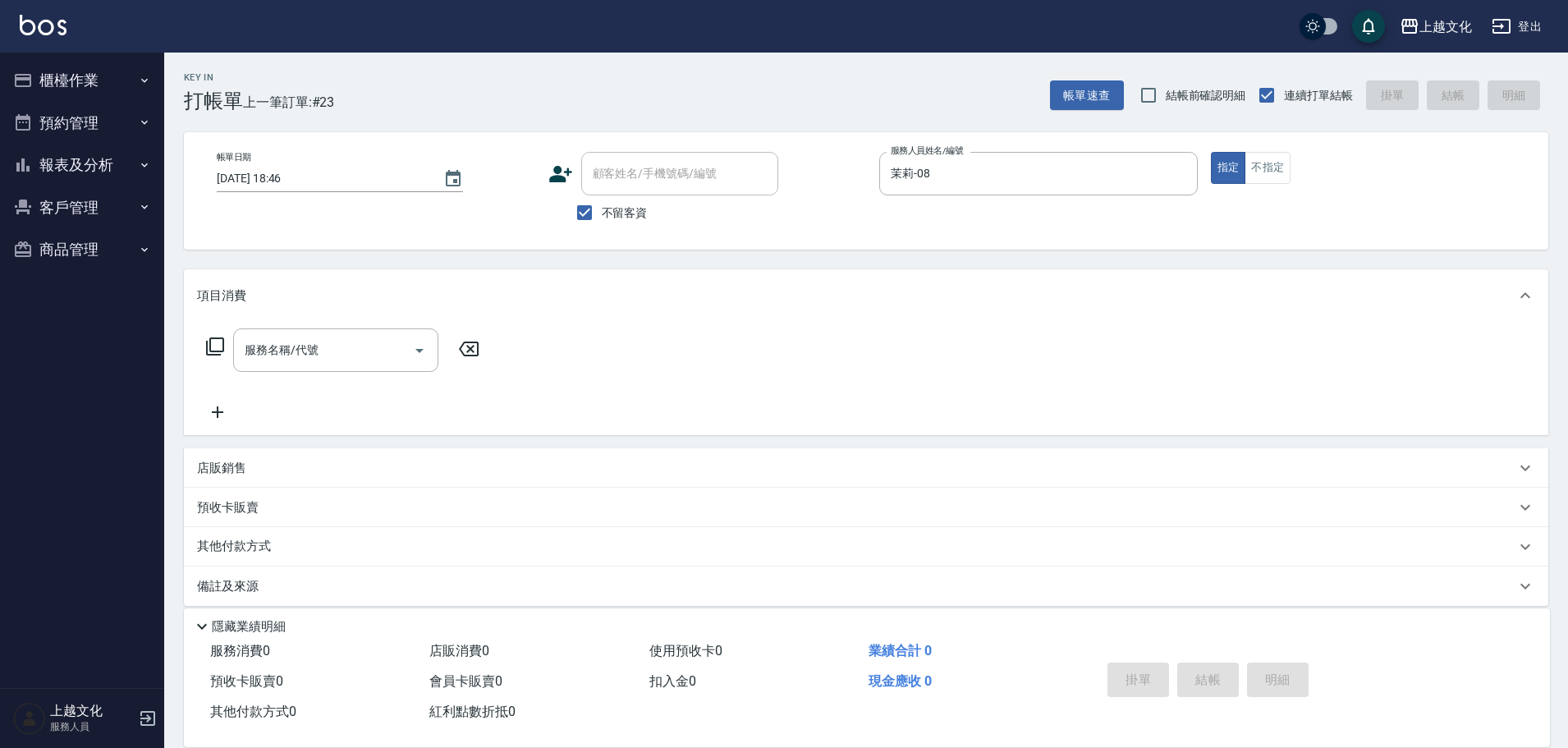
click at [221, 344] on icon at bounding box center [215, 347] width 20 height 20
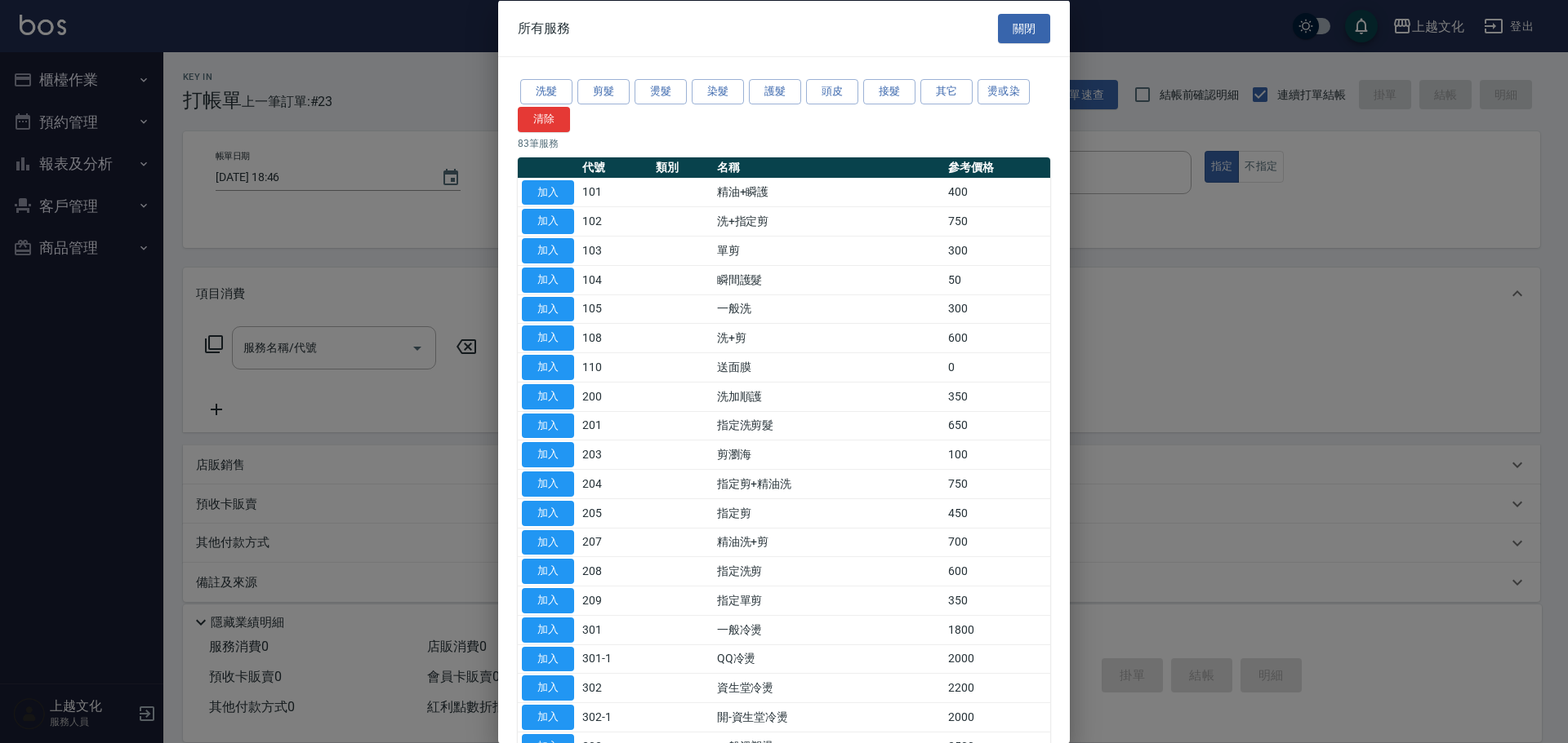
drag, startPoint x: 812, startPoint y: 90, endPoint x: 780, endPoint y: 106, distance: 35.8
click at [812, 92] on button "頭皮" at bounding box center [832, 92] width 53 height 25
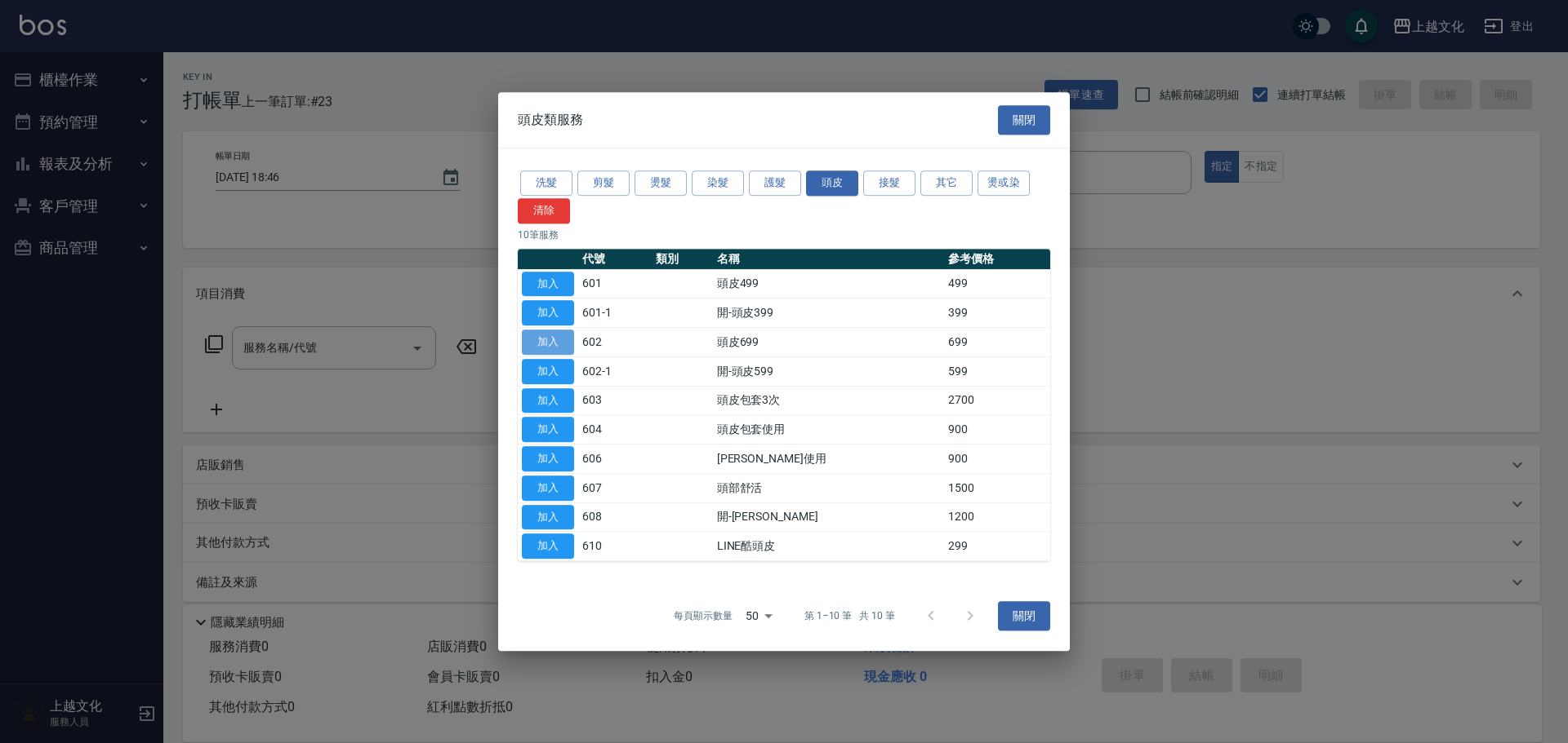
click at [561, 345] on button "加入" at bounding box center [547, 342] width 53 height 25
type input "頭皮699(602)"
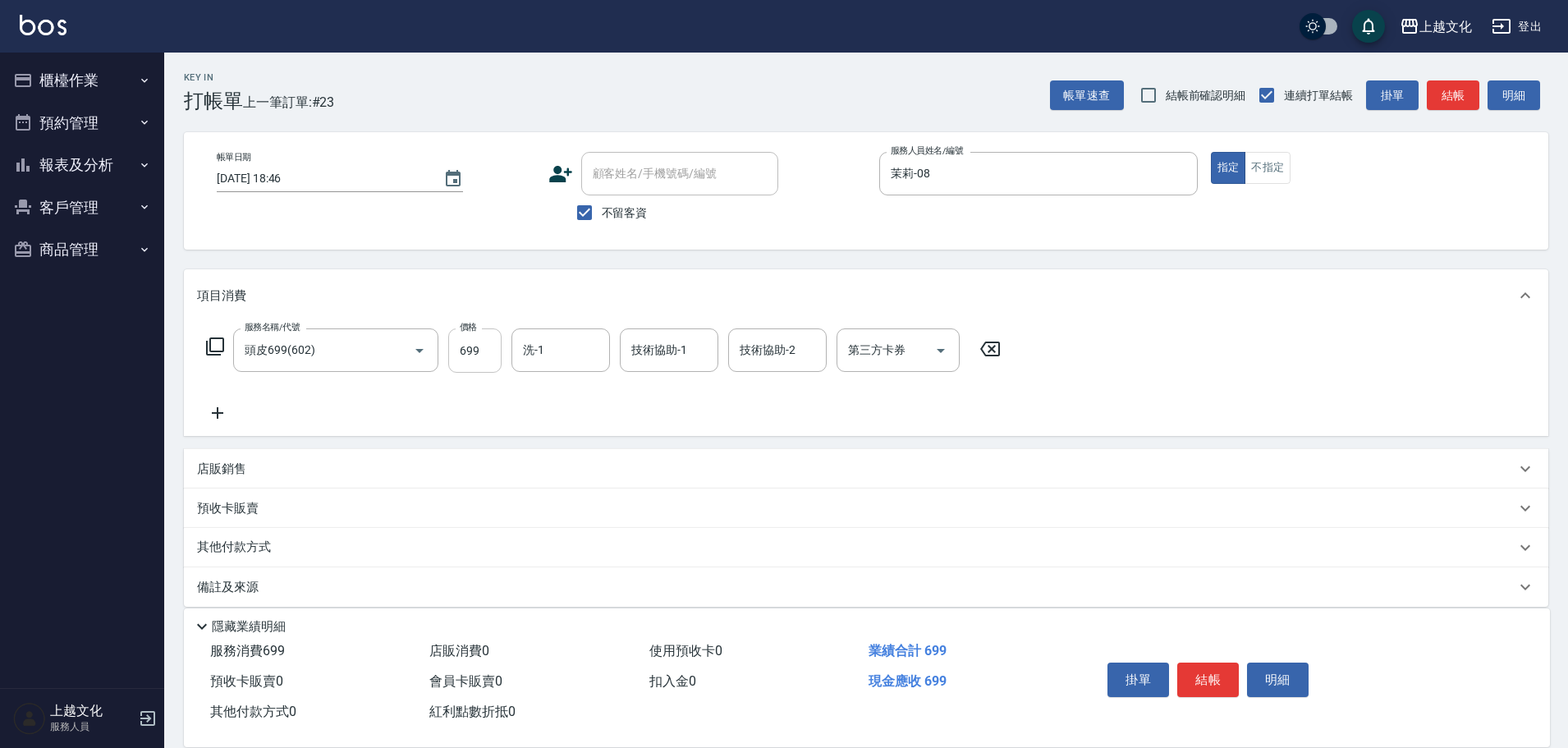
click at [489, 367] on input "699" at bounding box center [475, 350] width 54 height 44
type input "1099"
drag, startPoint x: 1189, startPoint y: 669, endPoint x: 1191, endPoint y: 660, distance: 9.2
click at [1188, 670] on button "結帳" at bounding box center [1208, 680] width 62 height 34
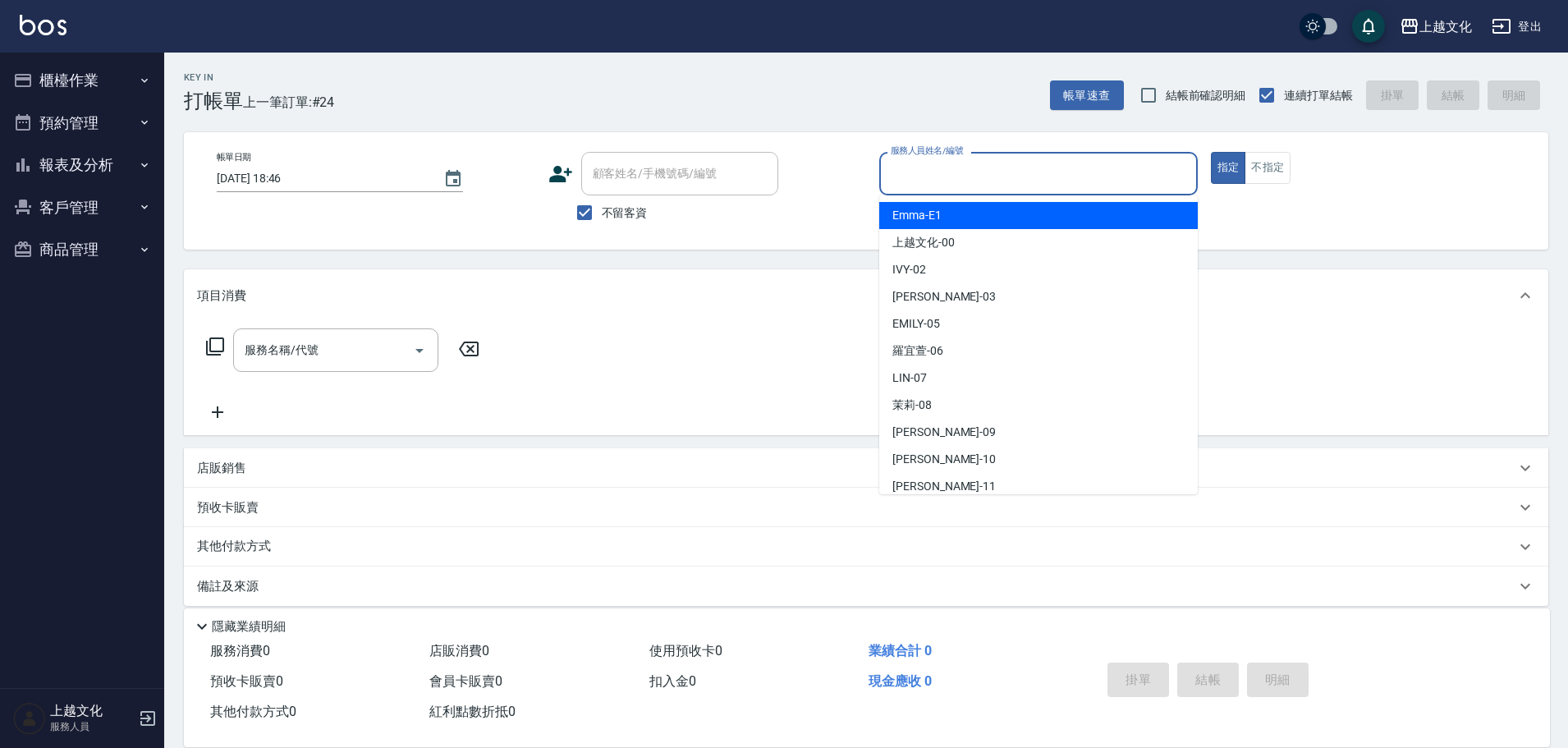
click at [939, 179] on input "服務人員姓名/編號" at bounding box center [1038, 174] width 304 height 29
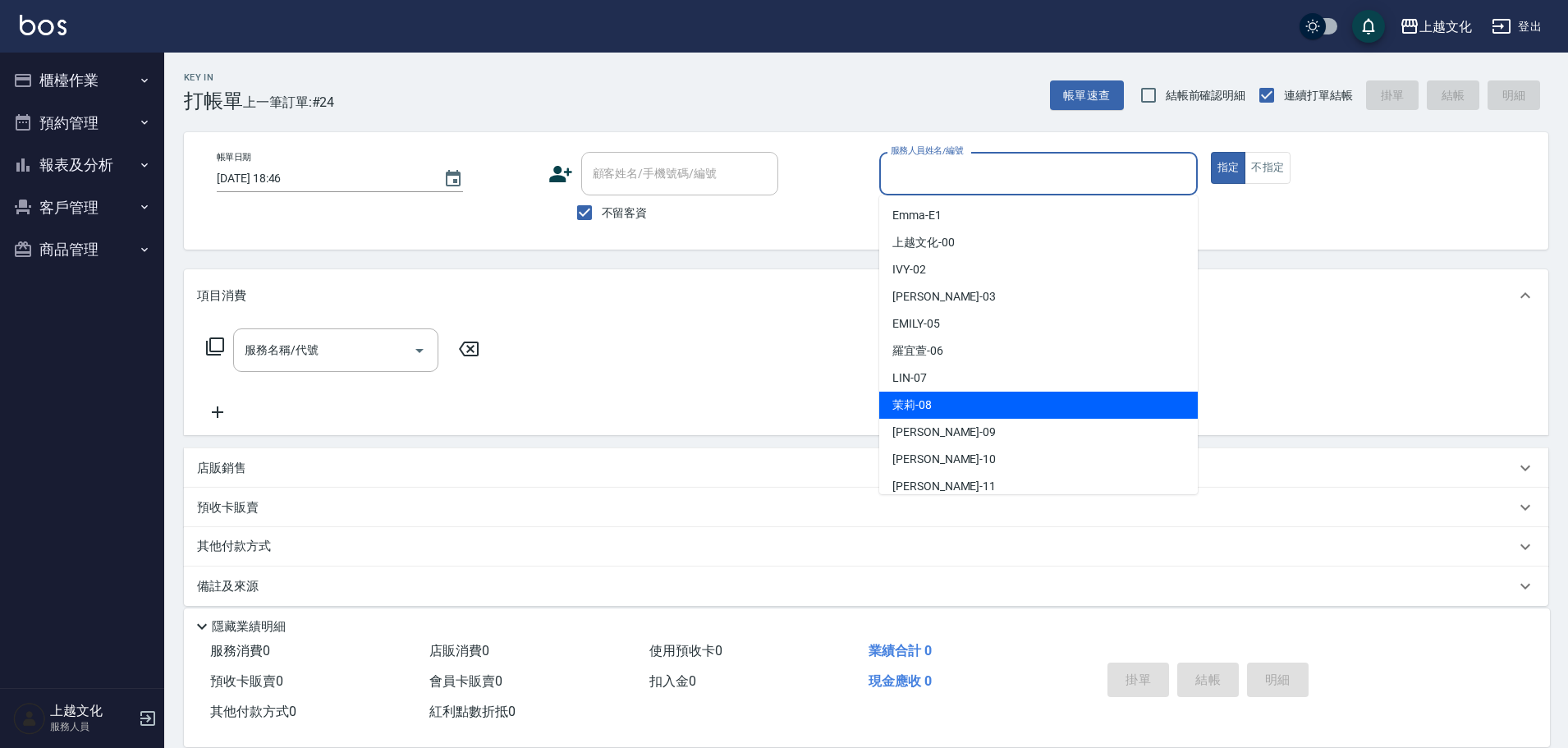
click at [957, 413] on div "茉莉 -08" at bounding box center [1038, 405] width 318 height 27
type input "茉莉-08"
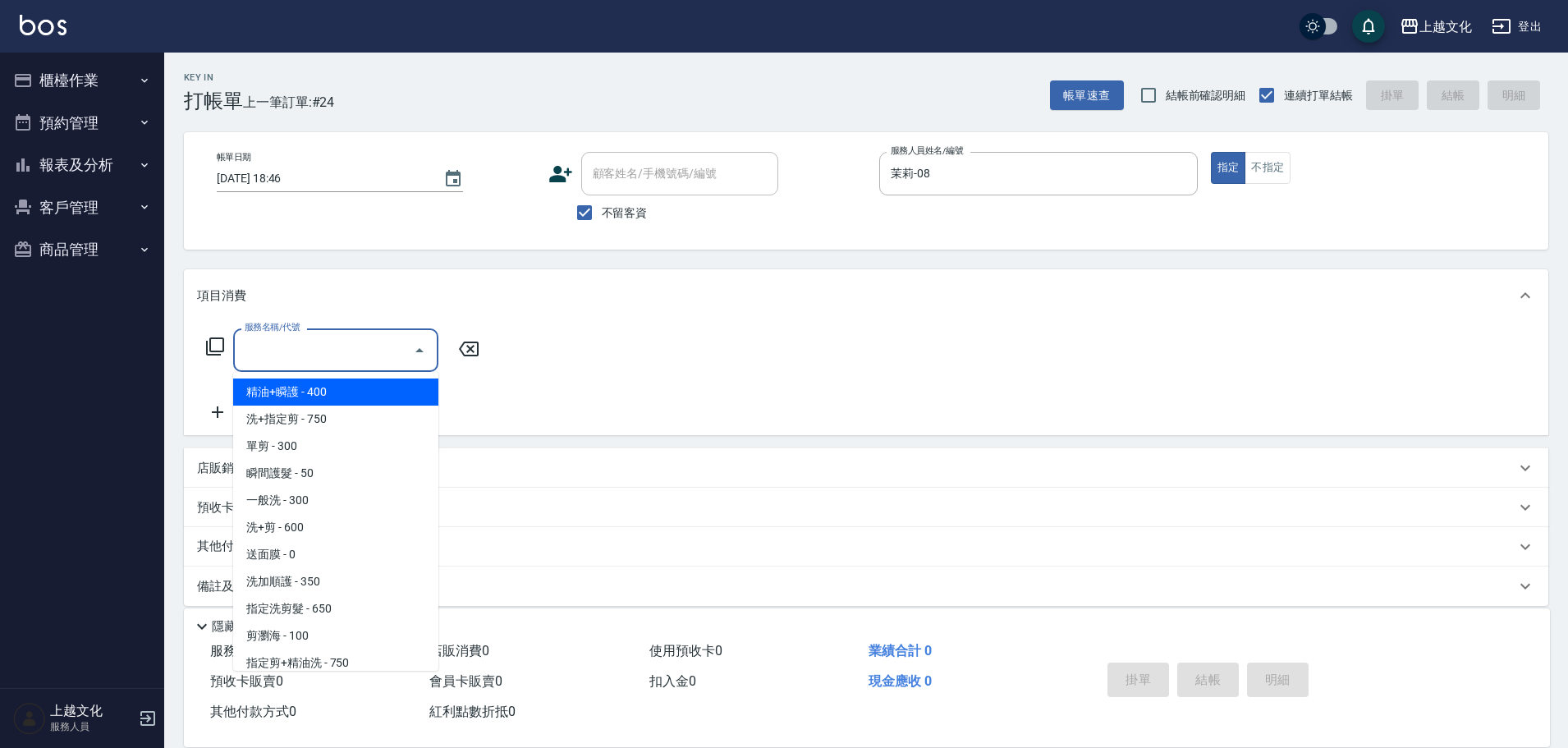
click at [331, 351] on input "服務名稱/代號" at bounding box center [323, 351] width 166 height 29
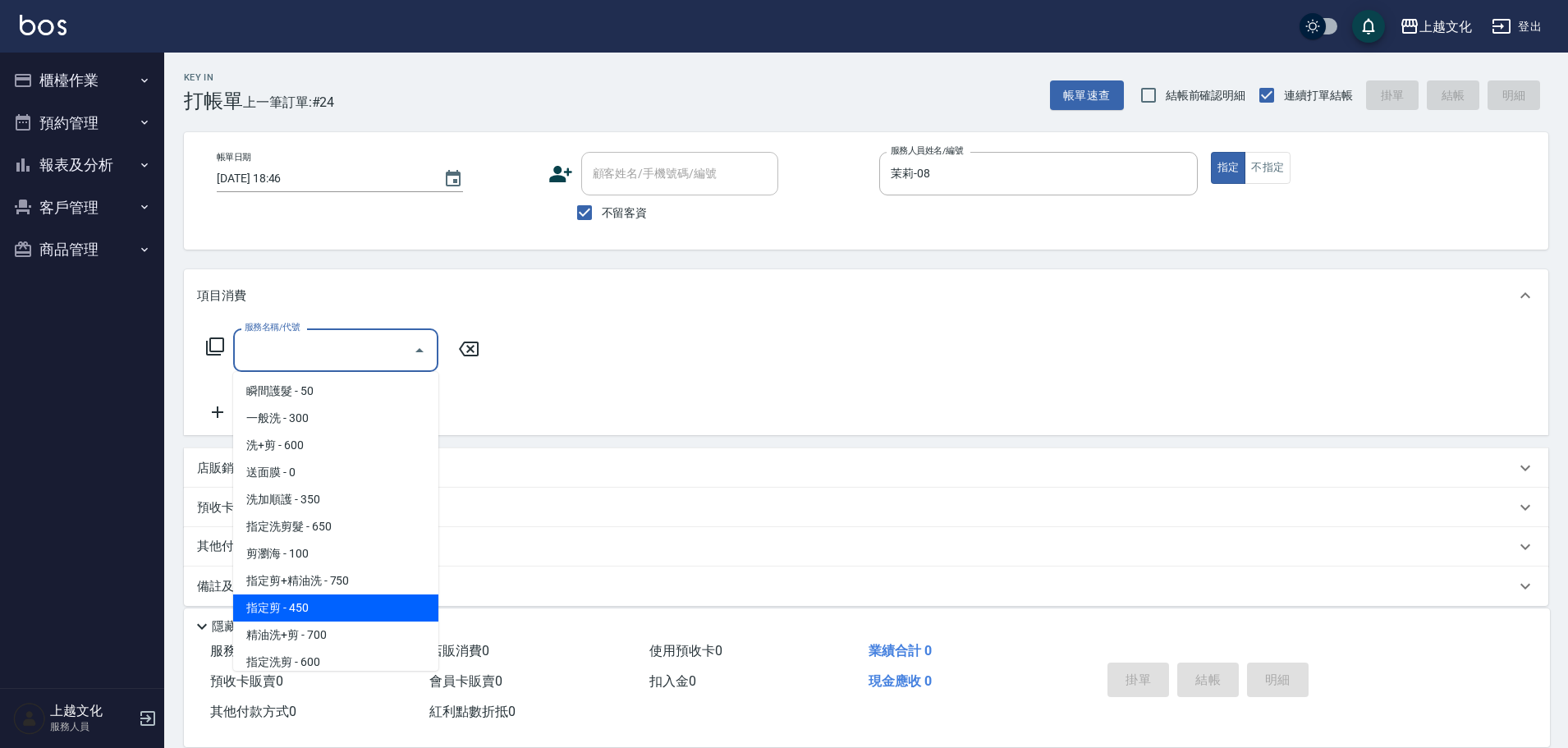
drag, startPoint x: 347, startPoint y: 613, endPoint x: 429, endPoint y: 533, distance: 114.6
click at [346, 613] on span "指定剪 - 450" at bounding box center [335, 608] width 205 height 27
type input "指定剪(205)"
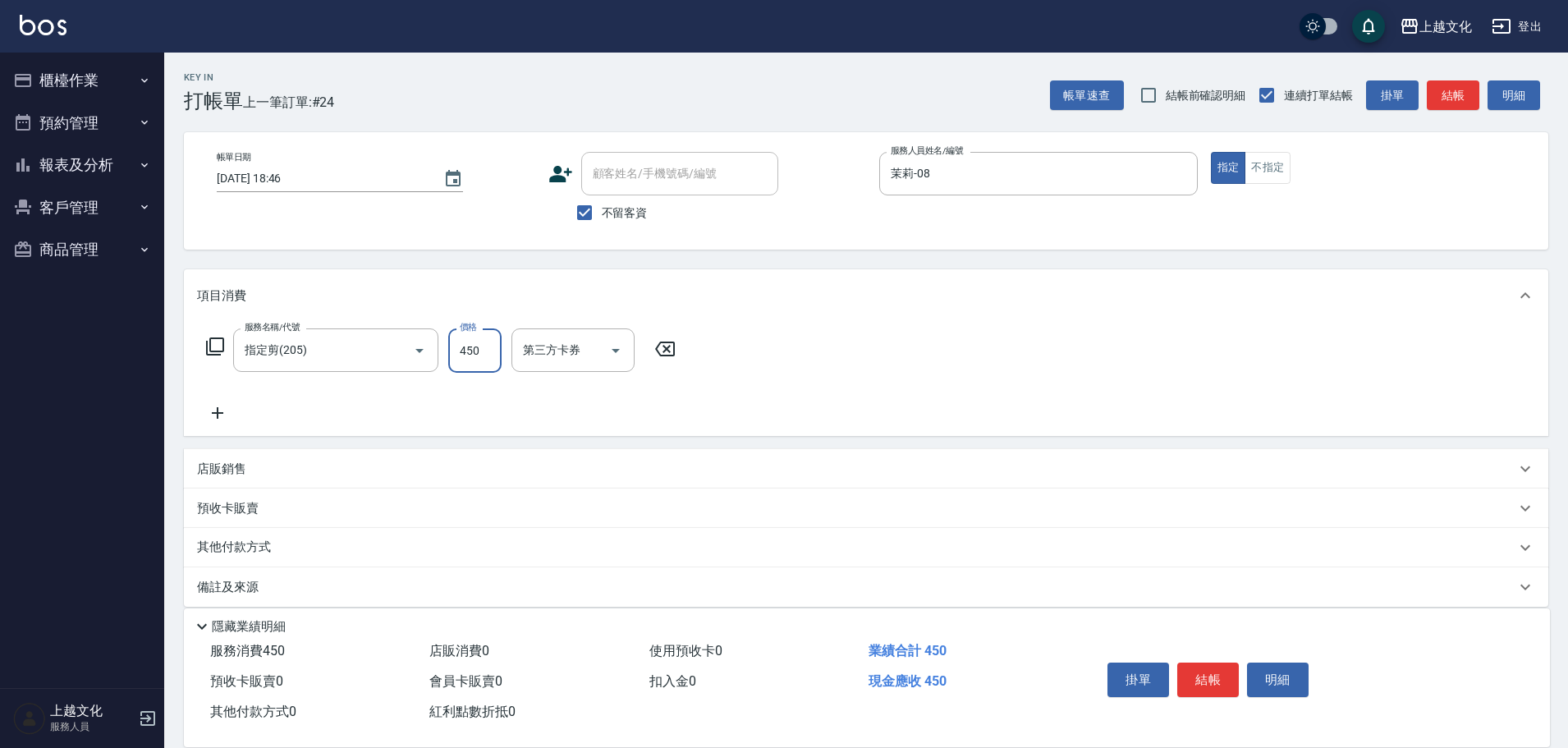
click at [483, 365] on input "450" at bounding box center [475, 350] width 54 height 44
type input "900"
click at [1207, 674] on button "結帳" at bounding box center [1208, 680] width 62 height 34
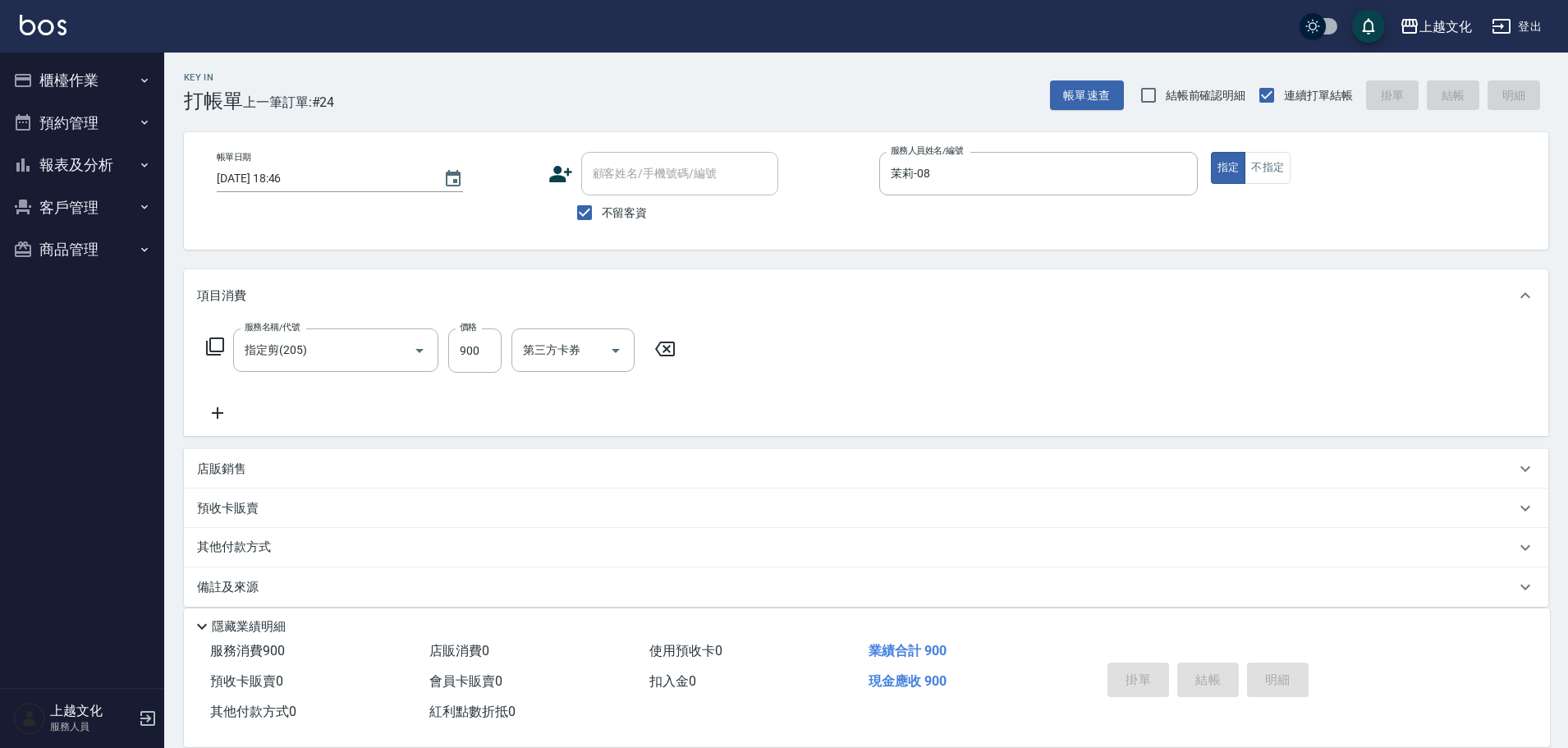
type input "2025/09/17 18:47"
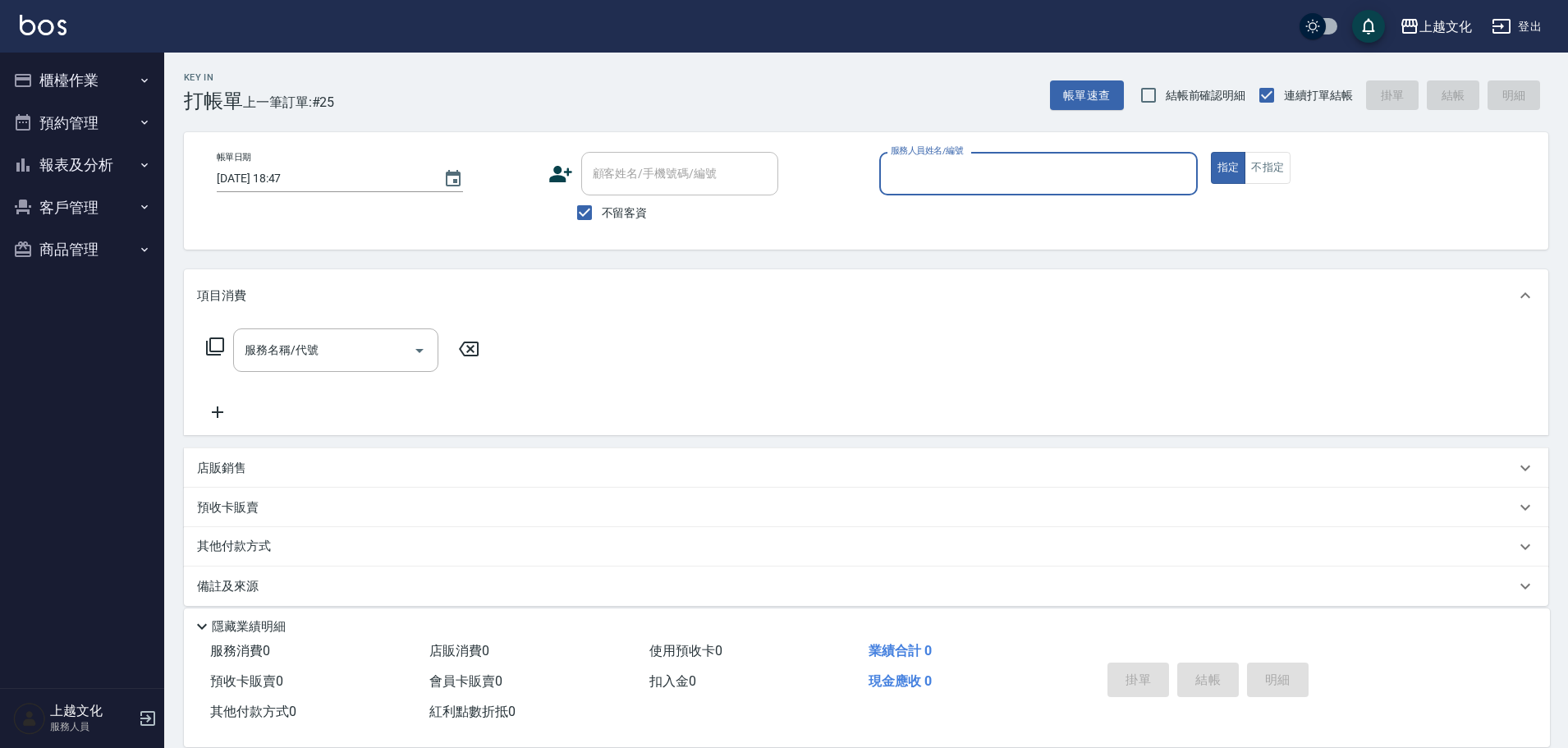
drag, startPoint x: 54, startPoint y: 157, endPoint x: 55, endPoint y: 170, distance: 13.0
click at [55, 157] on button "報表及分析" at bounding box center [82, 165] width 152 height 43
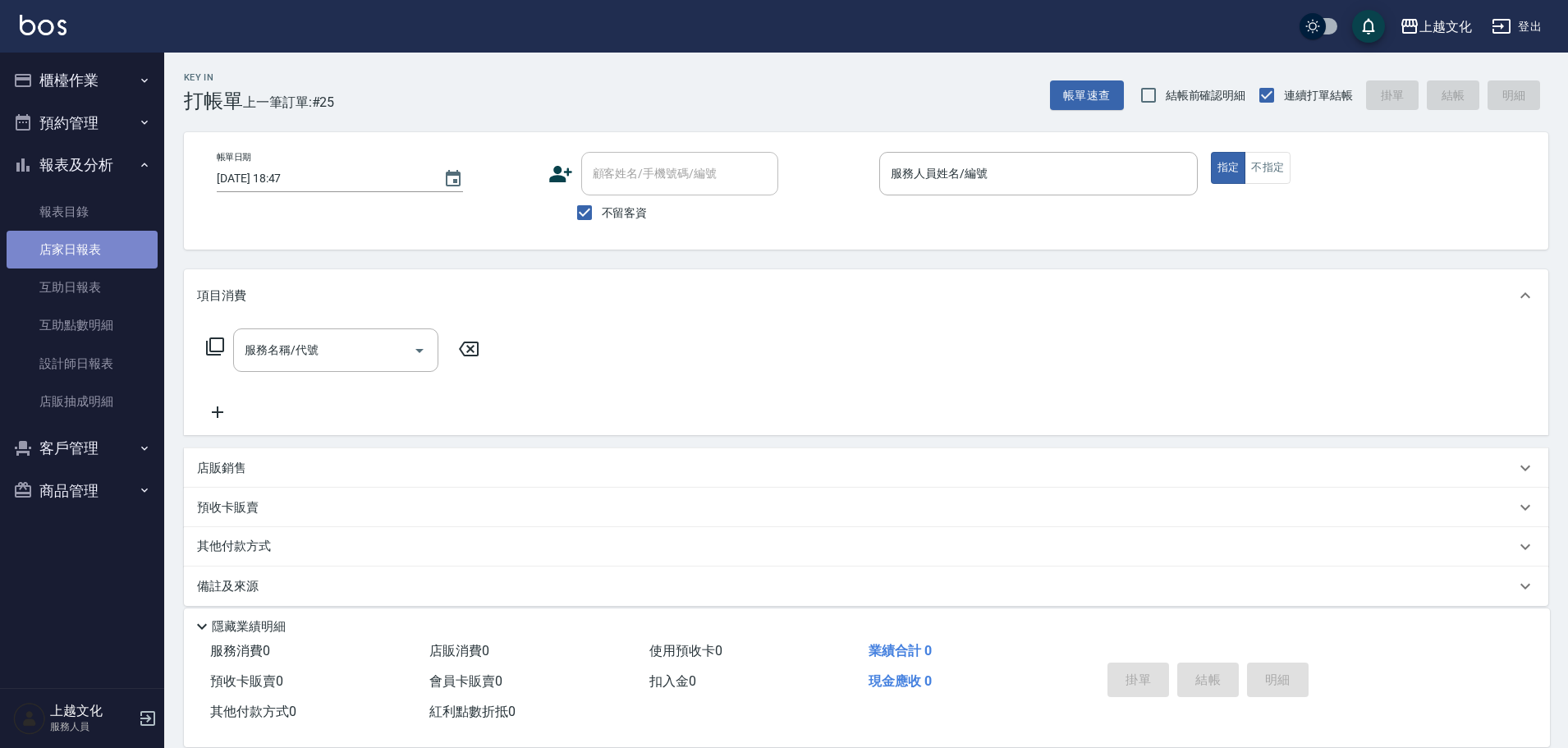
click at [56, 239] on link "店家日報表" at bounding box center [82, 249] width 152 height 38
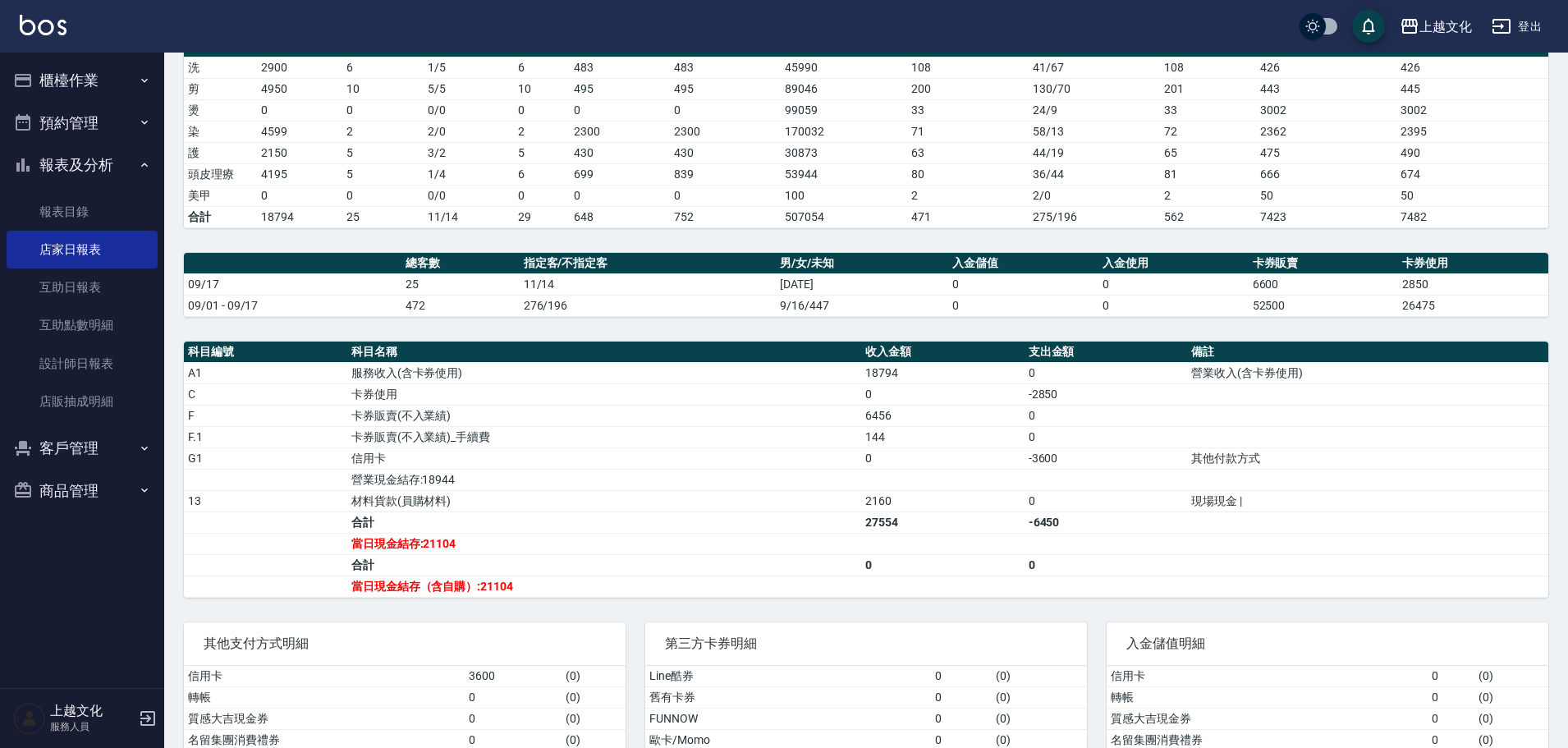
scroll to position [295, 0]
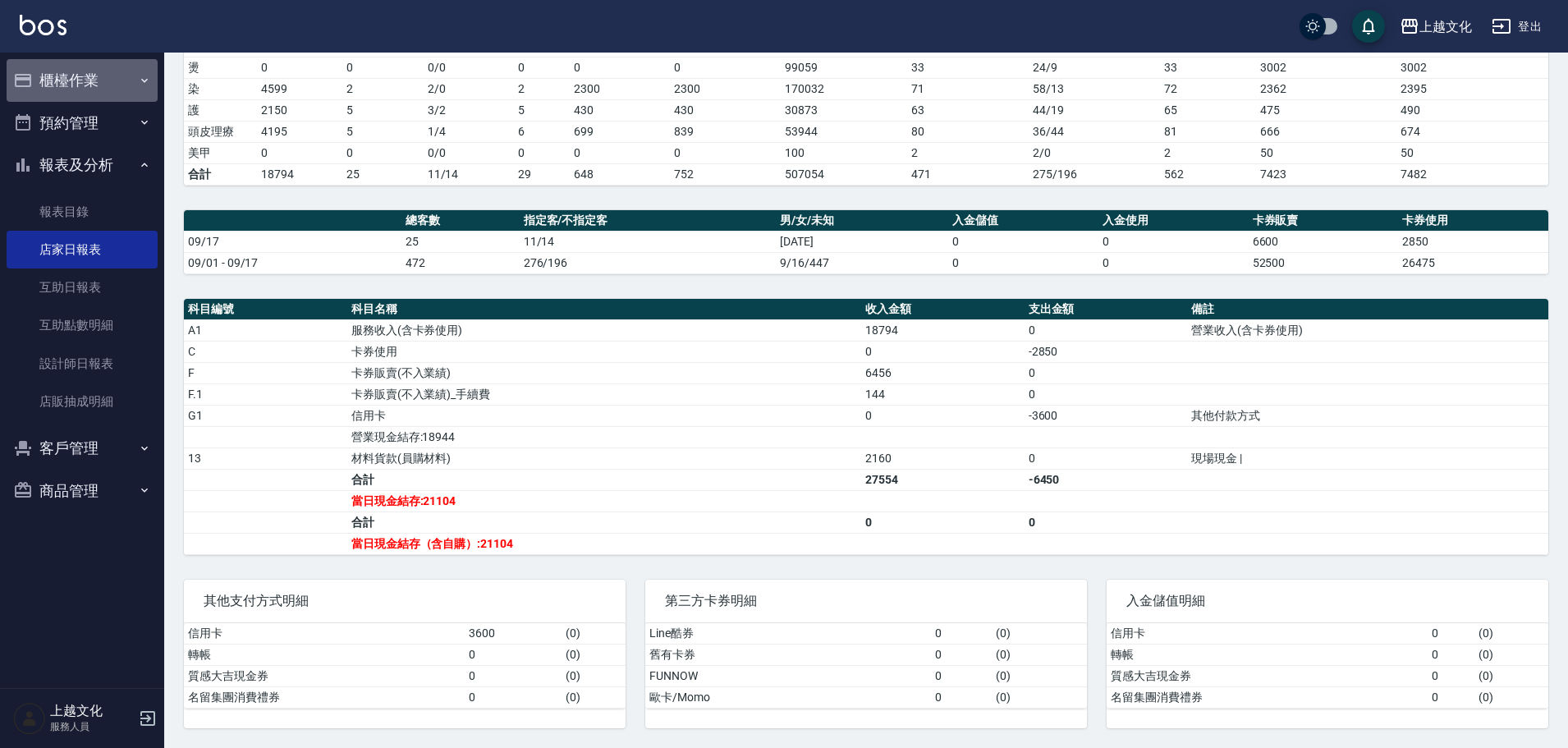
click at [44, 79] on button "櫃檯作業" at bounding box center [82, 81] width 152 height 43
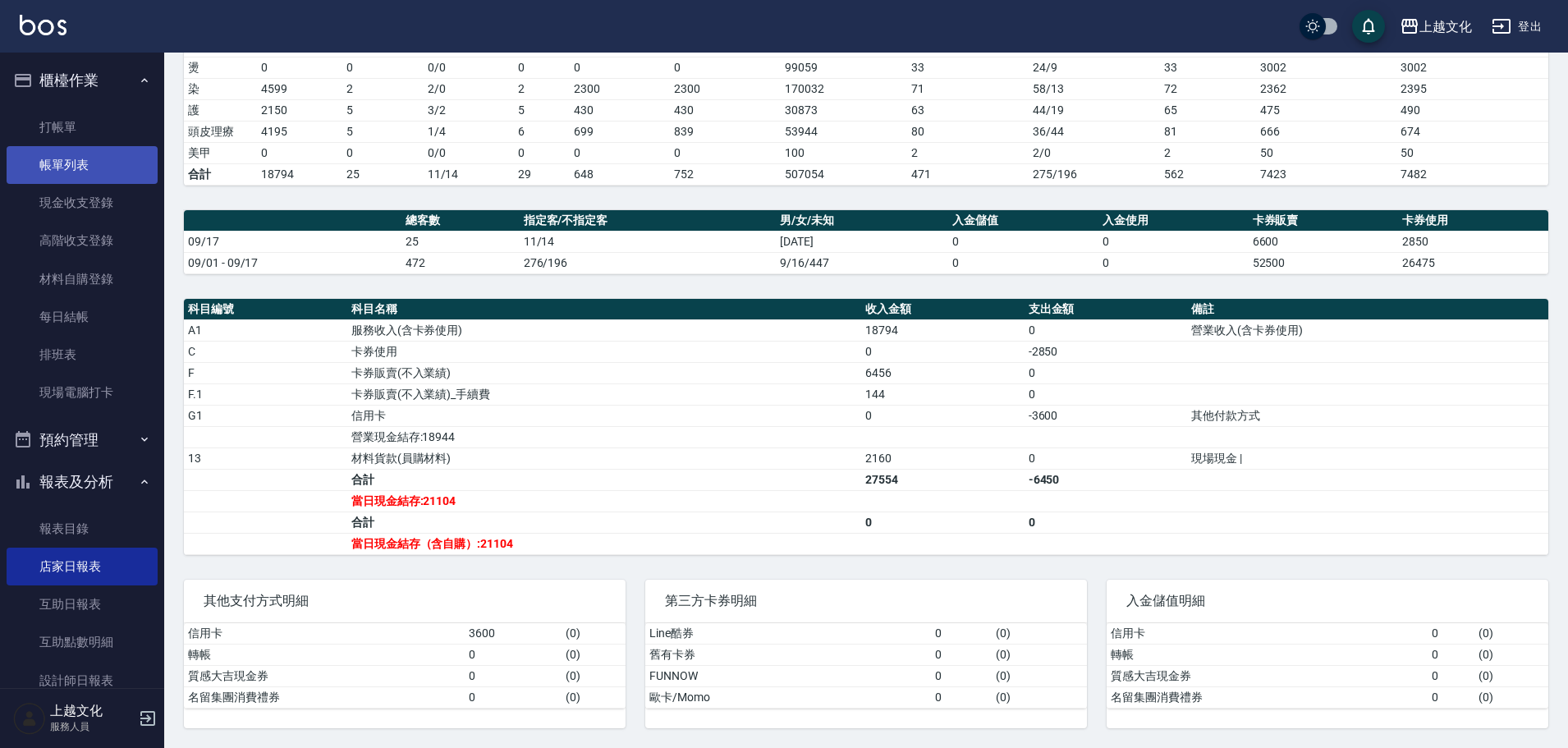
click at [53, 158] on link "帳單列表" at bounding box center [82, 165] width 152 height 38
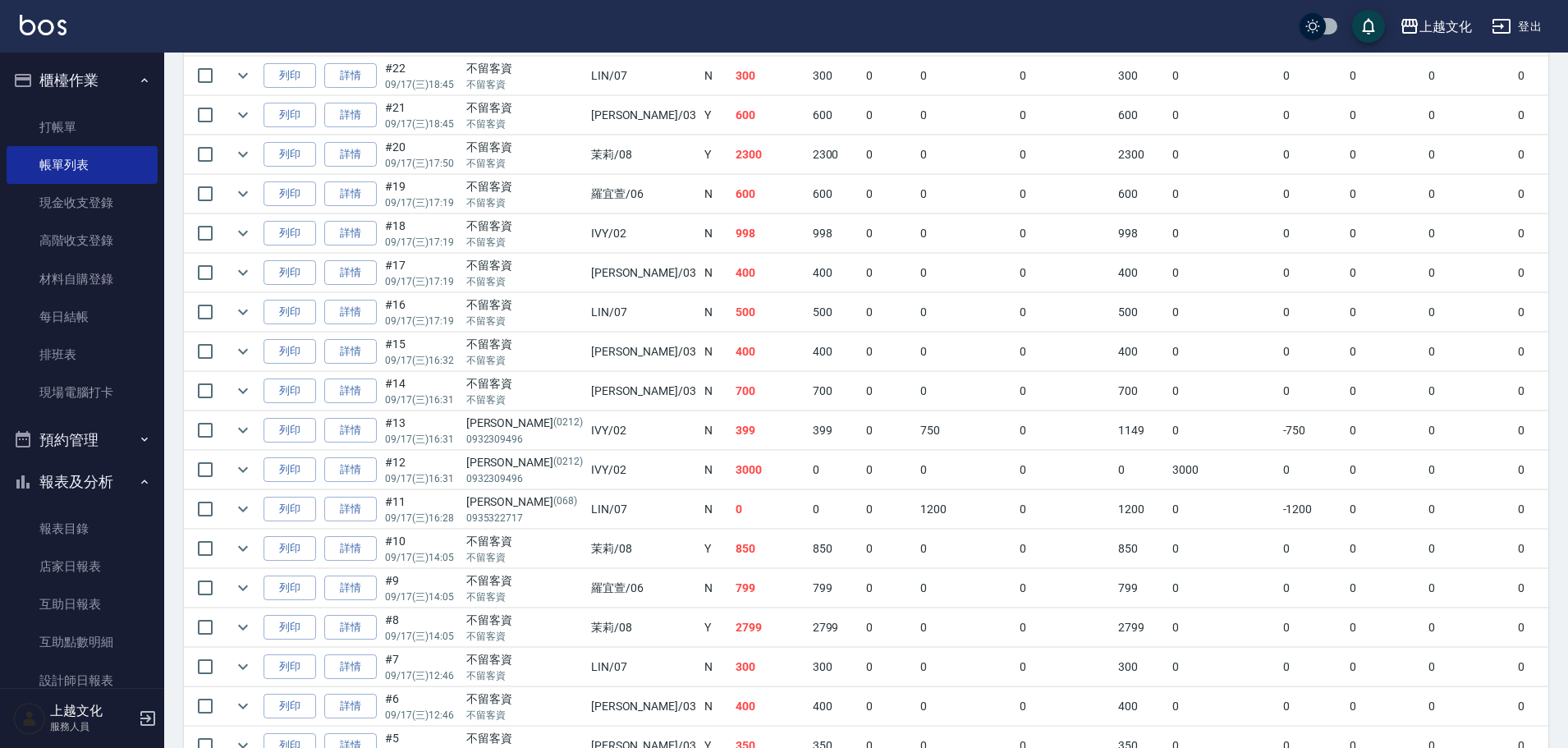
scroll to position [328, 0]
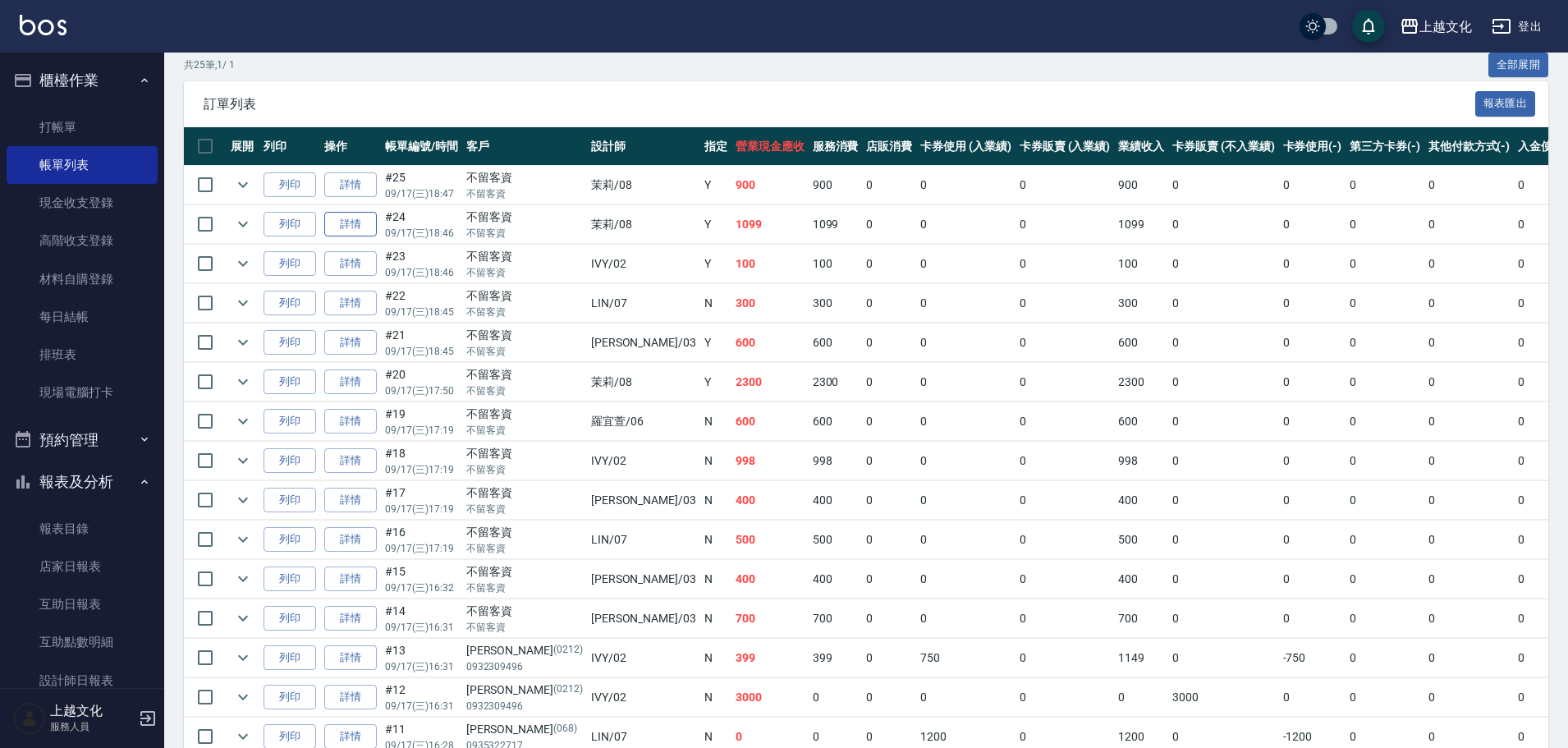
click at [336, 222] on link "詳情" at bounding box center [351, 224] width 53 height 25
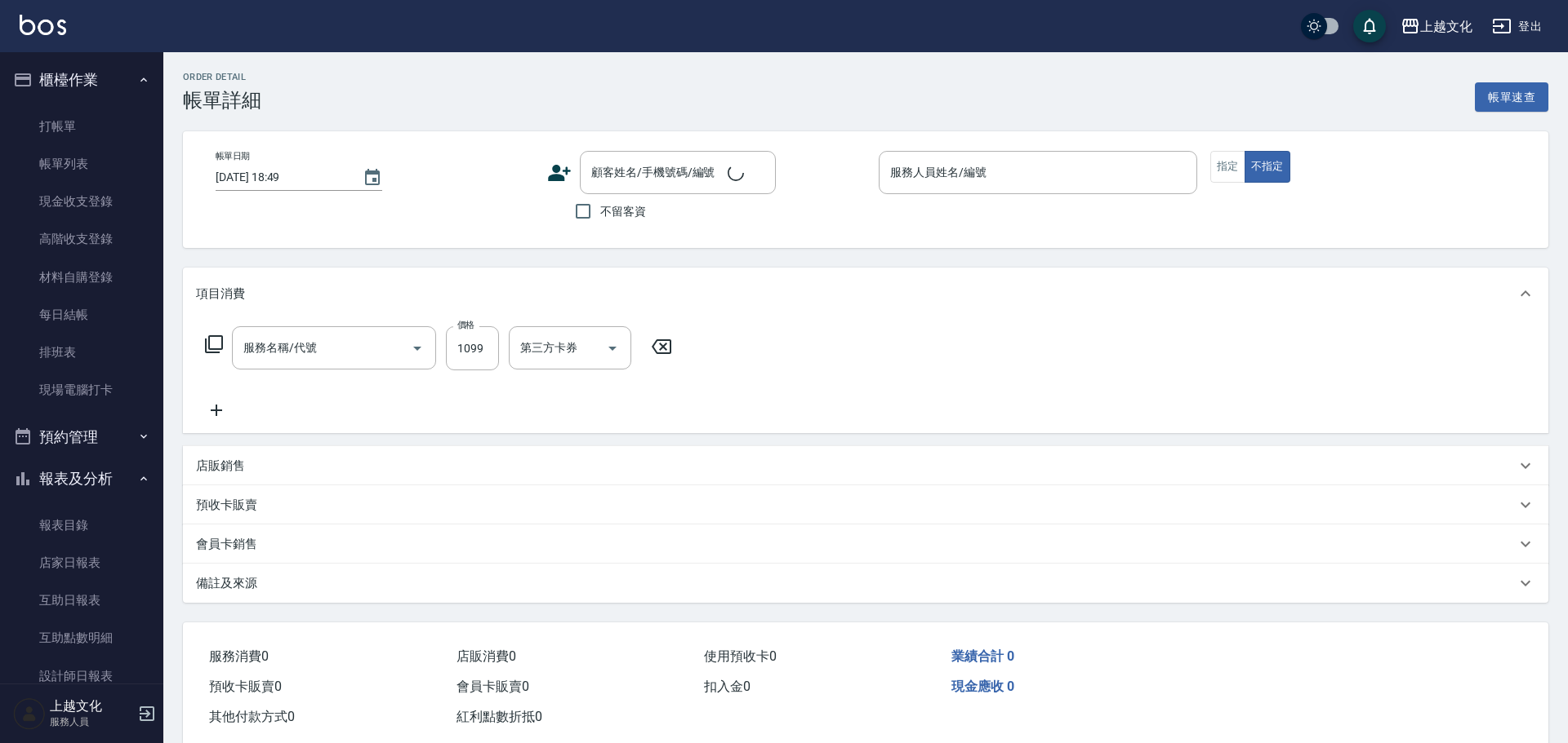
type input "2025/09/17 18:46"
checkbox input "true"
type input "茉莉-08"
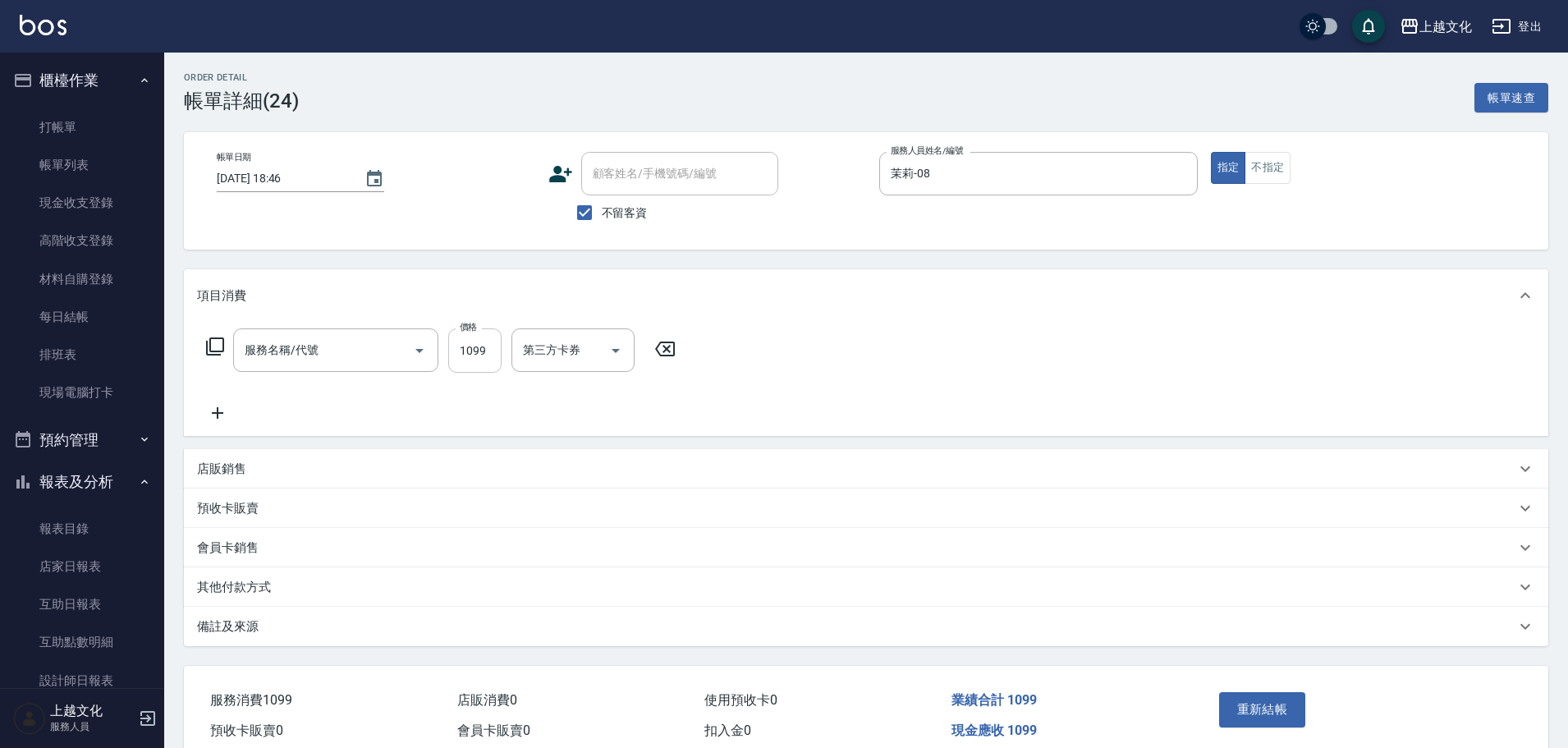
type input "頭皮699(602)"
type input "1095"
click at [1251, 709] on button "重新結帳" at bounding box center [1262, 709] width 87 height 34
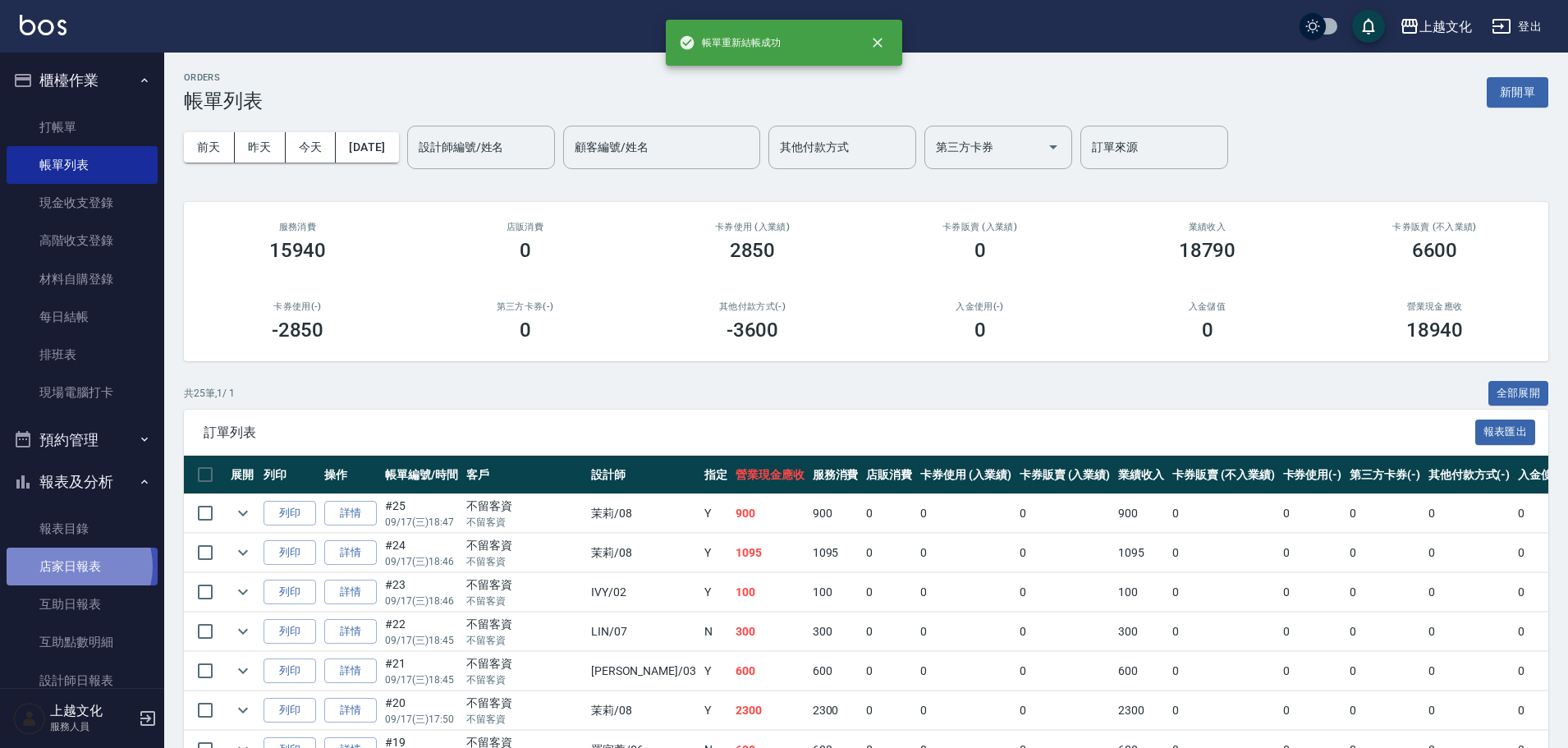
click at [74, 567] on link "店家日報表" at bounding box center [82, 567] width 152 height 38
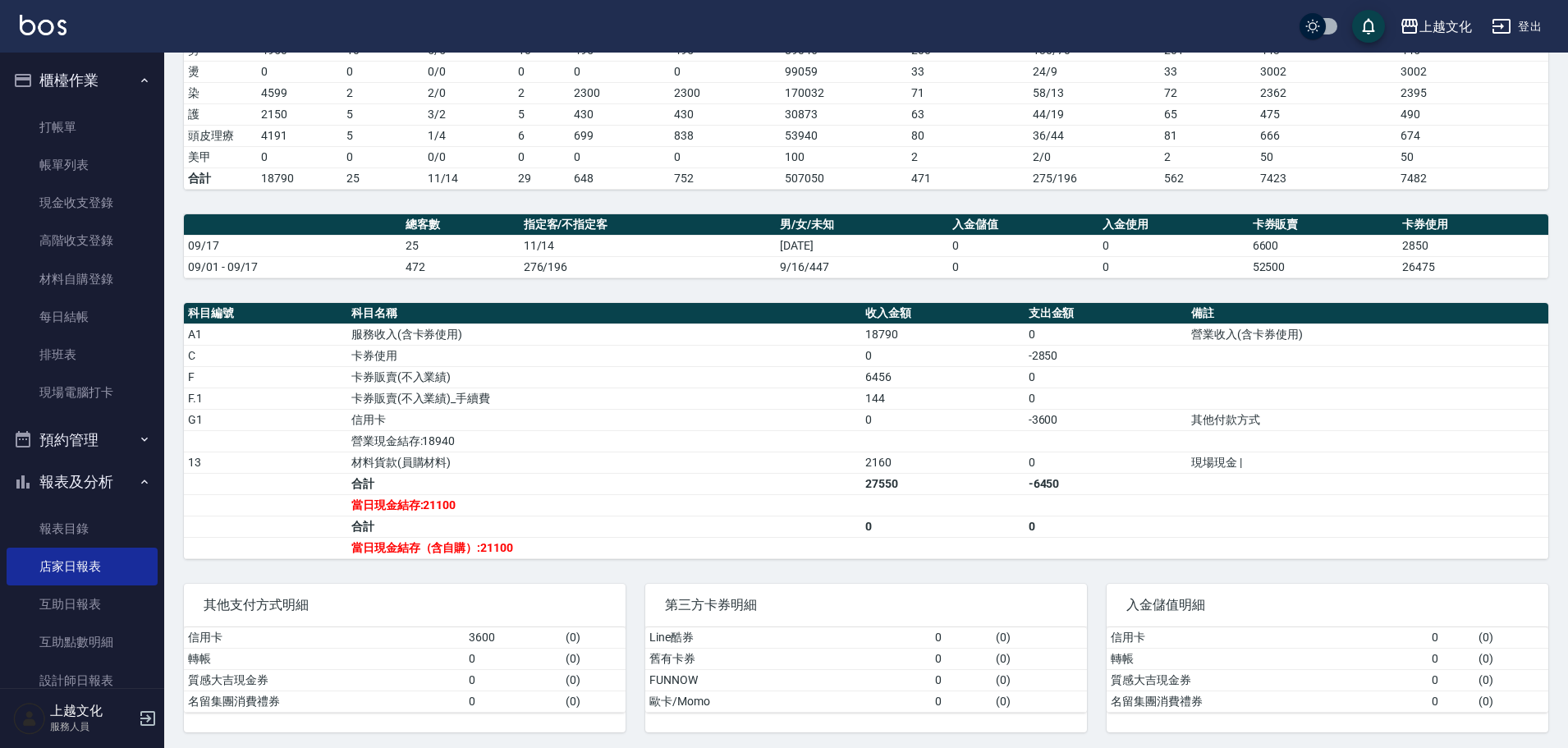
scroll to position [295, 0]
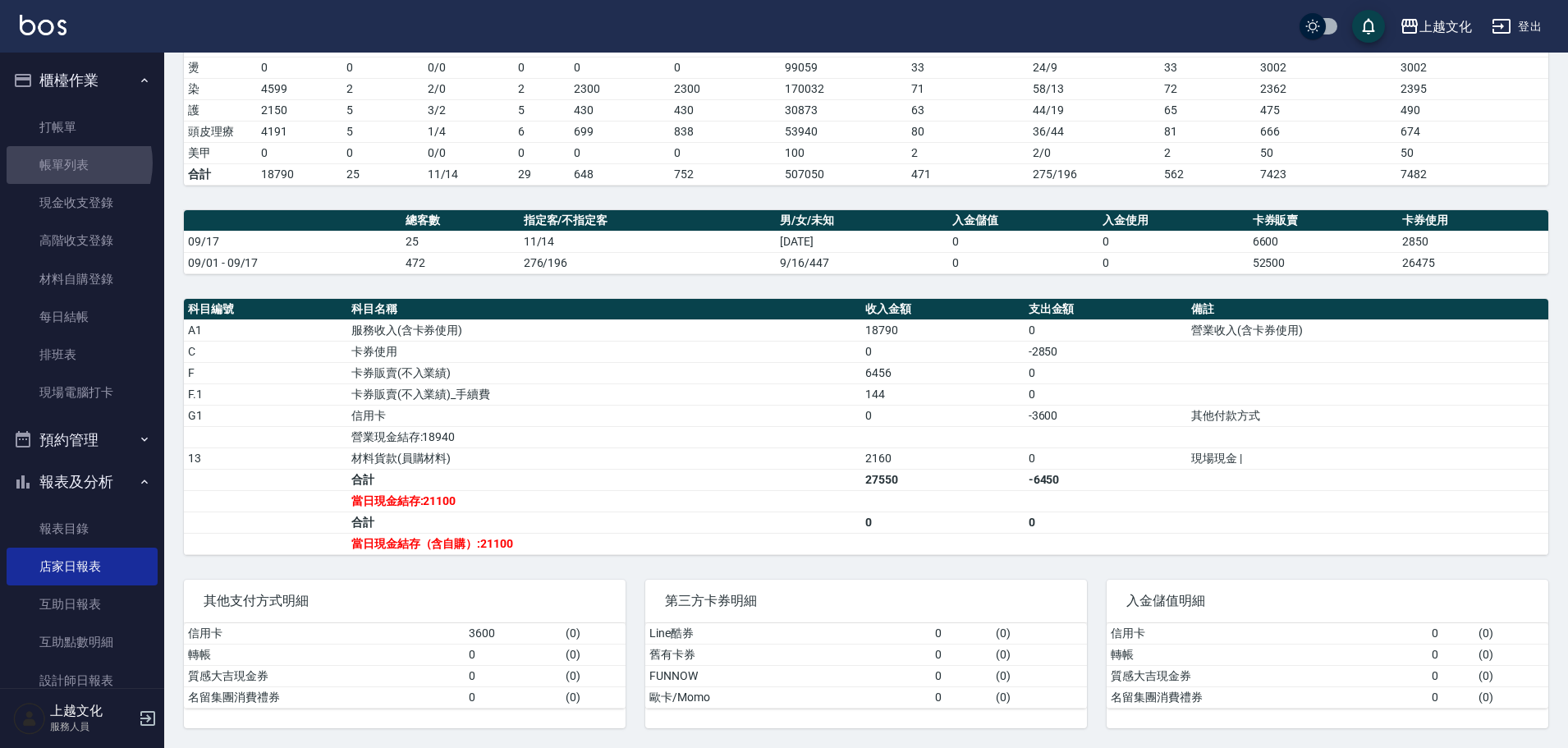
drag, startPoint x: 68, startPoint y: 163, endPoint x: 83, endPoint y: 43, distance: 120.9
click at [67, 161] on link "帳單列表" at bounding box center [82, 165] width 152 height 38
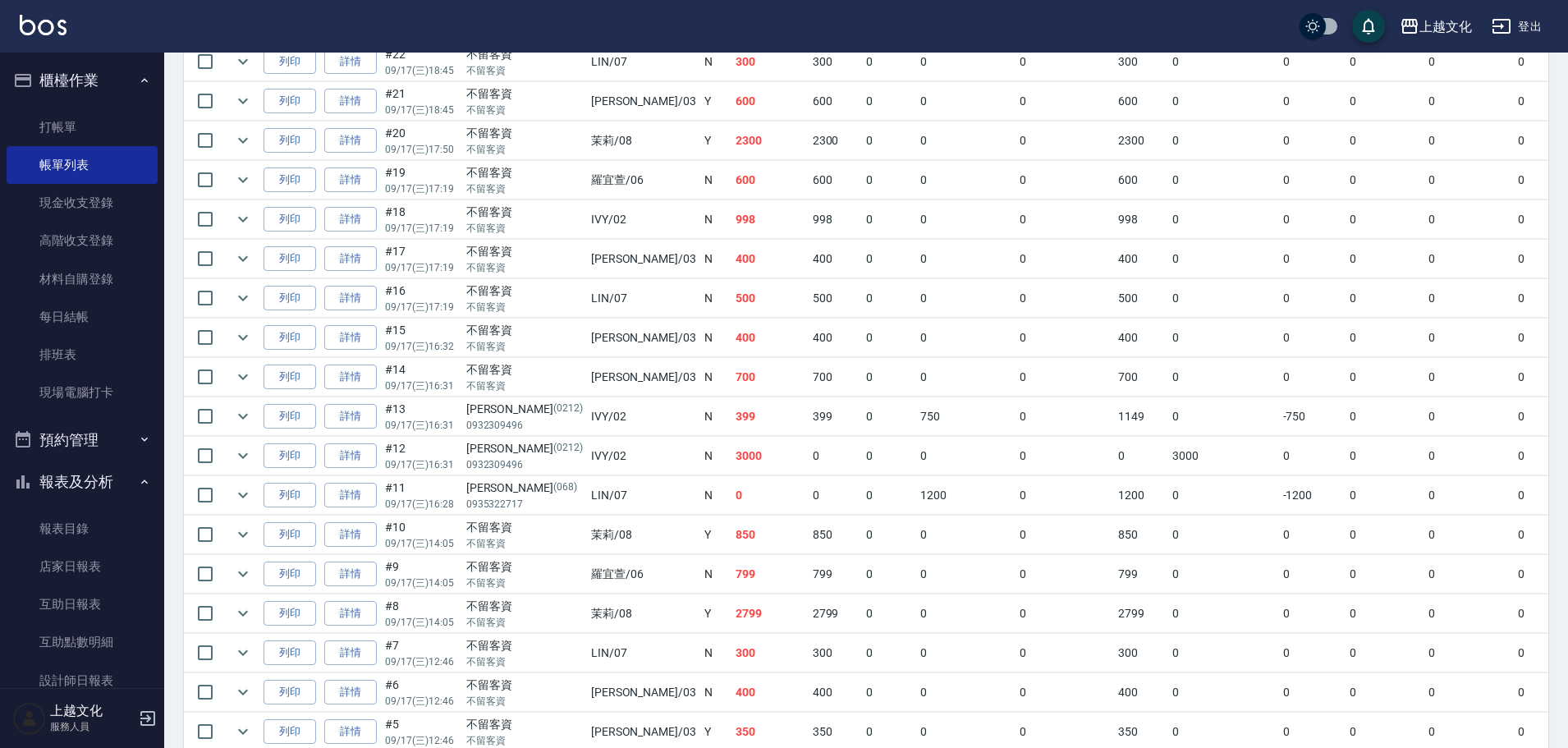
scroll to position [575, 0]
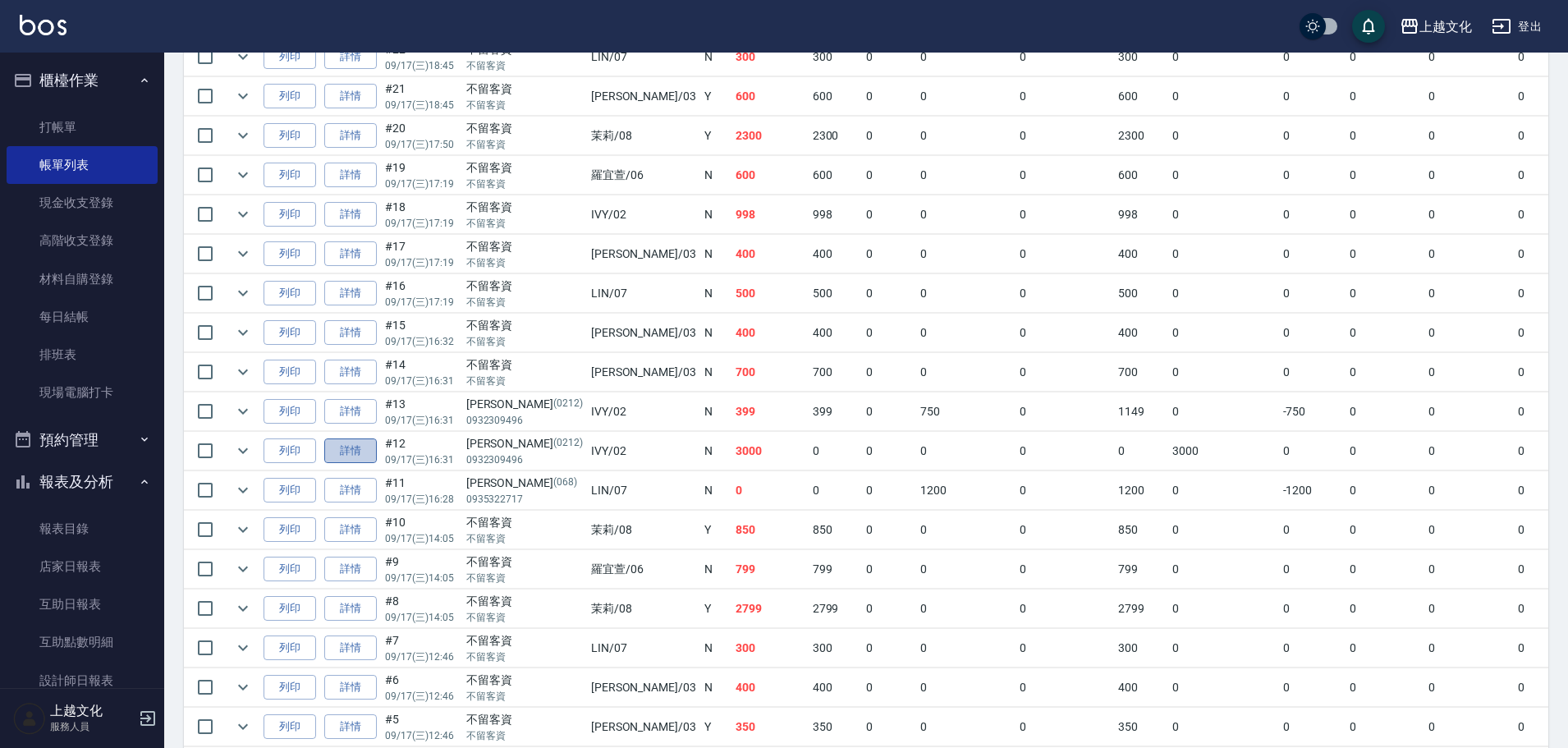
click at [351, 446] on link "詳情" at bounding box center [351, 451] width 53 height 25
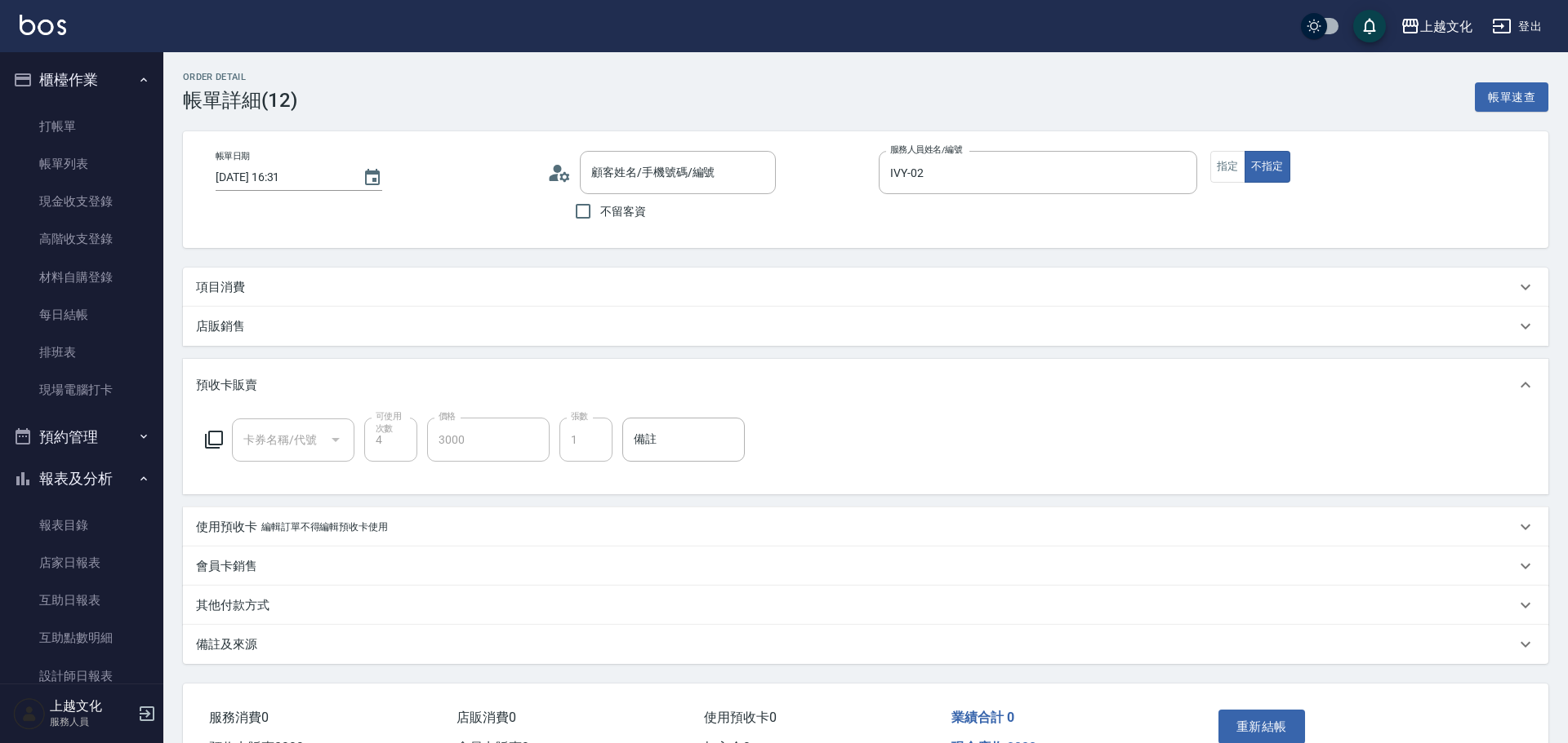
type input "2025/09/17 16:31"
type input "IVY-02"
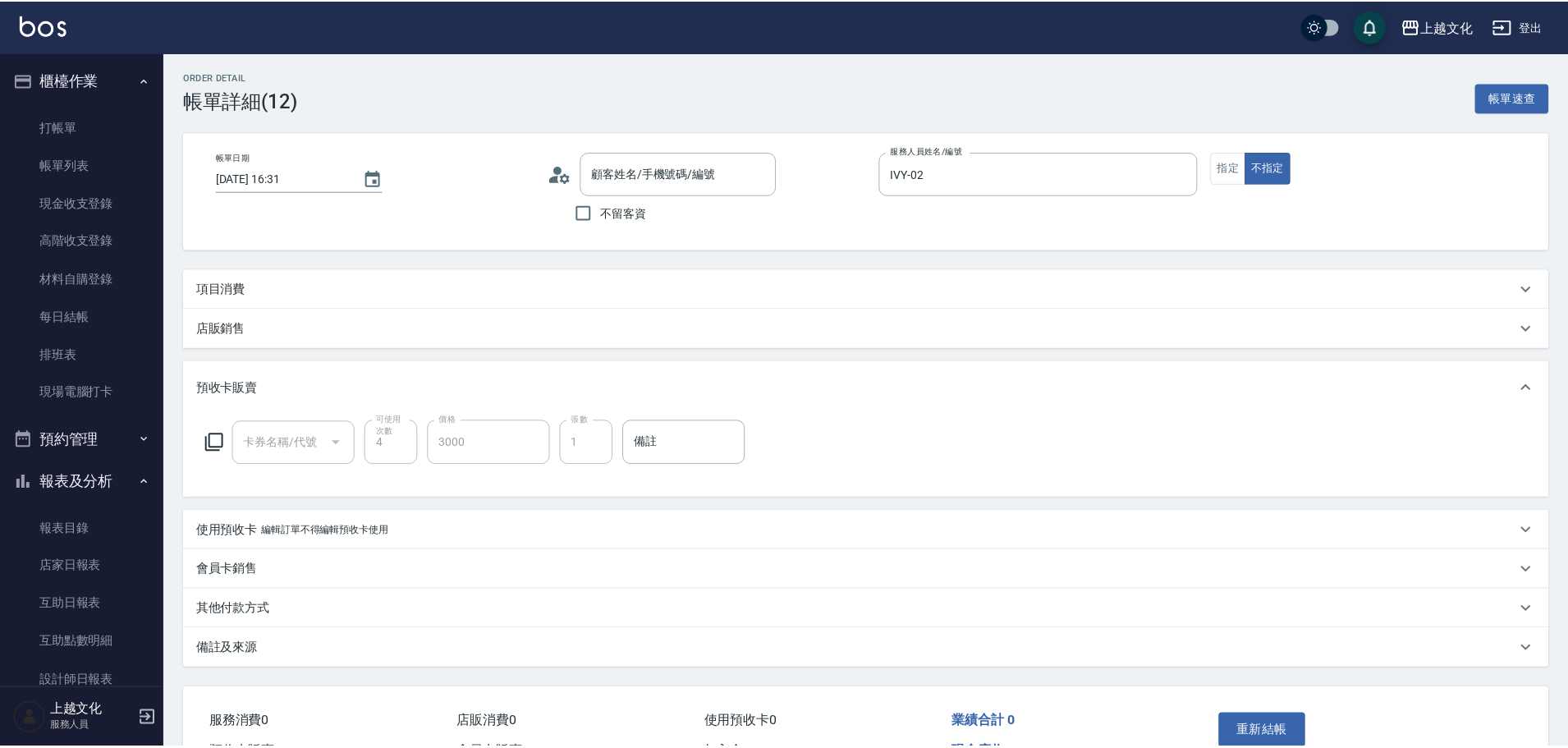
scroll to position [5, 0]
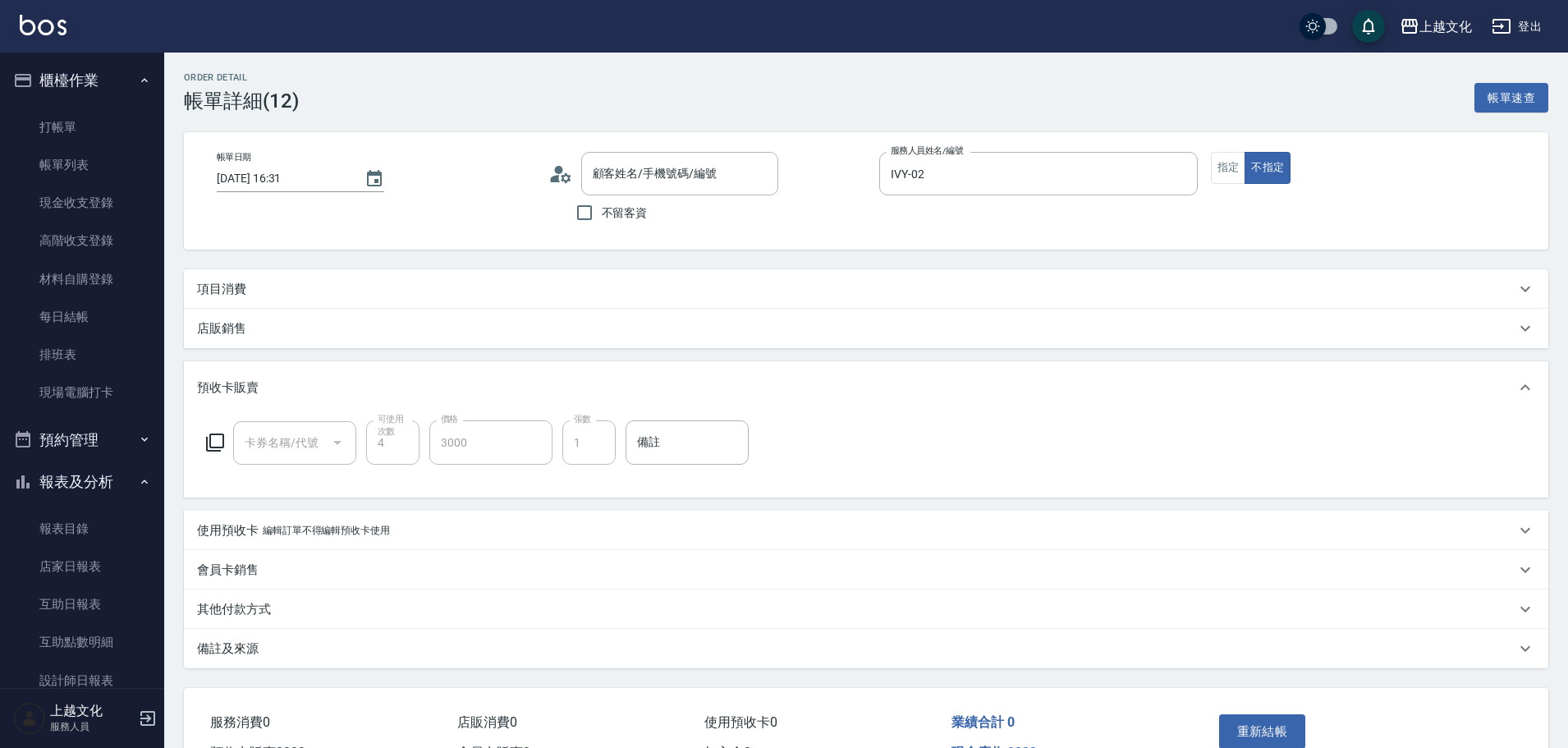
type input "曾曜婷/0932309496/0212"
type input "護髮包卡ˋ(002)"
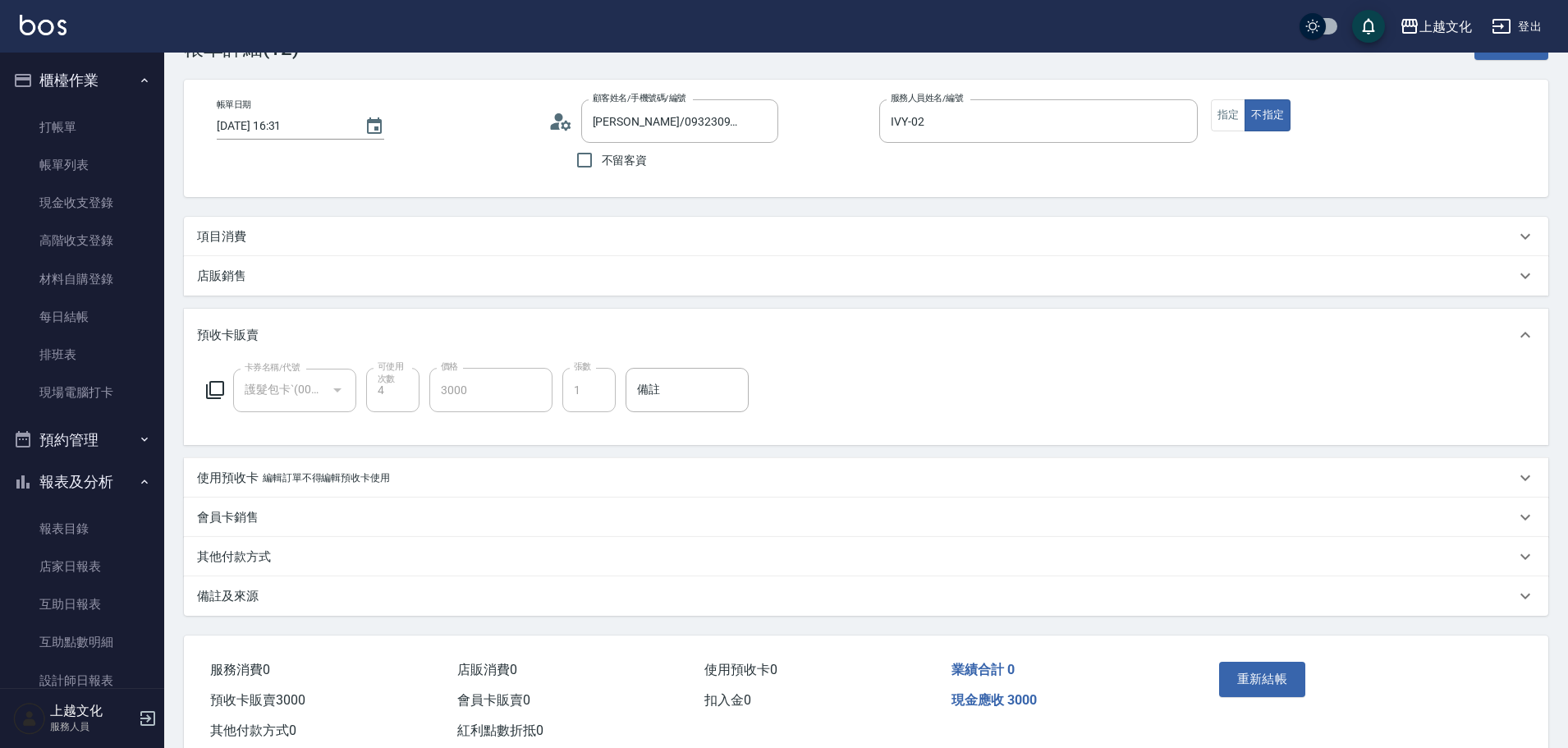
scroll to position [98, 0]
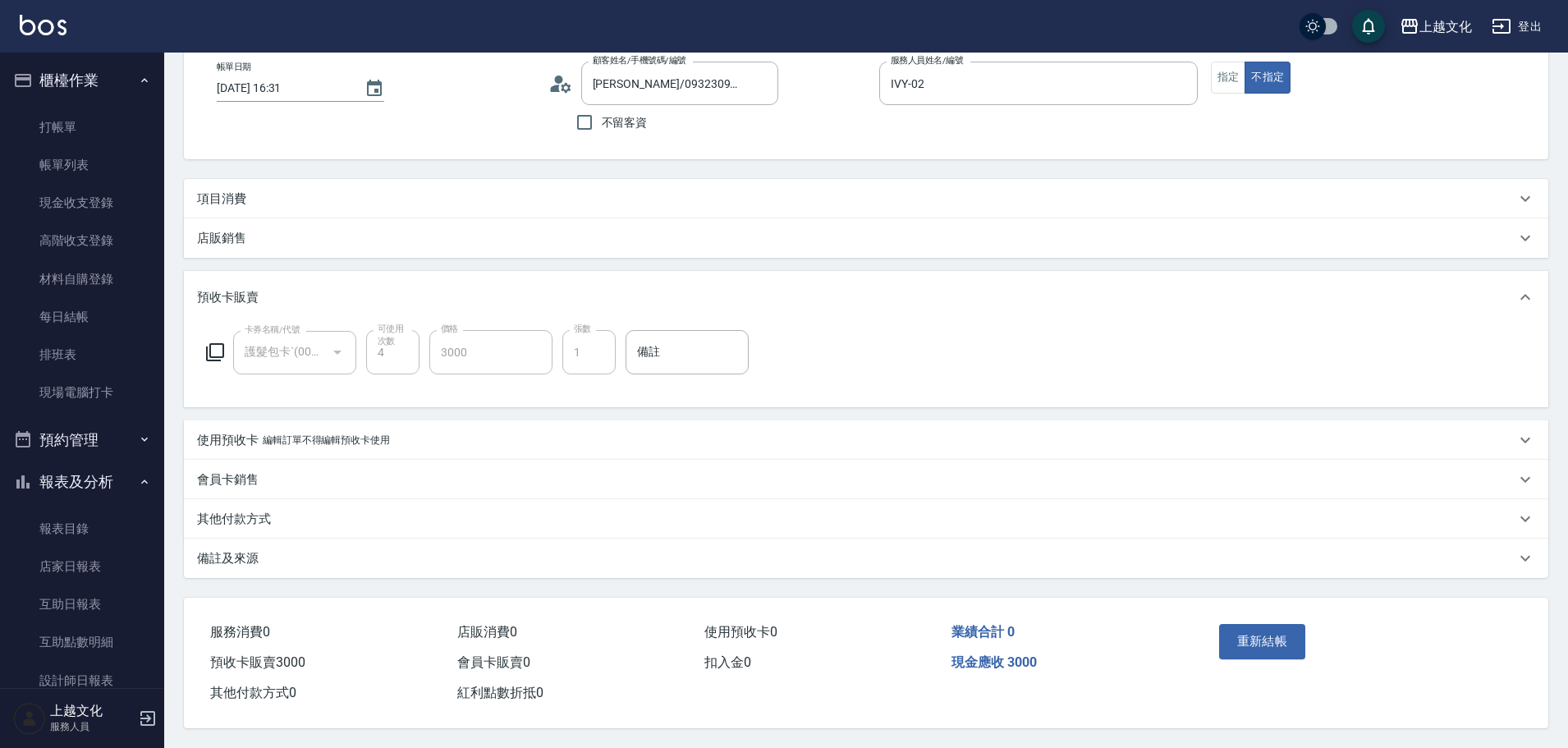
click at [227, 558] on p "備註及來源" at bounding box center [228, 559] width 62 height 17
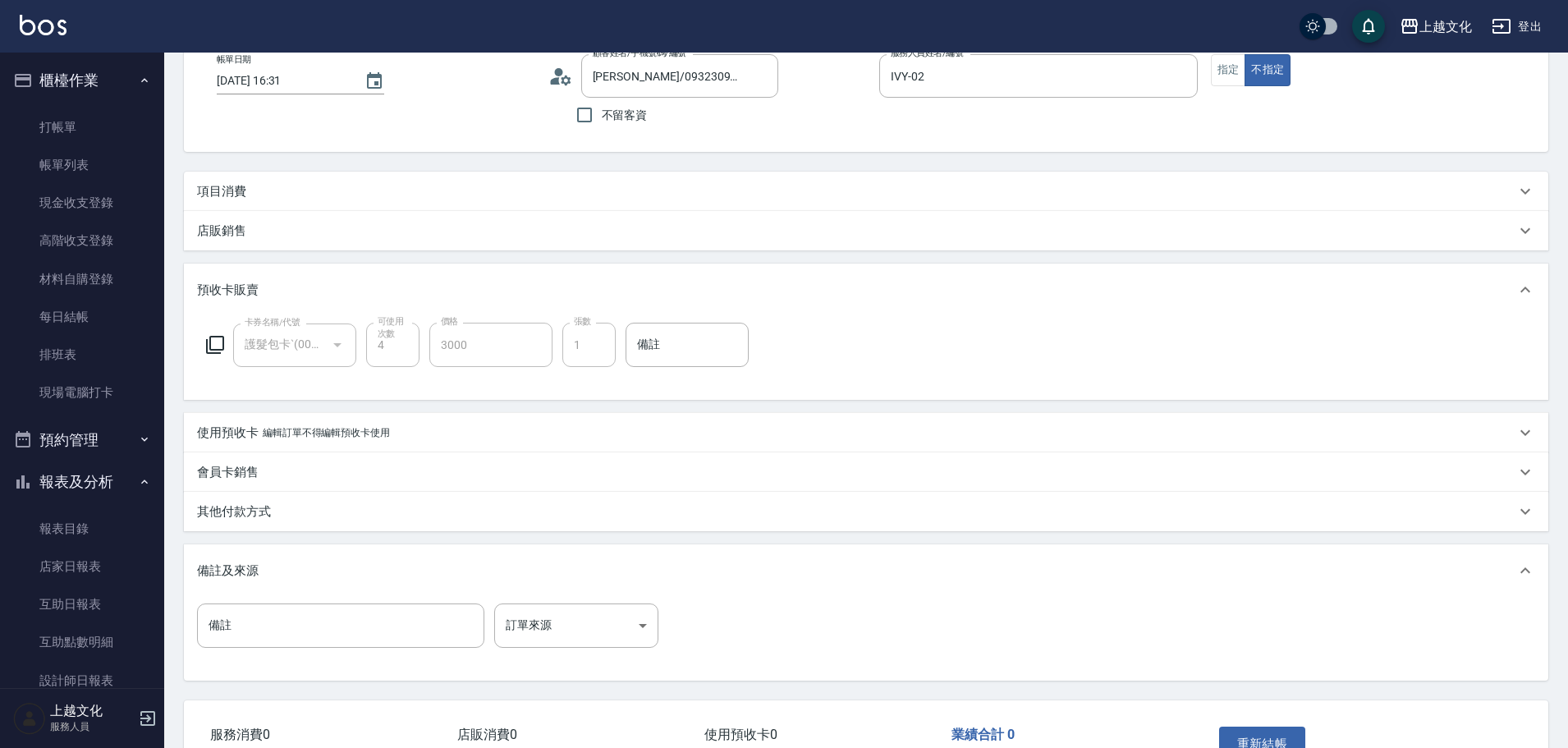
click at [233, 513] on p "其他付款方式" at bounding box center [234, 511] width 74 height 17
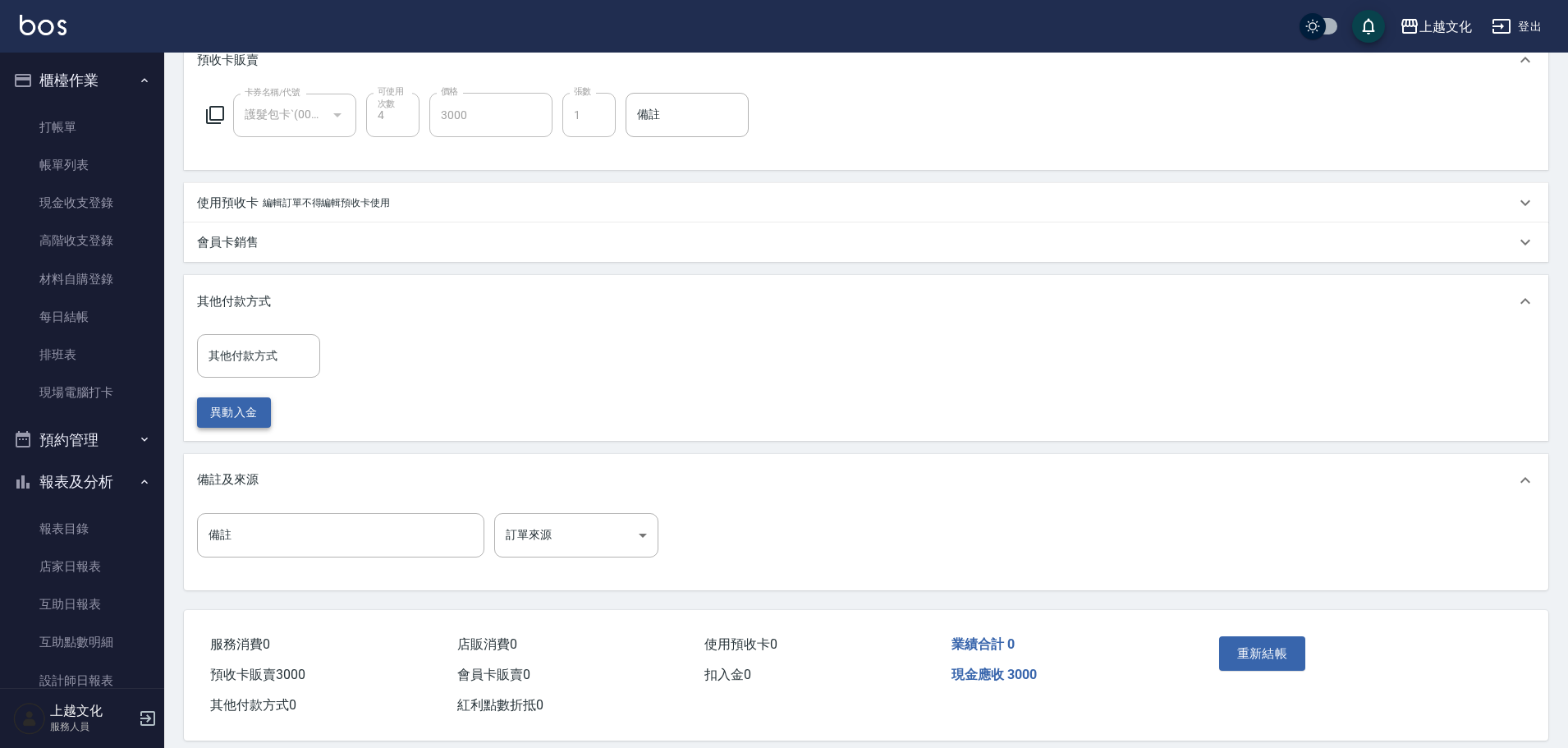
scroll to position [344, 0]
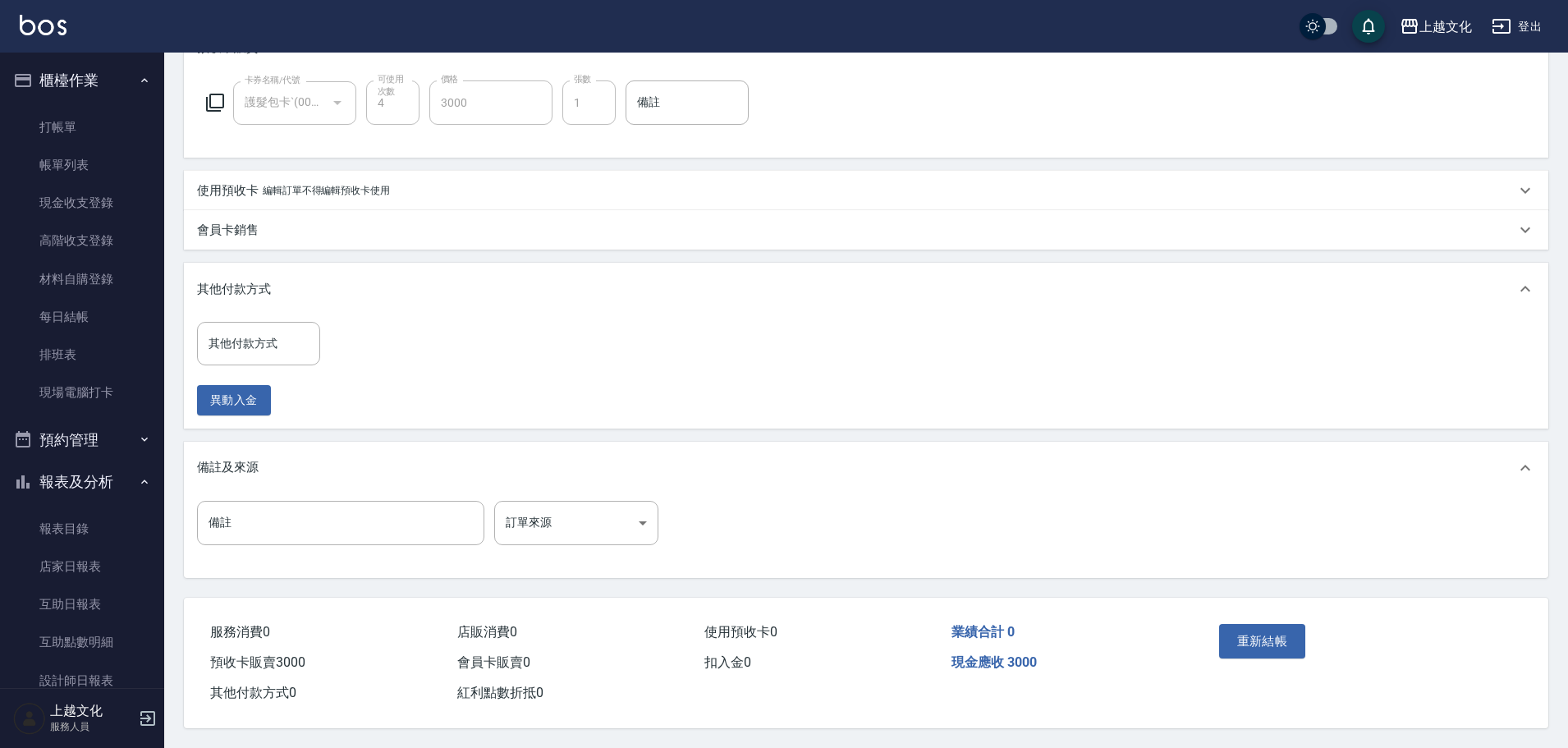
click at [260, 344] on input "其他付款方式" at bounding box center [258, 344] width 108 height 29
click at [238, 413] on span "轉帳" at bounding box center [258, 413] width 123 height 27
type input "轉帳"
click at [337, 347] on input "0" at bounding box center [391, 343] width 123 height 44
type input "3000"
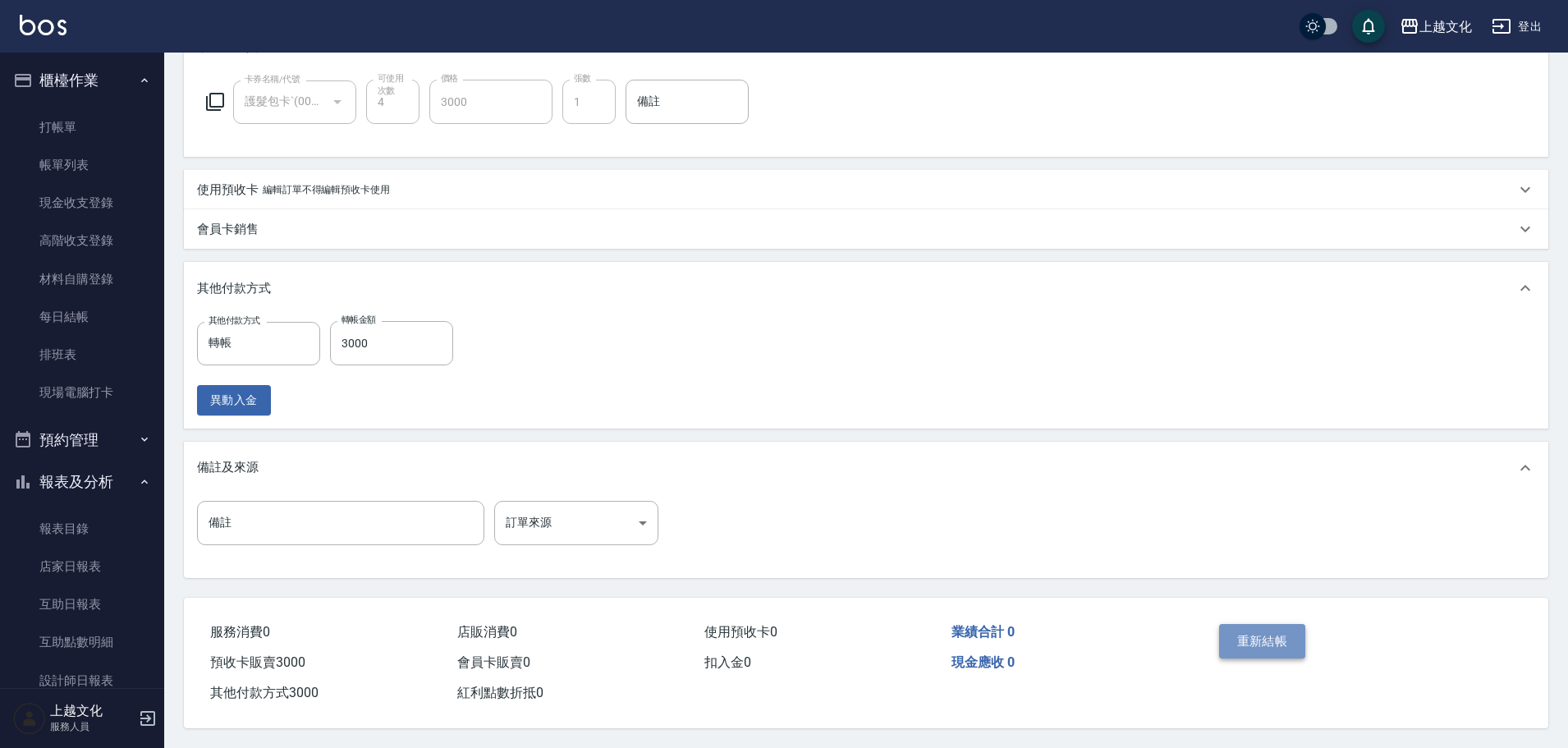
click at [1230, 631] on button "重新結帳" at bounding box center [1262, 641] width 87 height 34
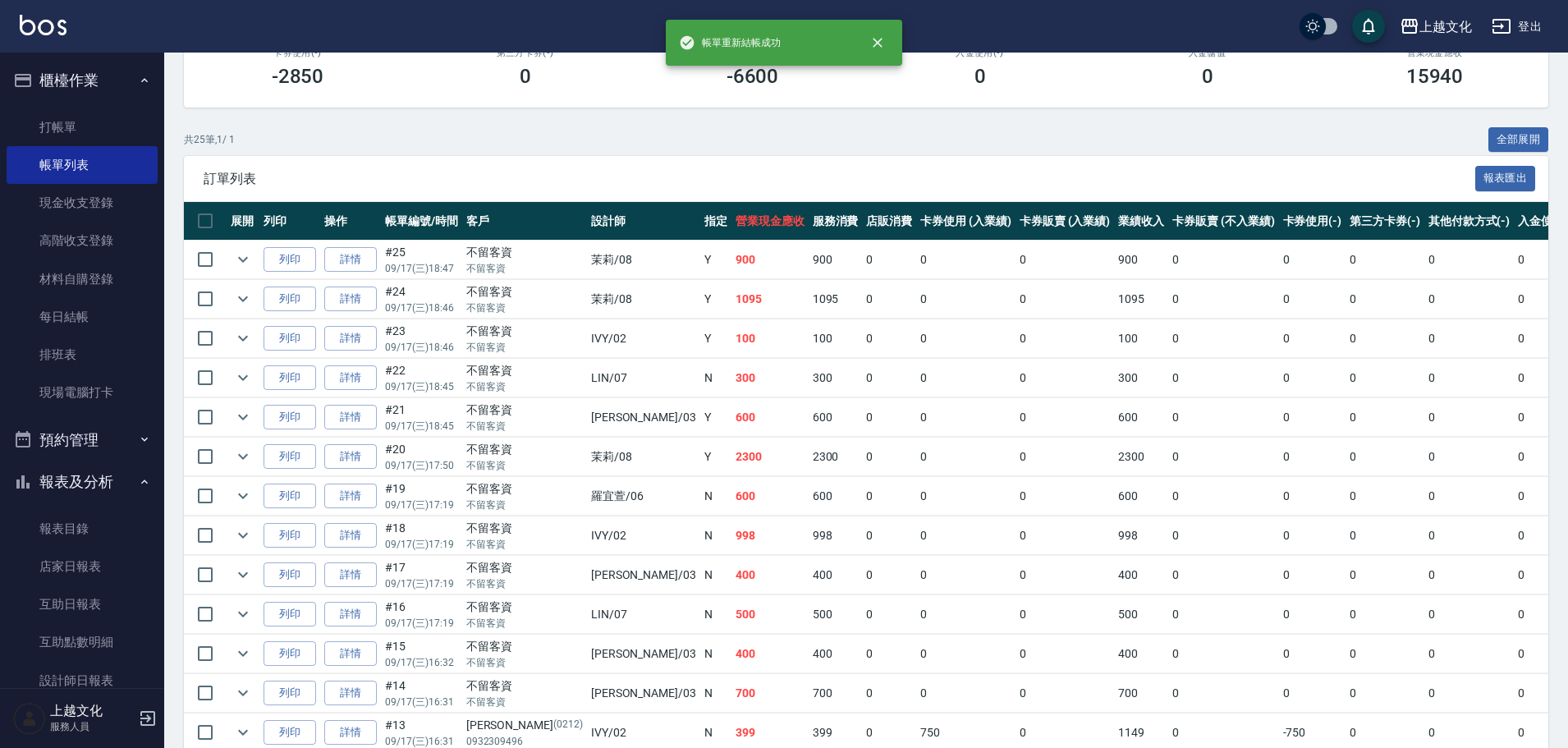
scroll to position [493, 0]
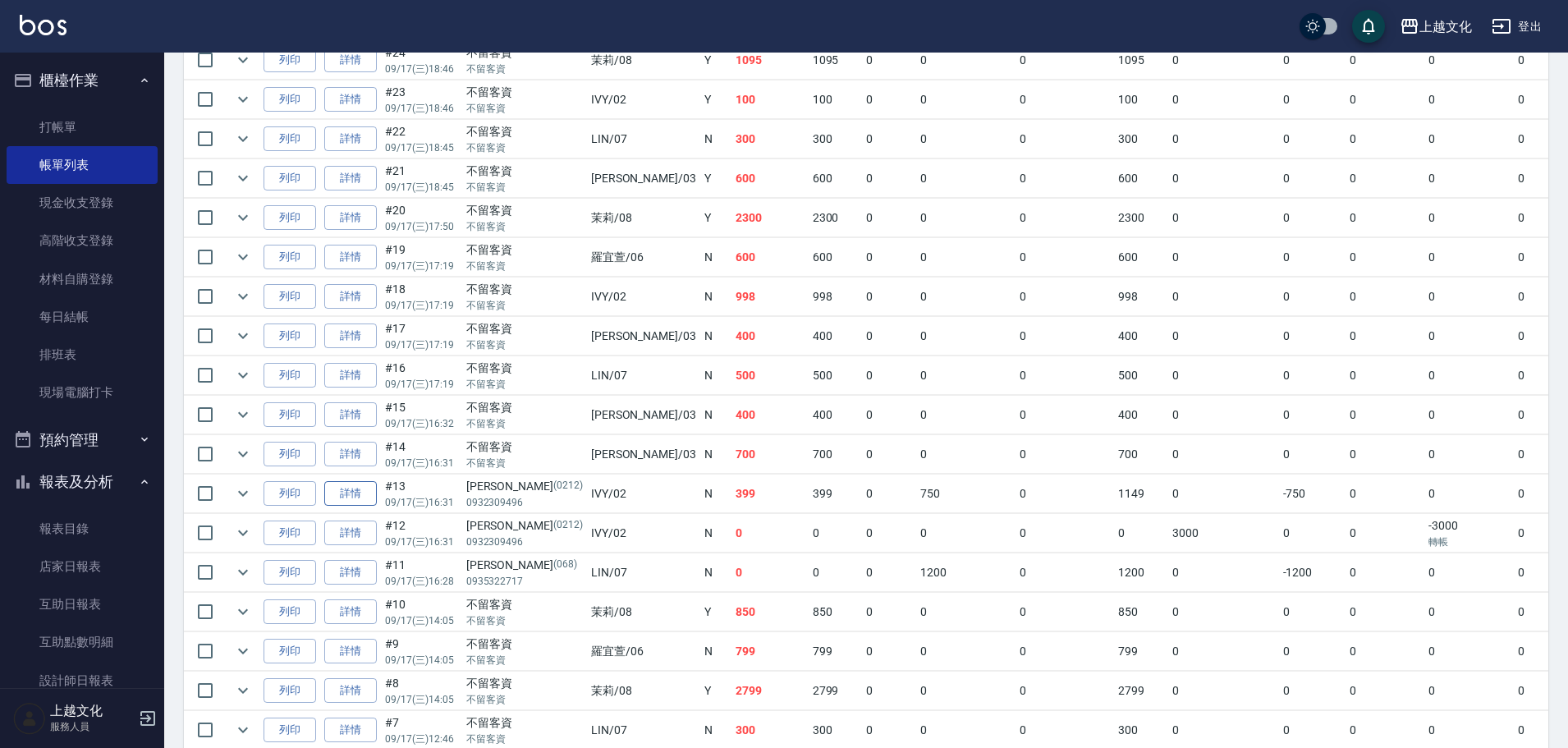
click at [357, 498] on link "詳情" at bounding box center [351, 494] width 53 height 25
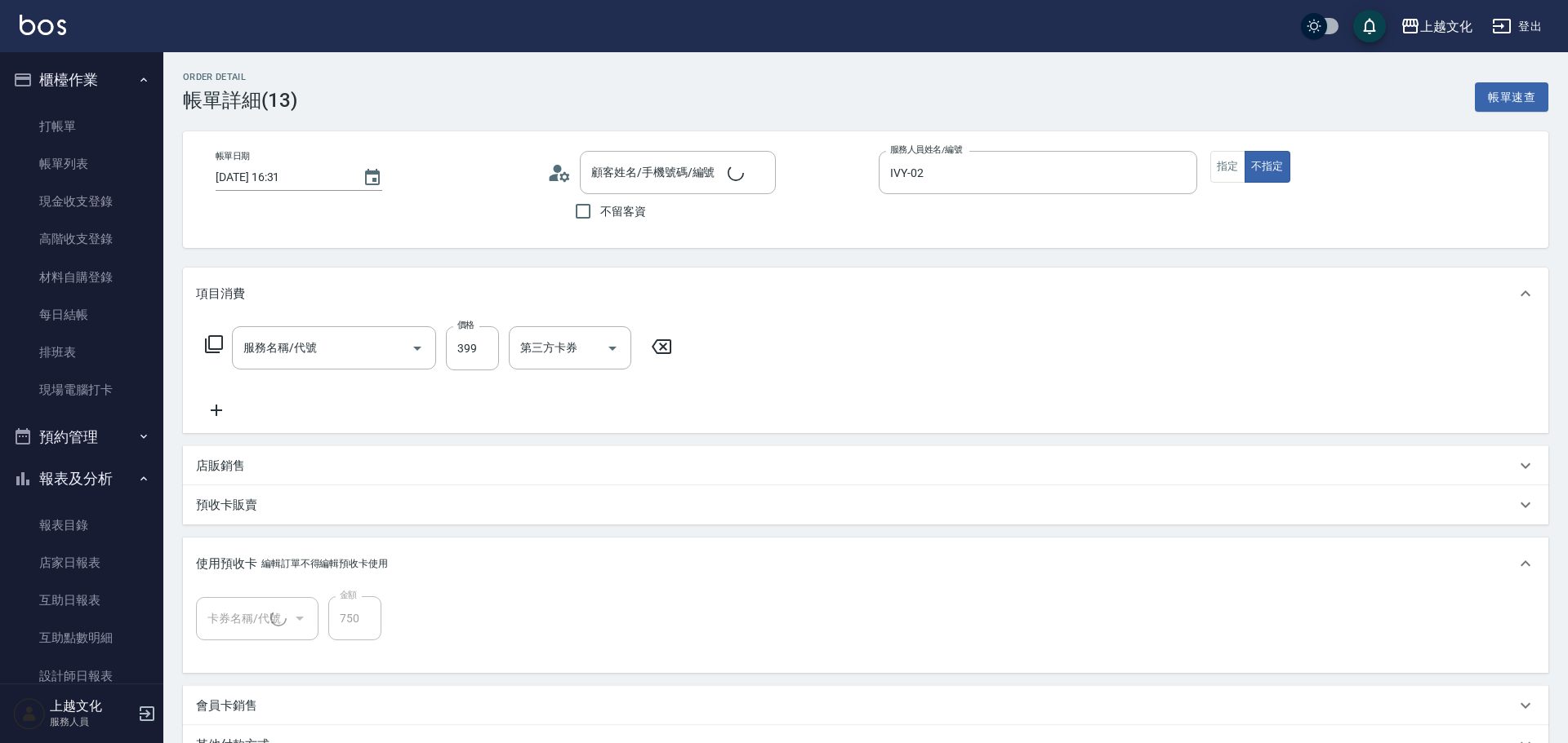
type input "2025/09/17 16:31"
type input "IVY-02"
type input "頭皮499(601)"
type input "曾曜婷/0932309496/0212"
type input "護髮包卡ˋ(1/1)"
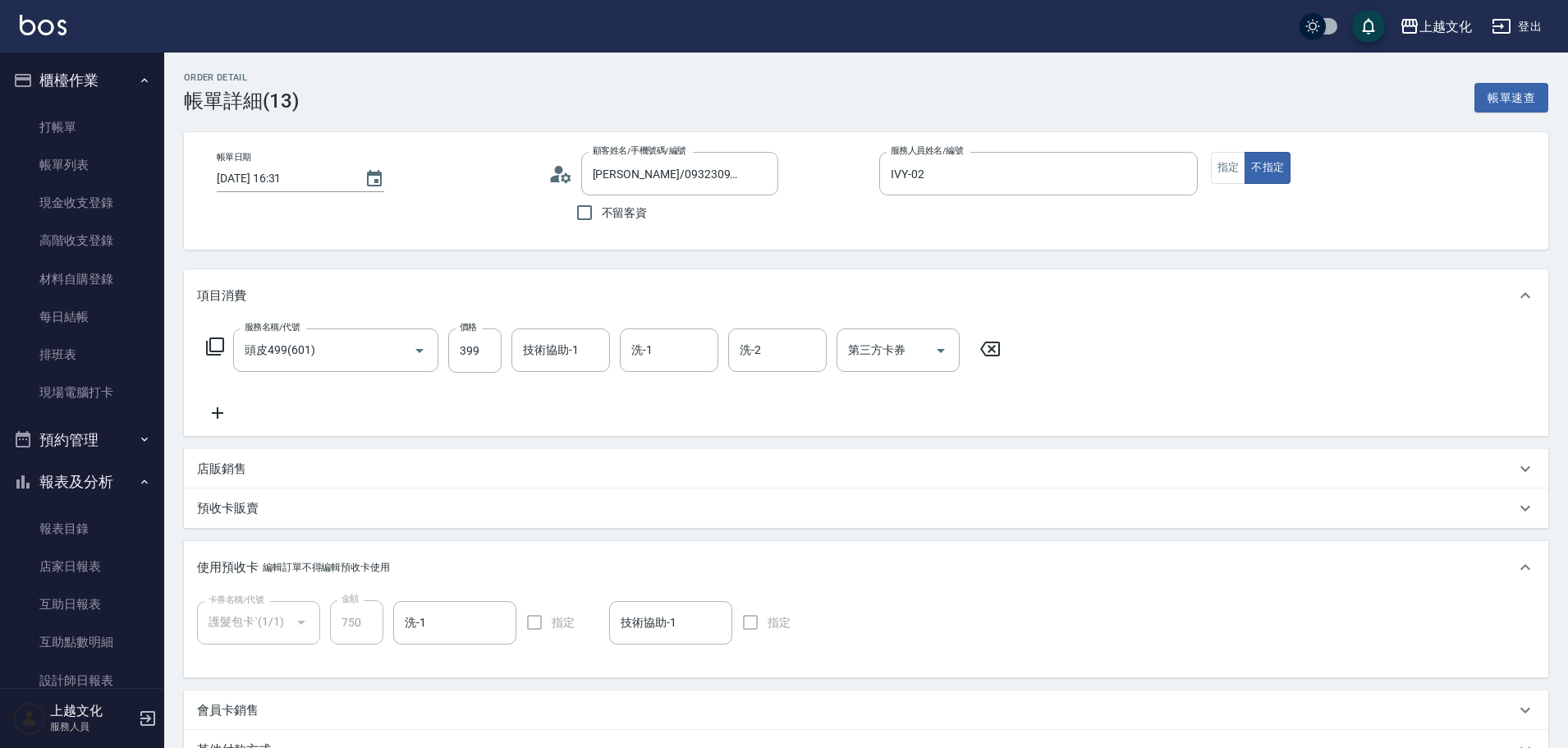
scroll to position [239, 0]
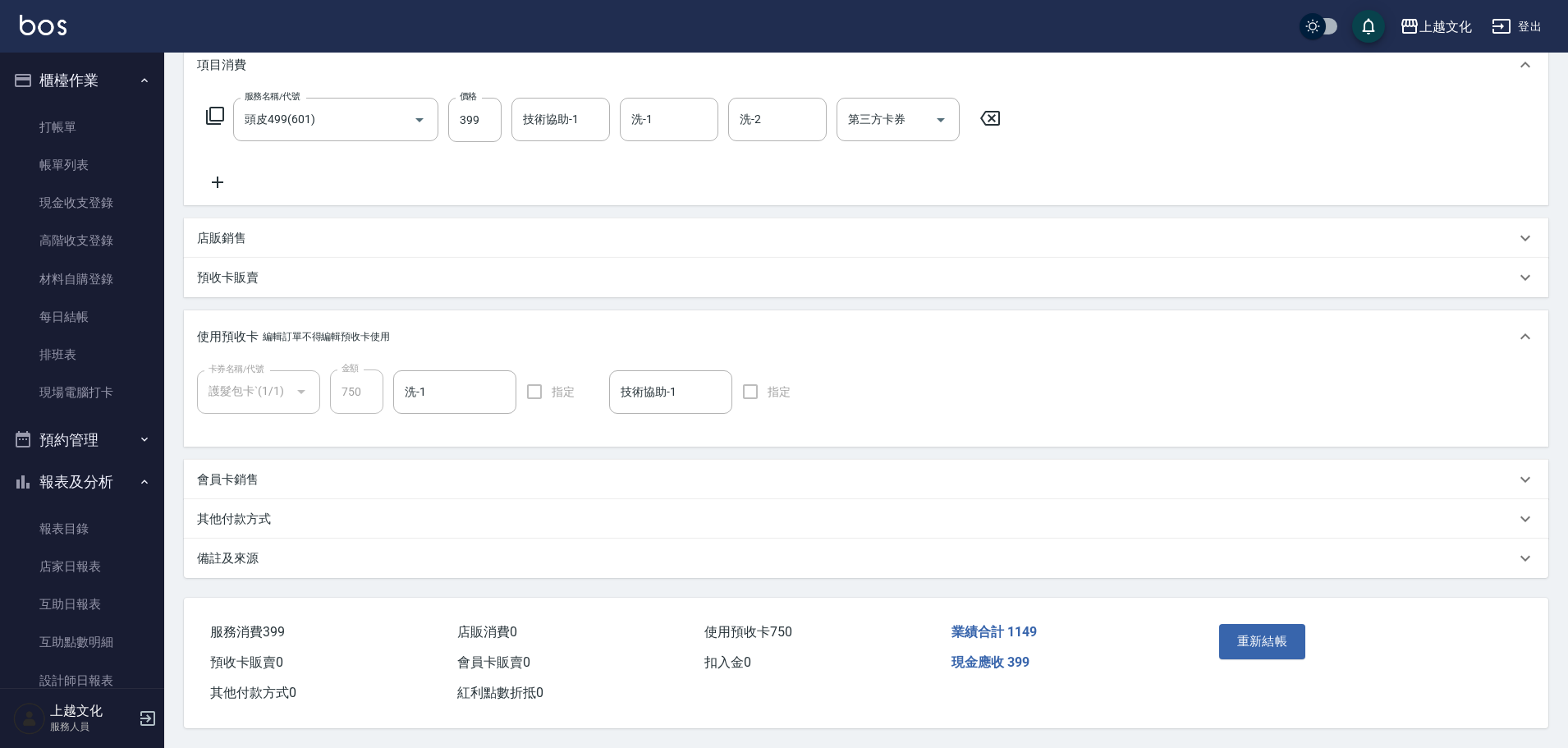
click at [249, 511] on p "其他付款方式" at bounding box center [234, 519] width 74 height 17
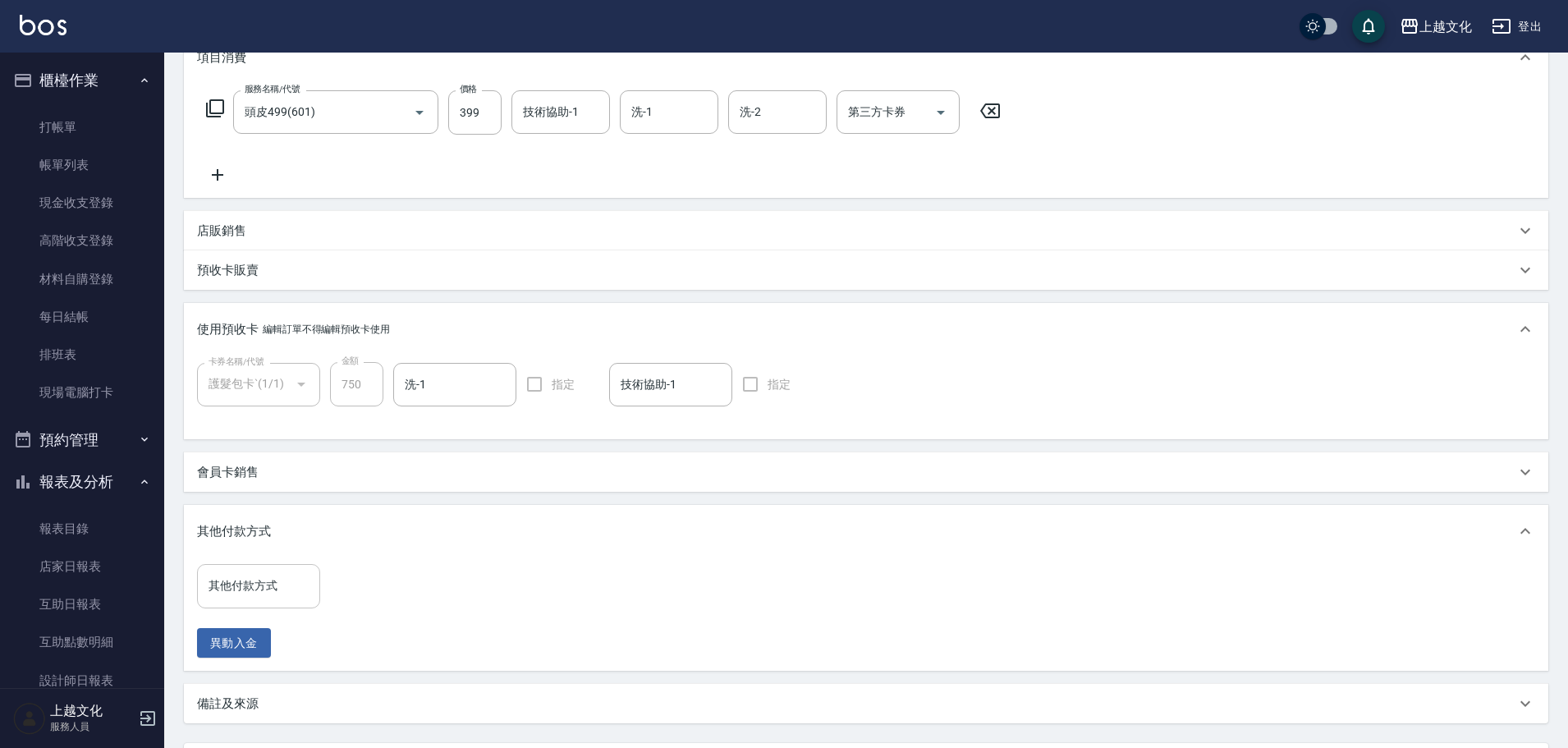
click at [239, 581] on input "其他付款方式" at bounding box center [258, 586] width 108 height 29
click at [210, 581] on input "其他付款方式" at bounding box center [258, 586] width 108 height 29
click at [202, 653] on span "轉帳" at bounding box center [258, 656] width 123 height 27
click at [204, 653] on button "異動入金" at bounding box center [234, 644] width 74 height 30
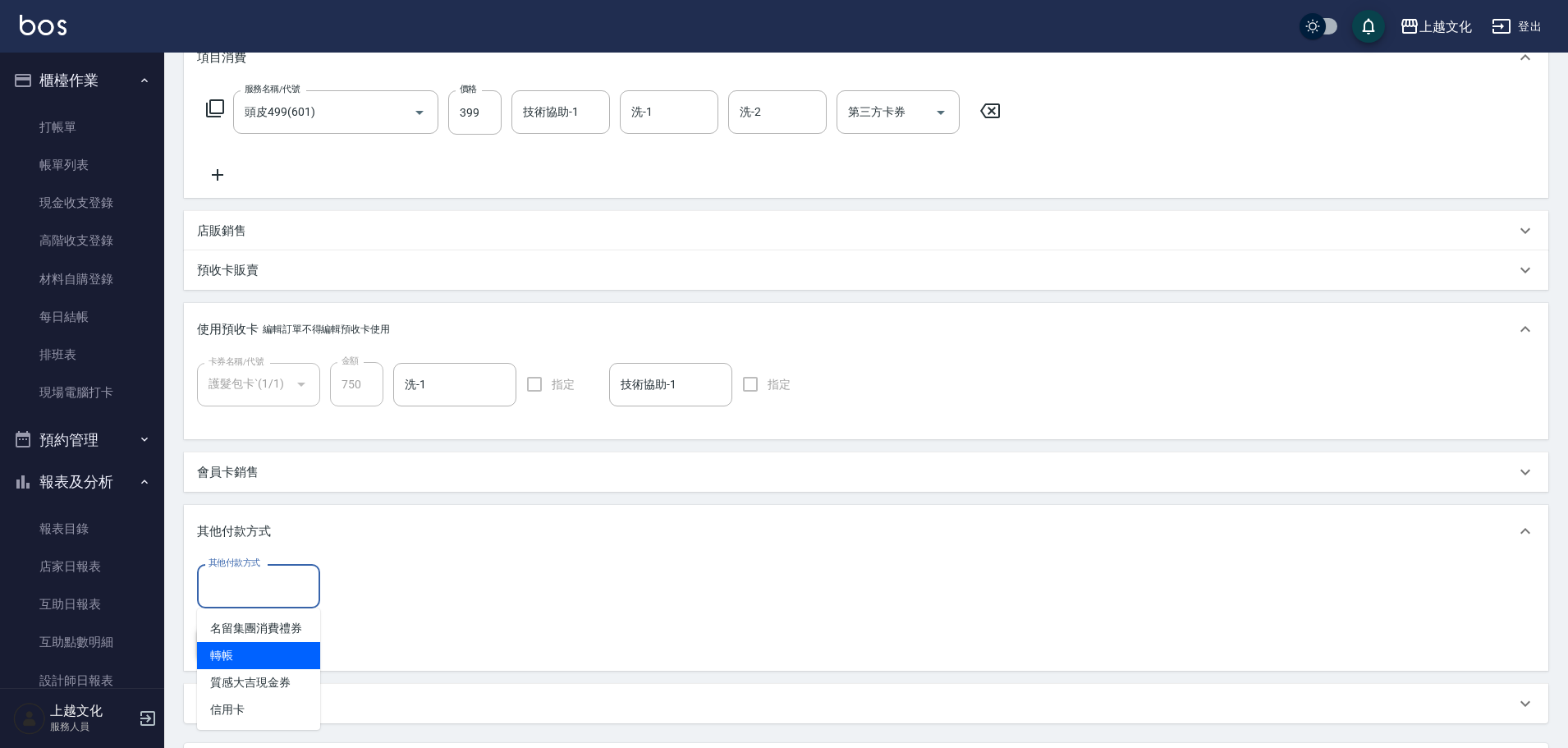
type input "轉帳"
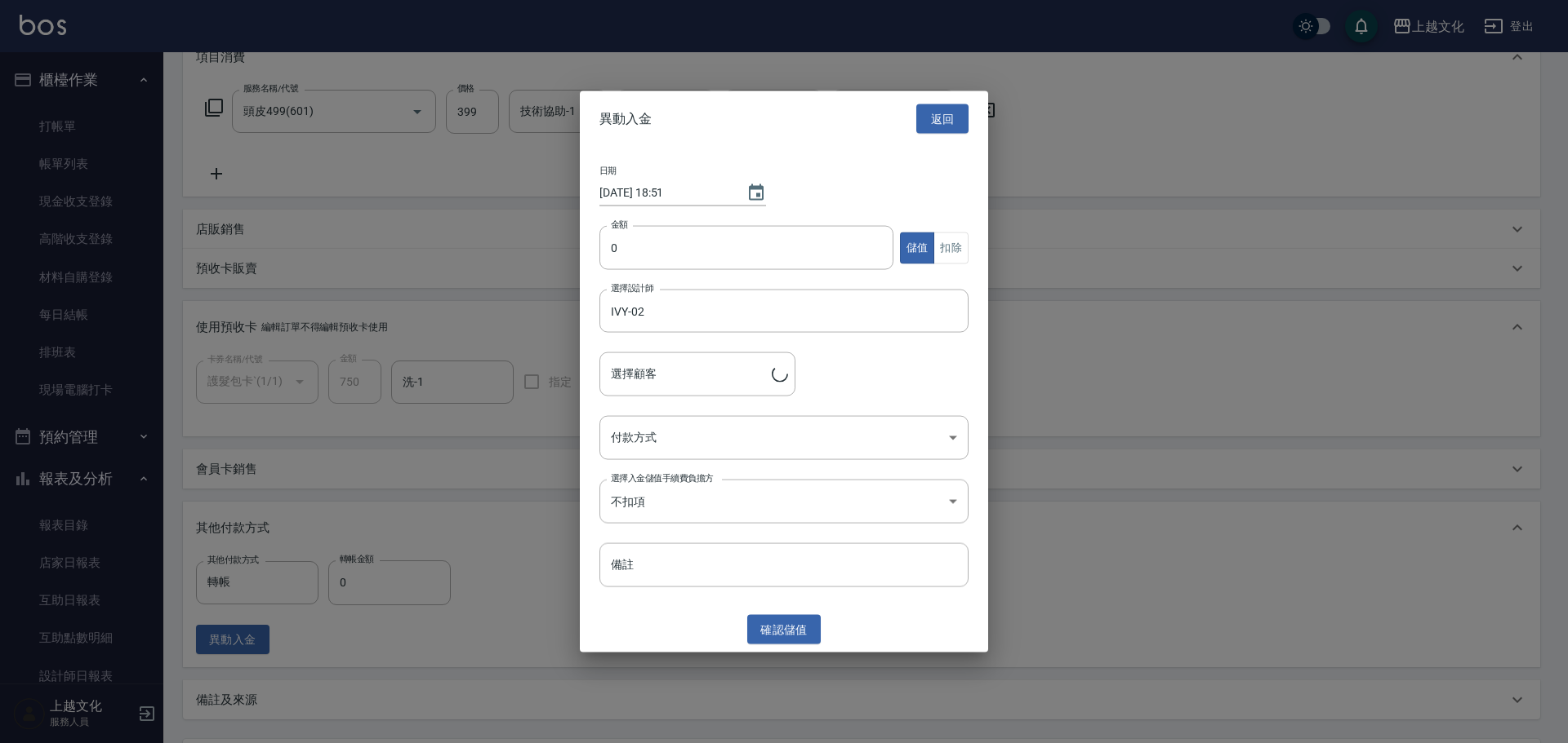
type input "曾曜婷/0932309496/0212"
click at [946, 116] on button "返回" at bounding box center [942, 118] width 53 height 30
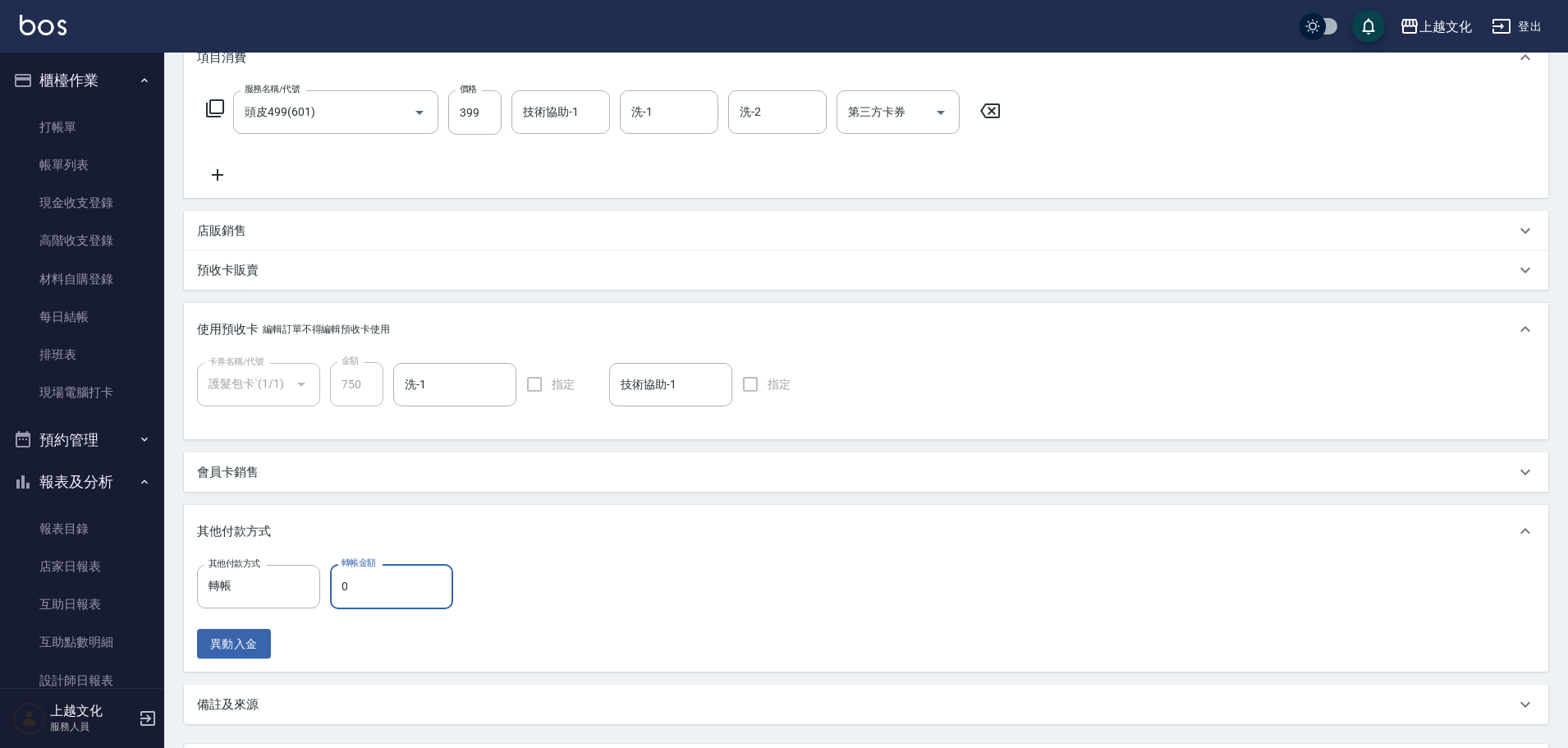
click at [340, 589] on input "0" at bounding box center [391, 586] width 123 height 44
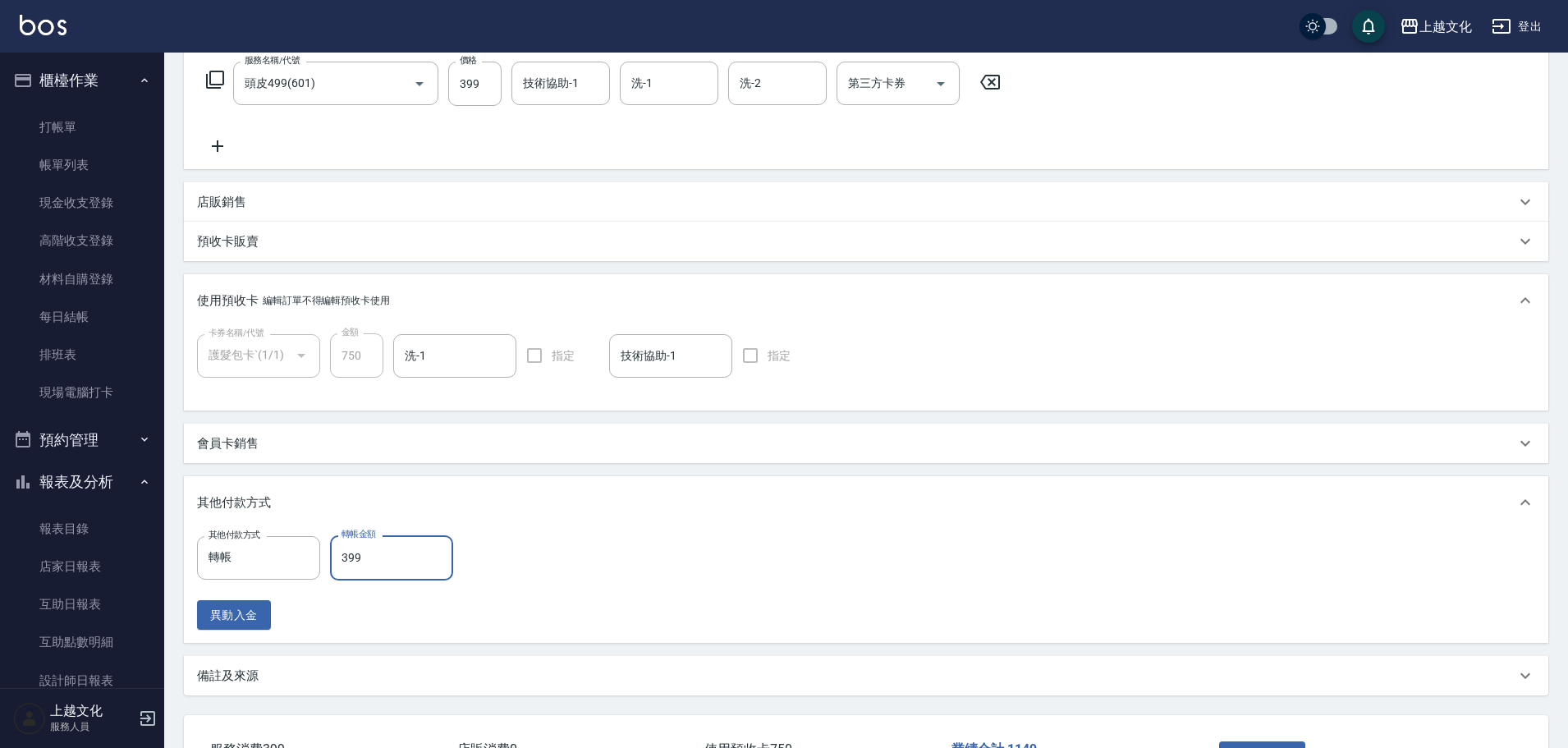
scroll to position [392, 0]
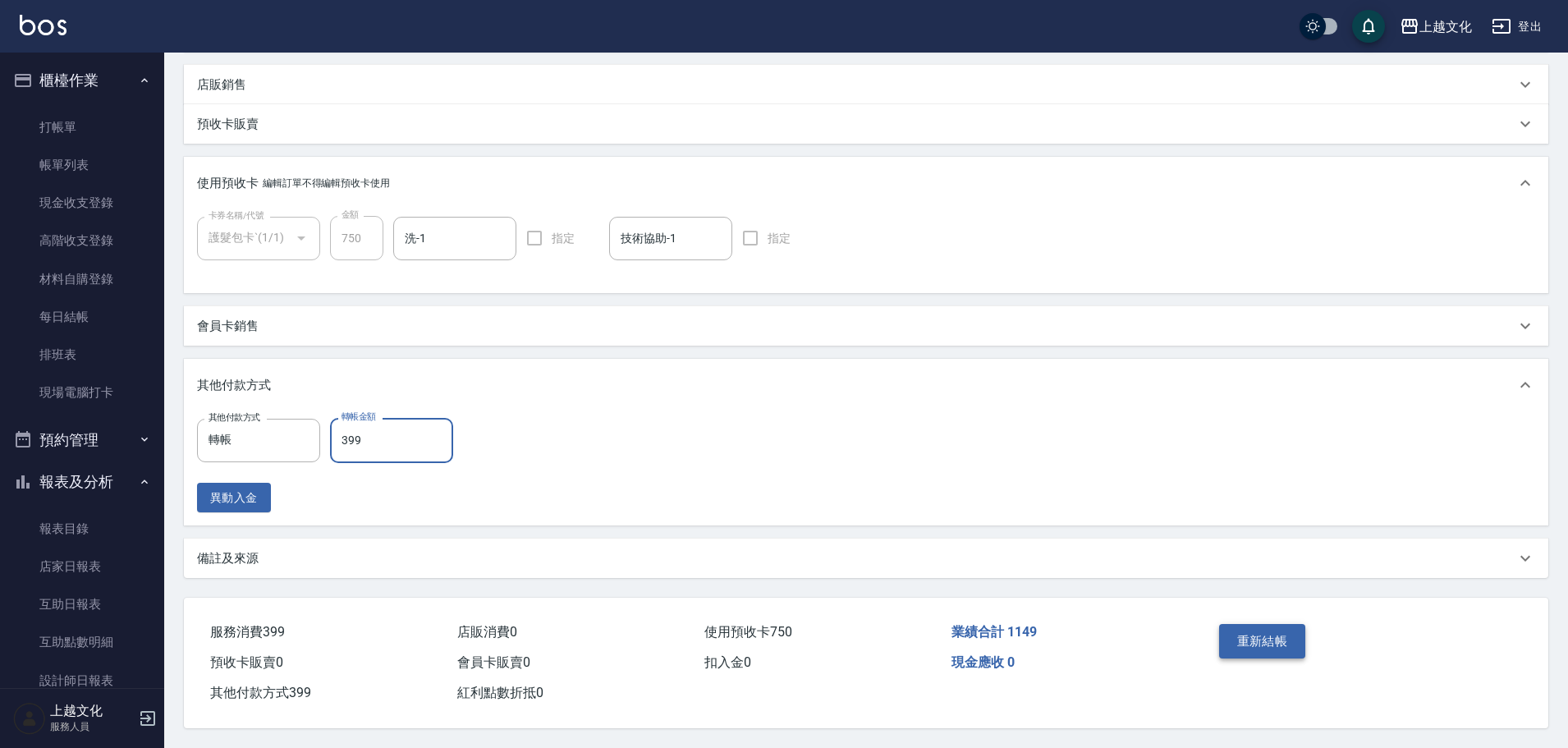
type input "399"
click at [1269, 634] on button "重新結帳" at bounding box center [1262, 641] width 87 height 34
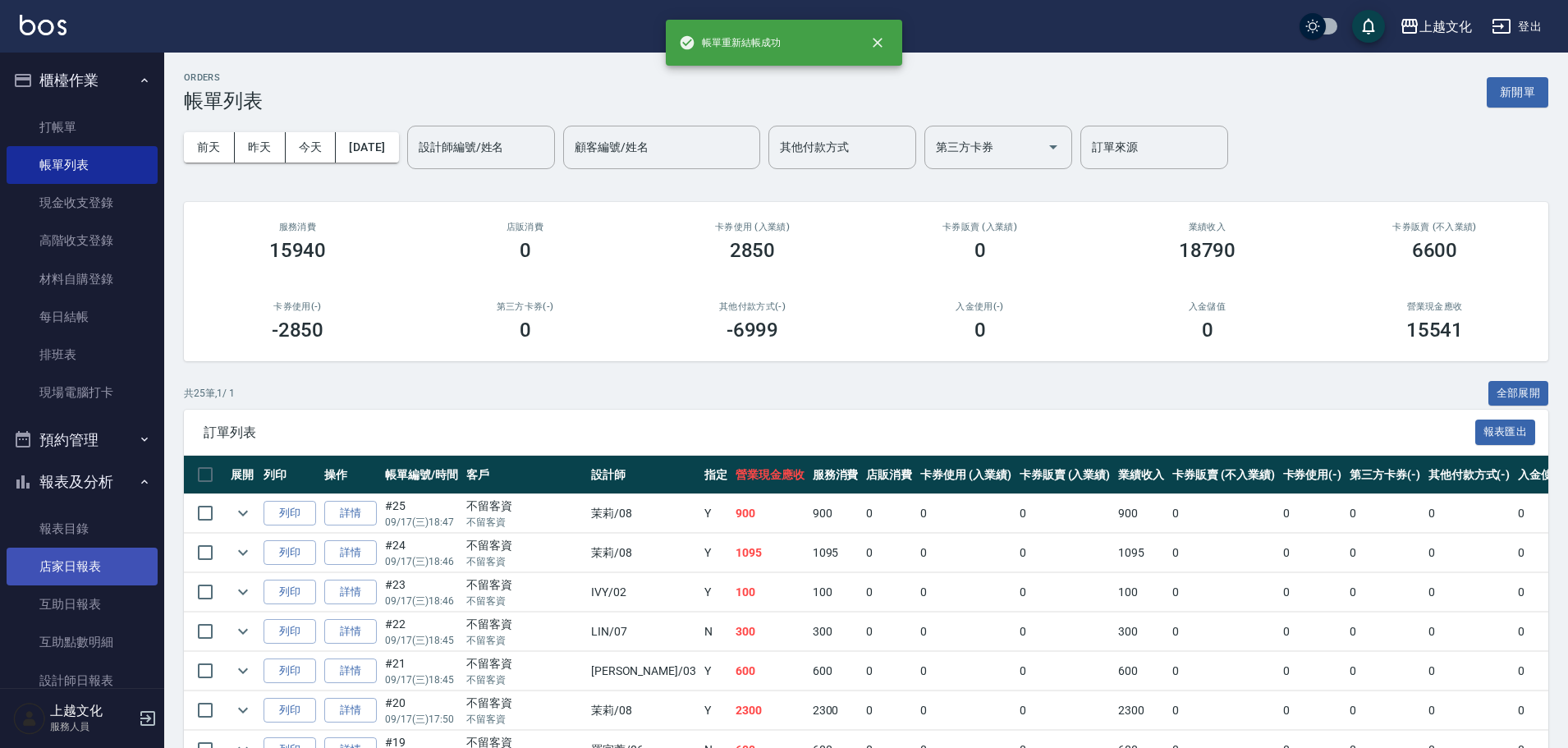
click at [65, 559] on link "店家日報表" at bounding box center [82, 567] width 152 height 38
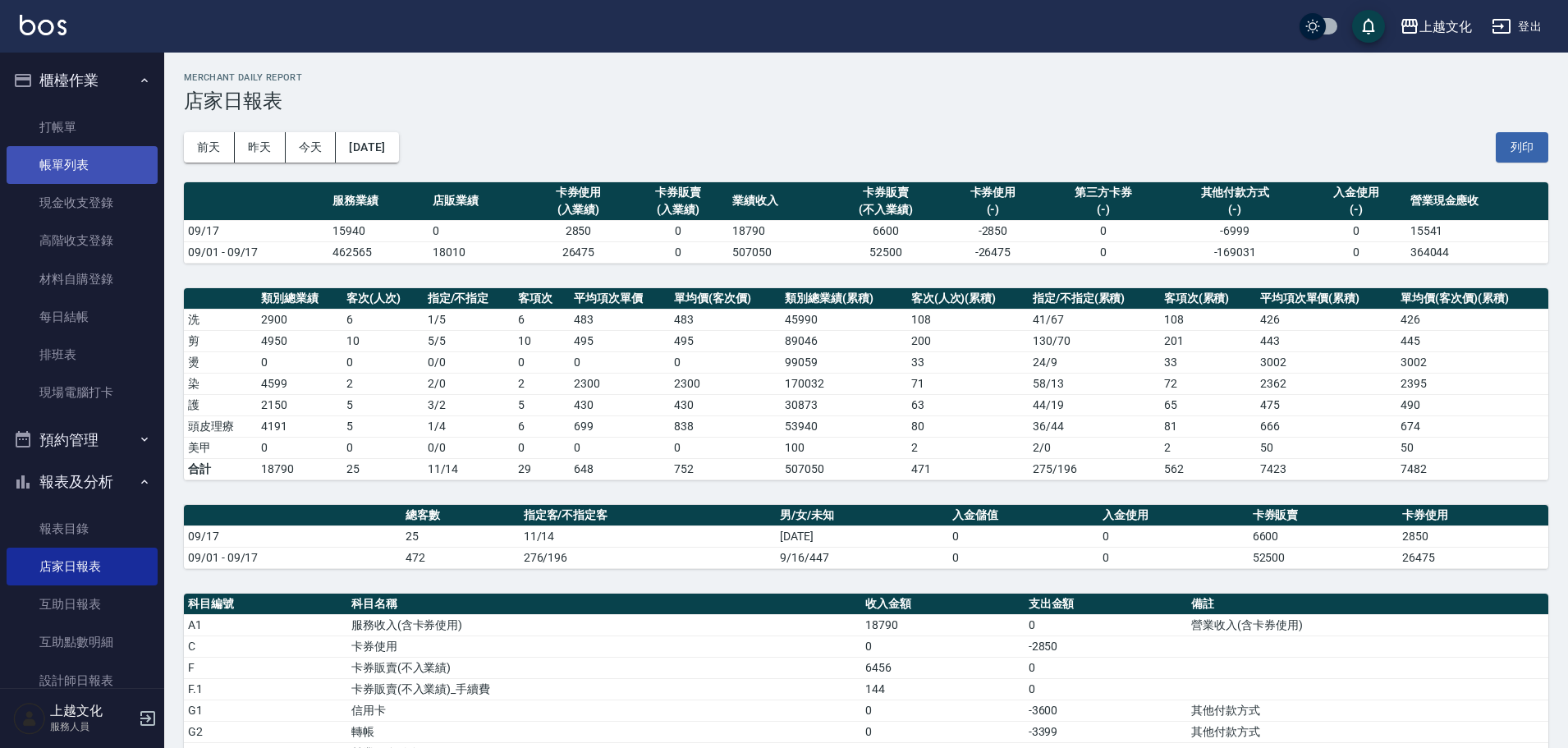
click at [64, 164] on link "帳單列表" at bounding box center [82, 165] width 152 height 38
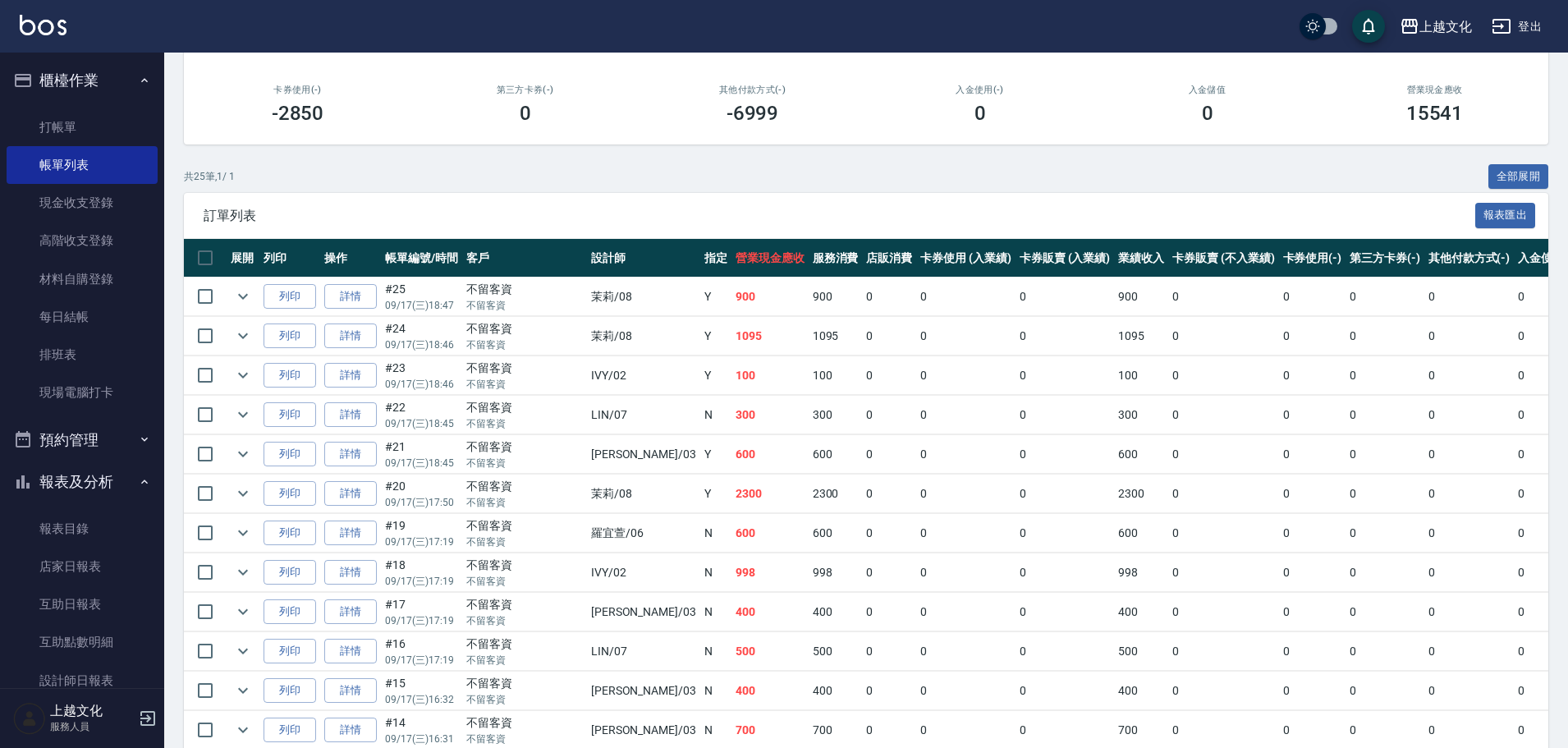
scroll to position [247, 0]
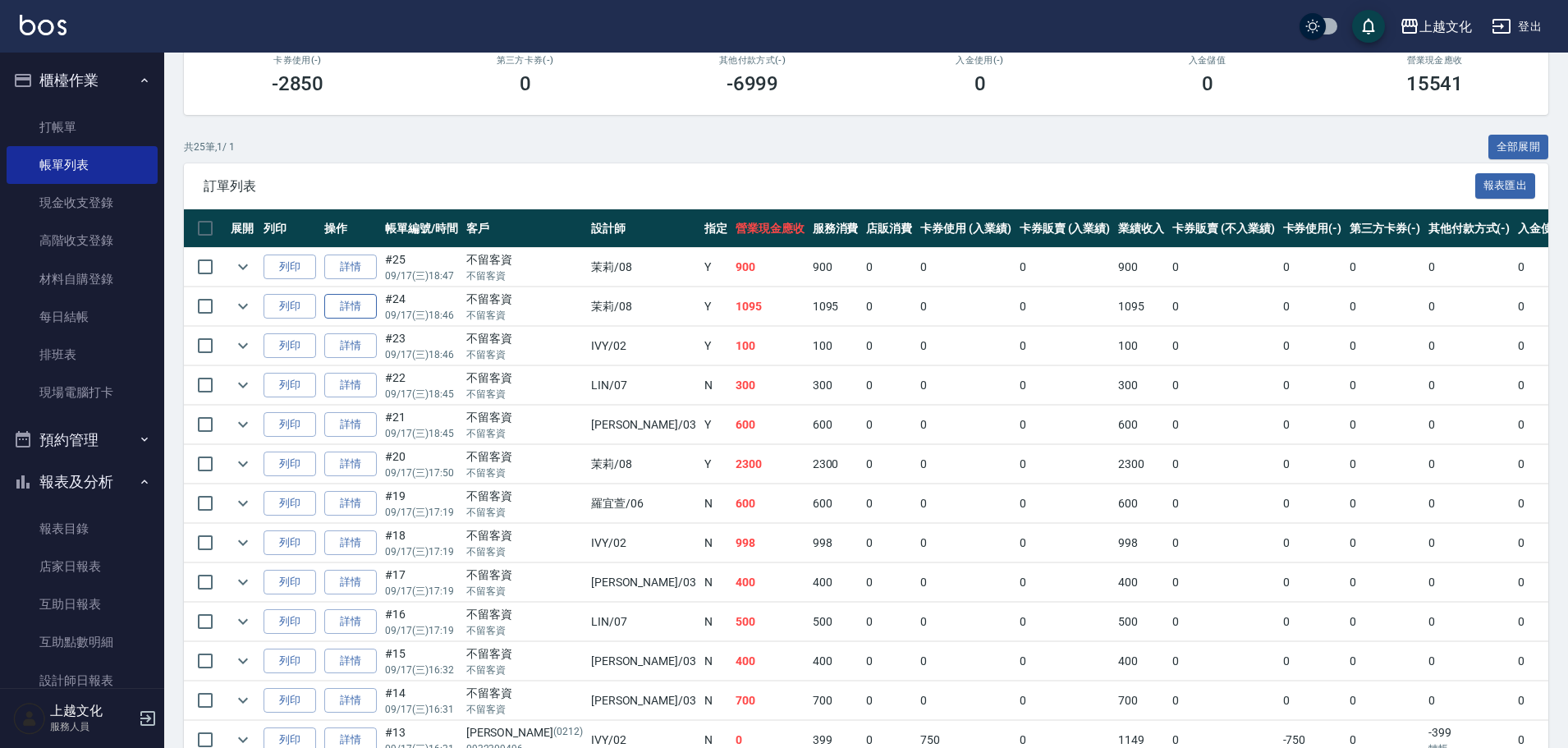
click at [342, 308] on link "詳情" at bounding box center [351, 307] width 53 height 25
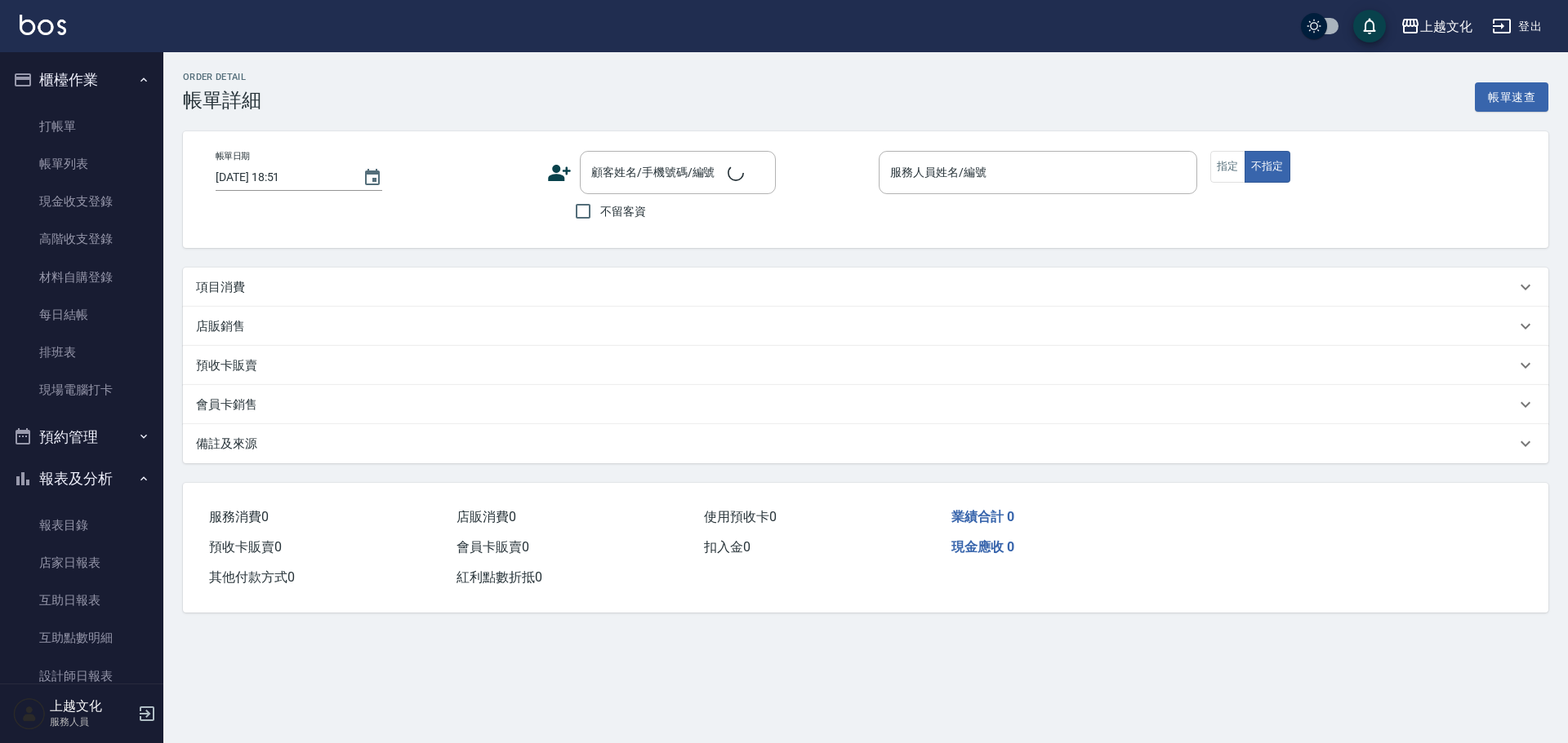
type input "2025/09/17 18:46"
checkbox input "true"
type input "茉莉-08"
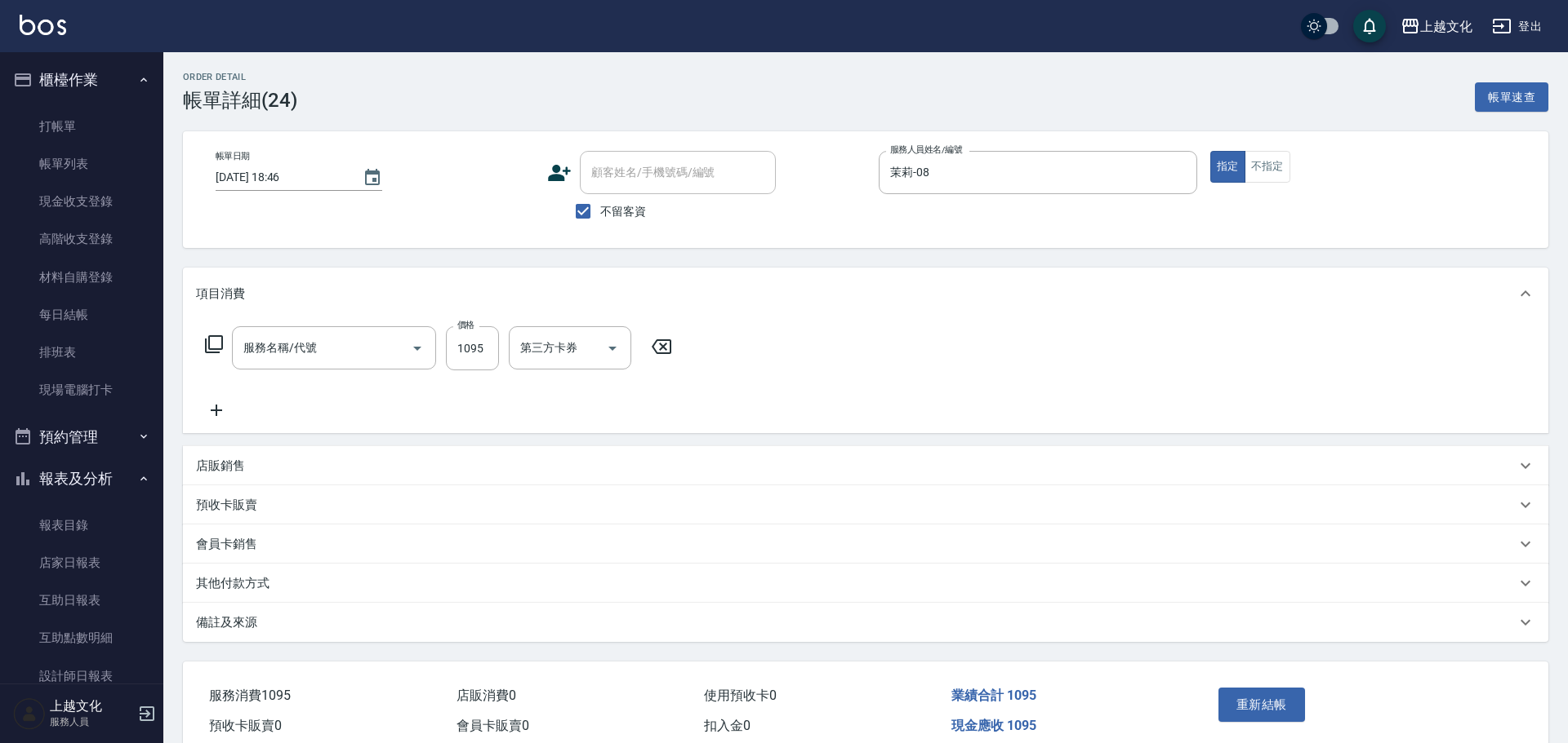
type input "頭皮699(602)"
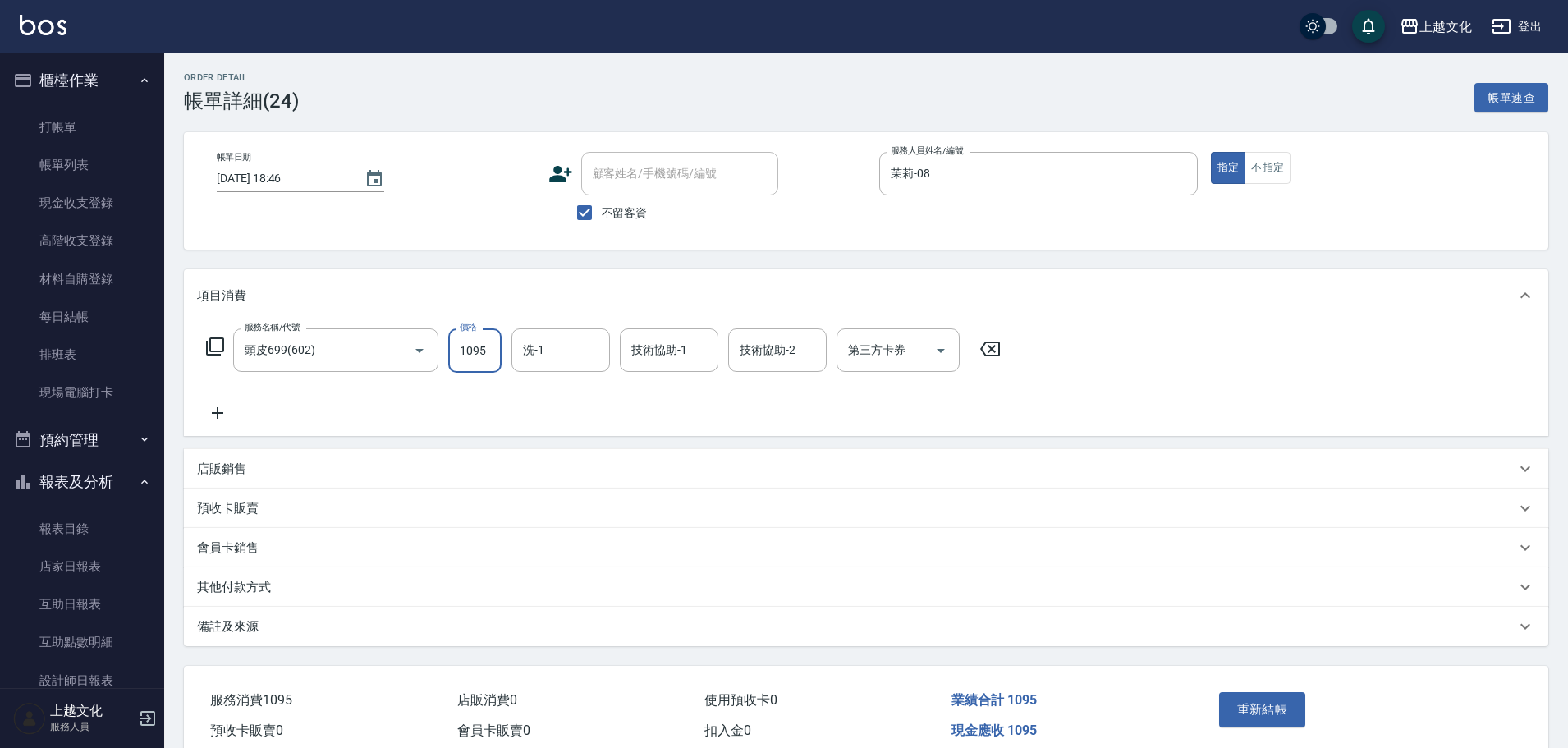
click at [463, 358] on input "1095" at bounding box center [475, 350] width 54 height 44
type input "1094"
click at [1227, 708] on button "重新結帳" at bounding box center [1262, 709] width 87 height 34
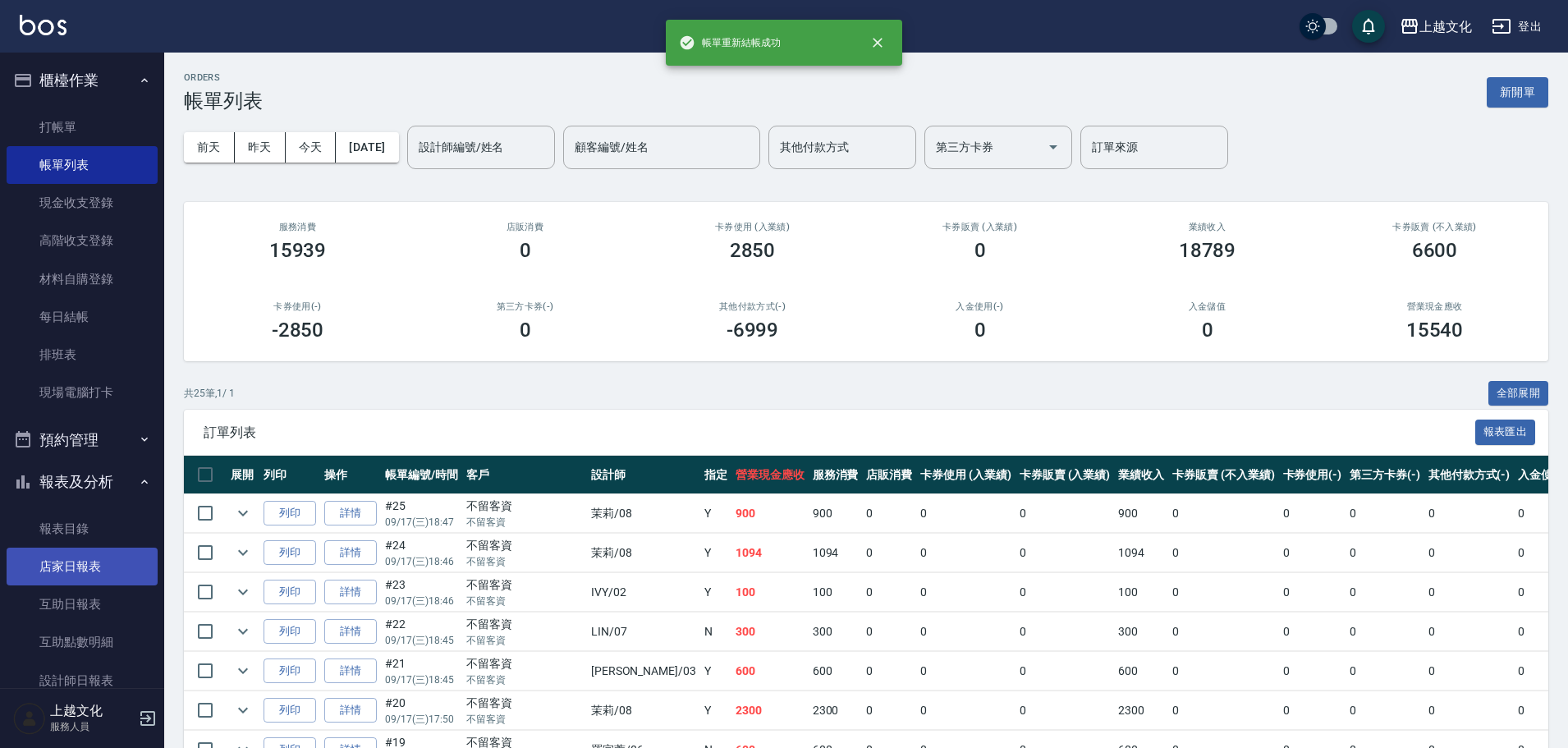
click at [60, 562] on link "店家日報表" at bounding box center [82, 567] width 152 height 38
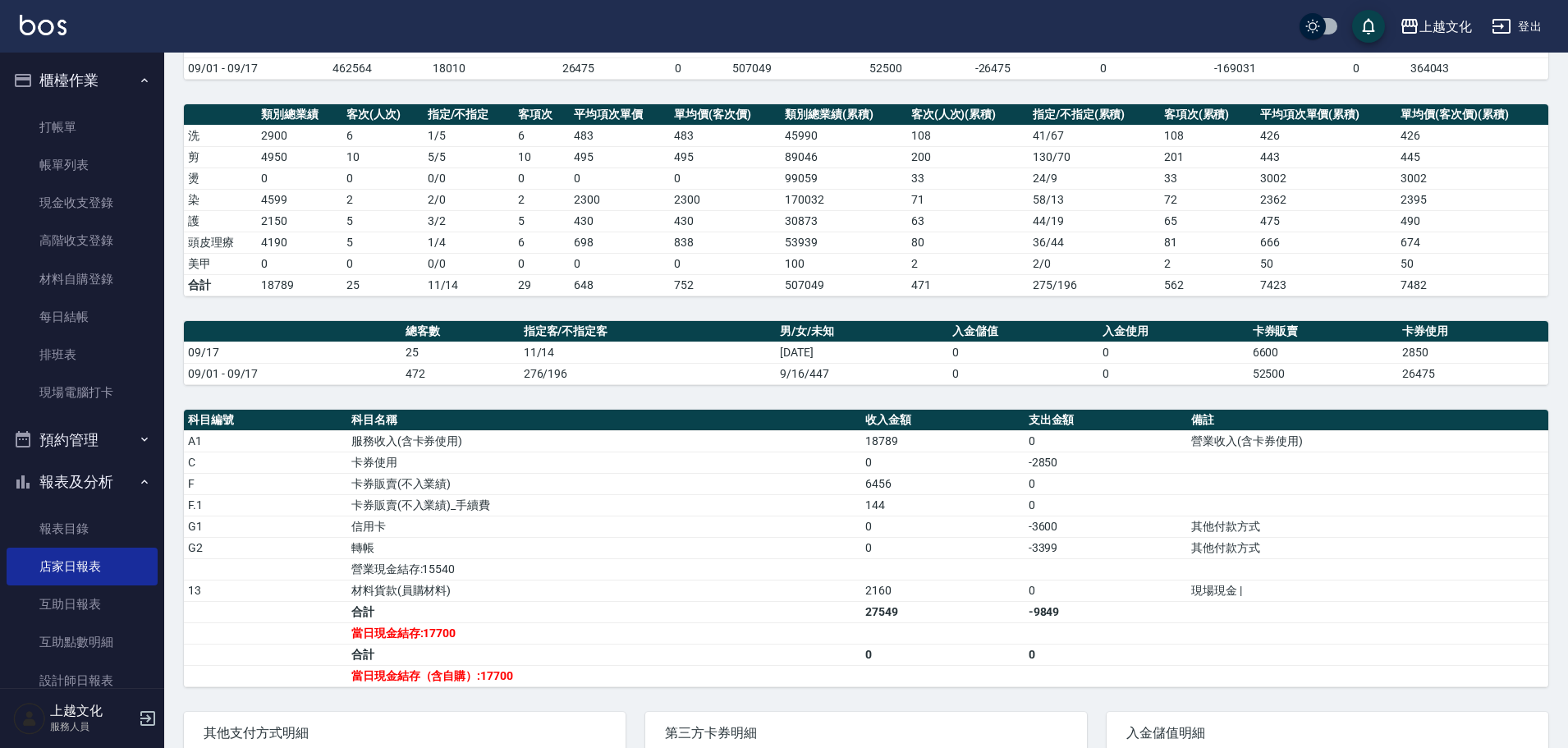
scroll to position [317, 0]
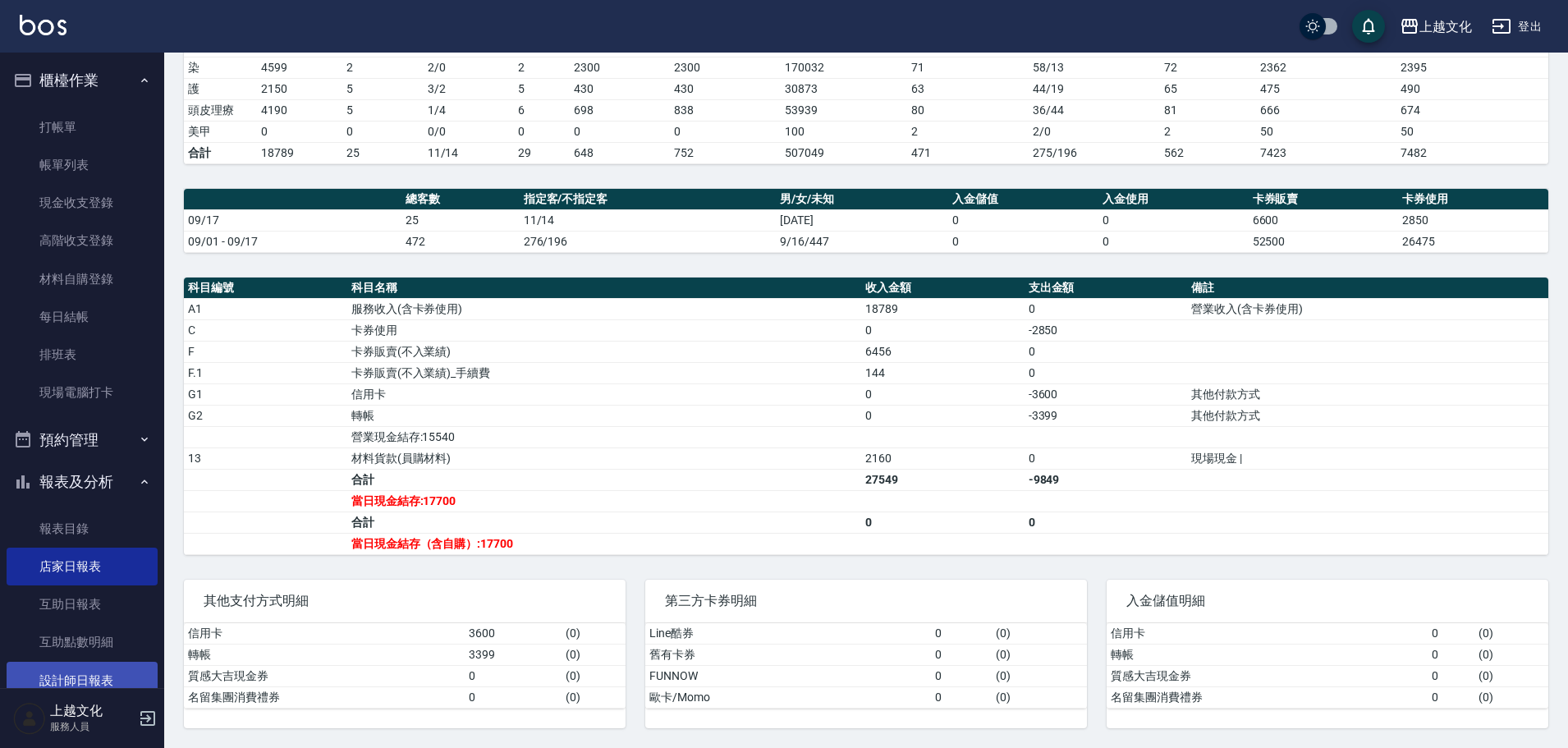
click at [82, 677] on link "設計師日報表" at bounding box center [82, 681] width 152 height 38
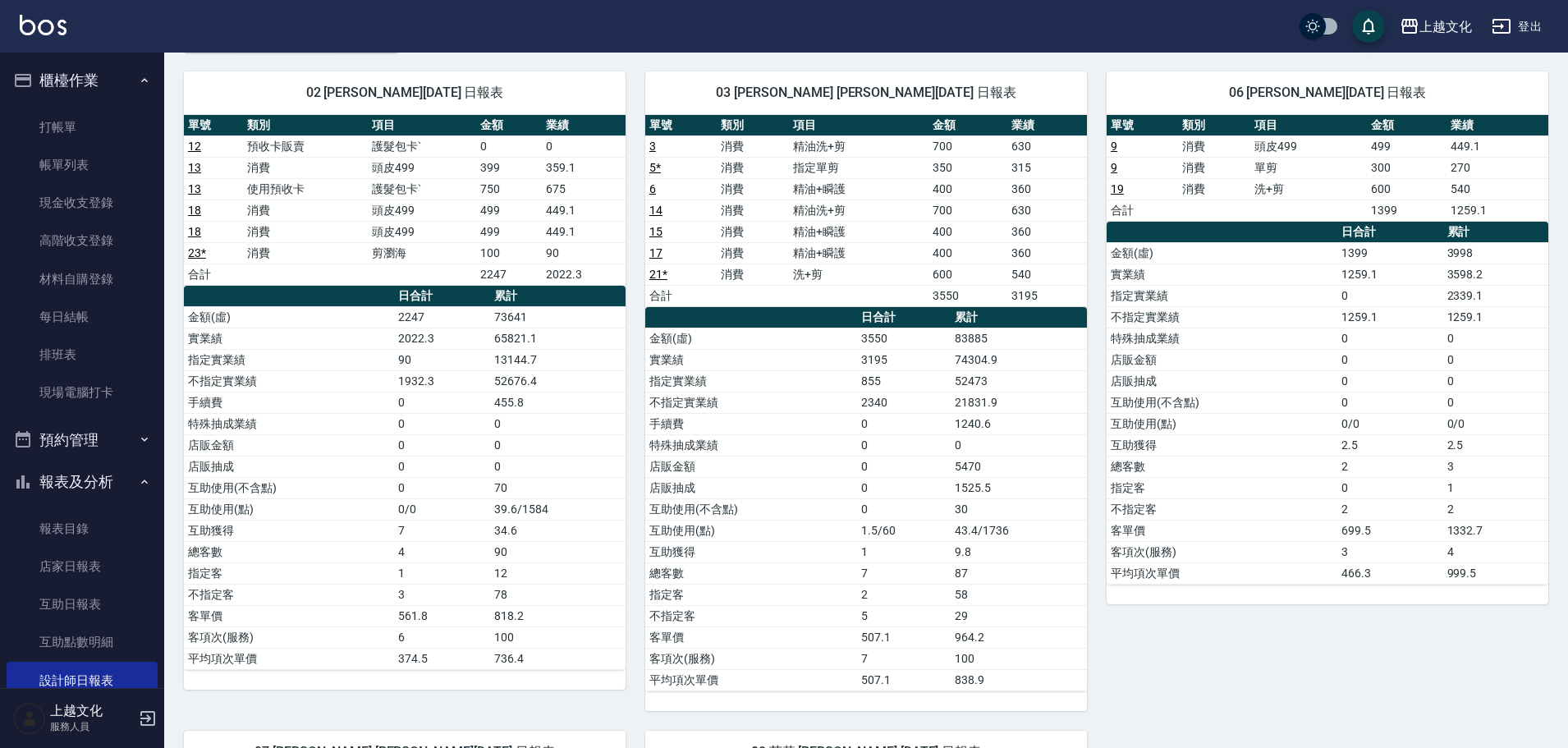
scroll to position [83, 0]
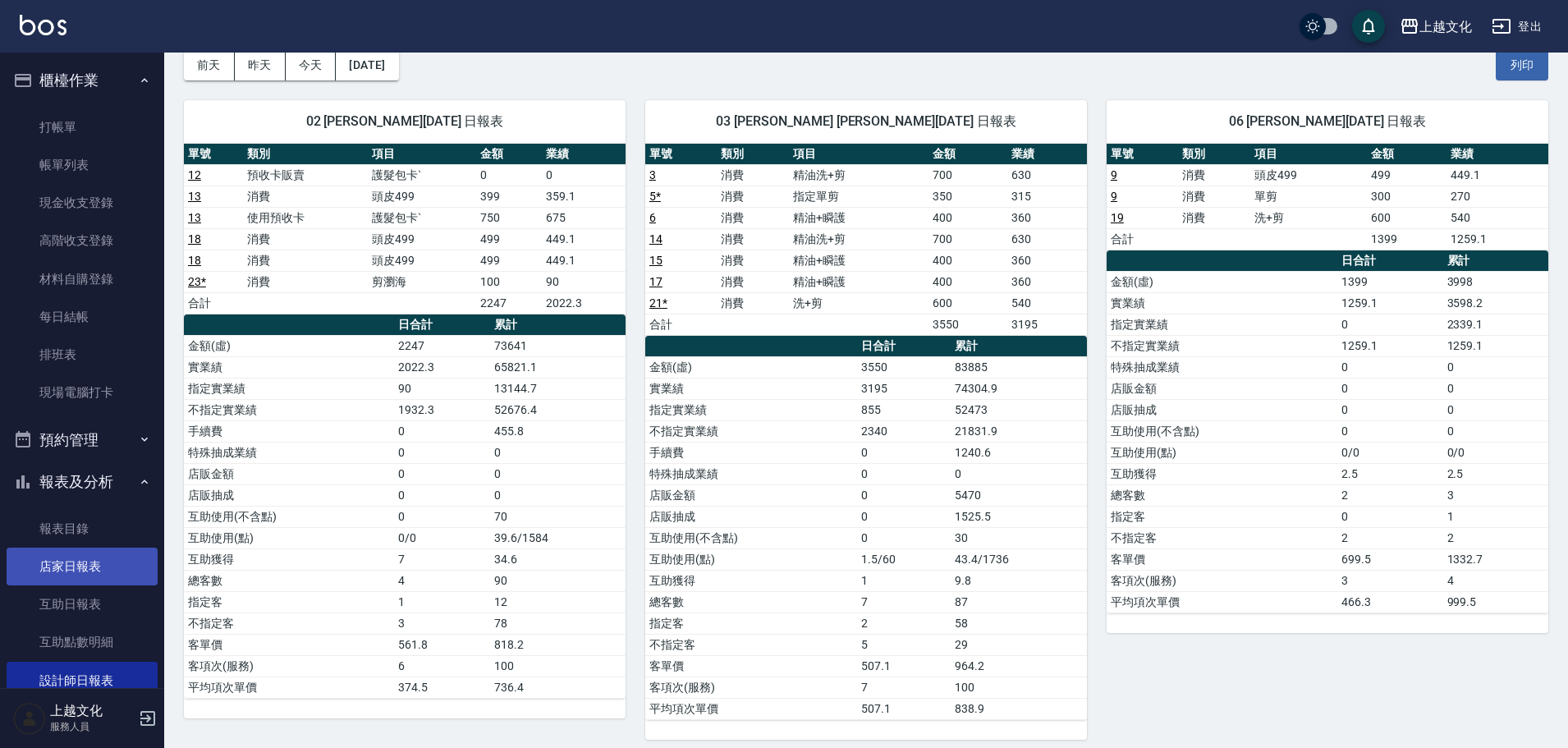
click at [92, 569] on link "店家日報表" at bounding box center [82, 567] width 152 height 38
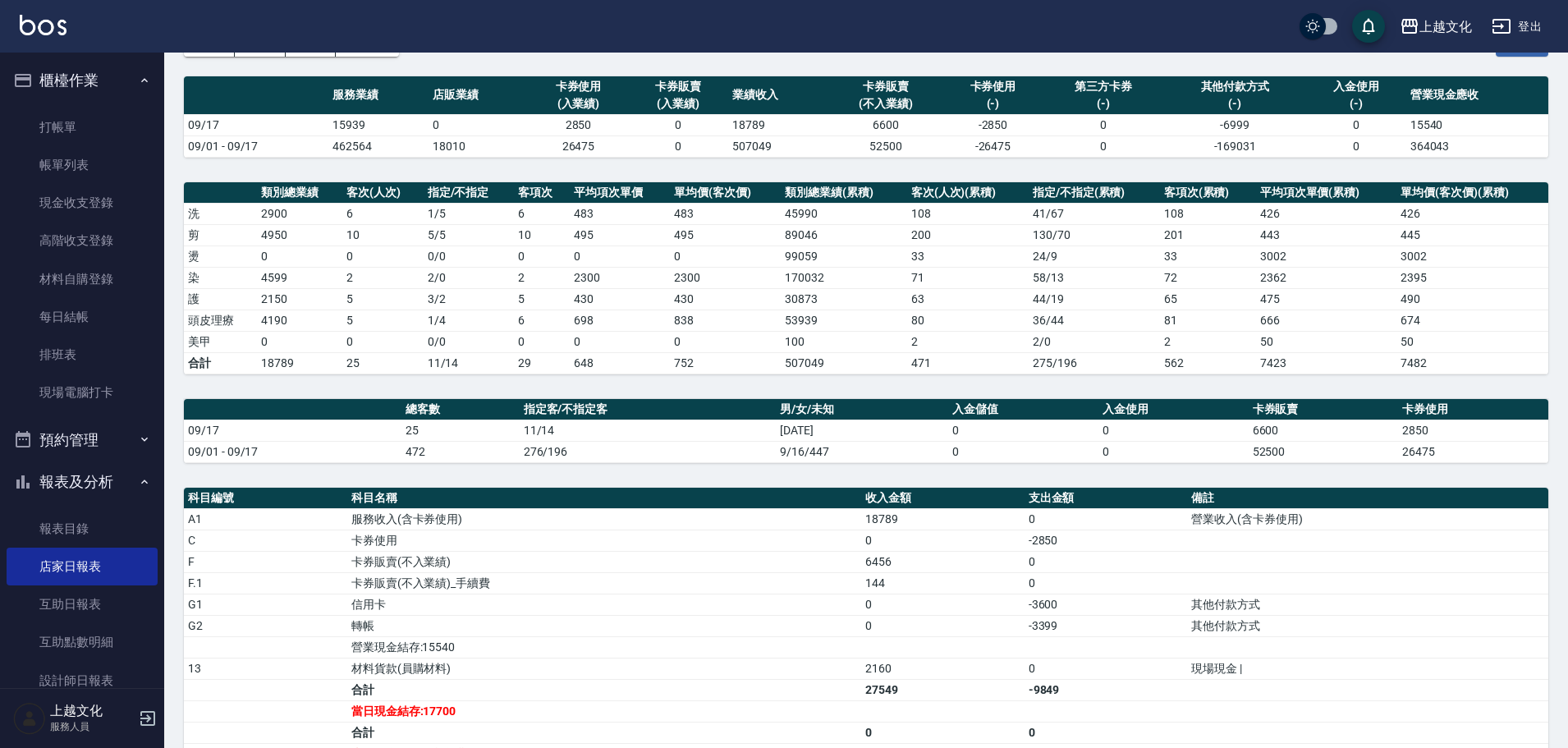
scroll to position [317, 0]
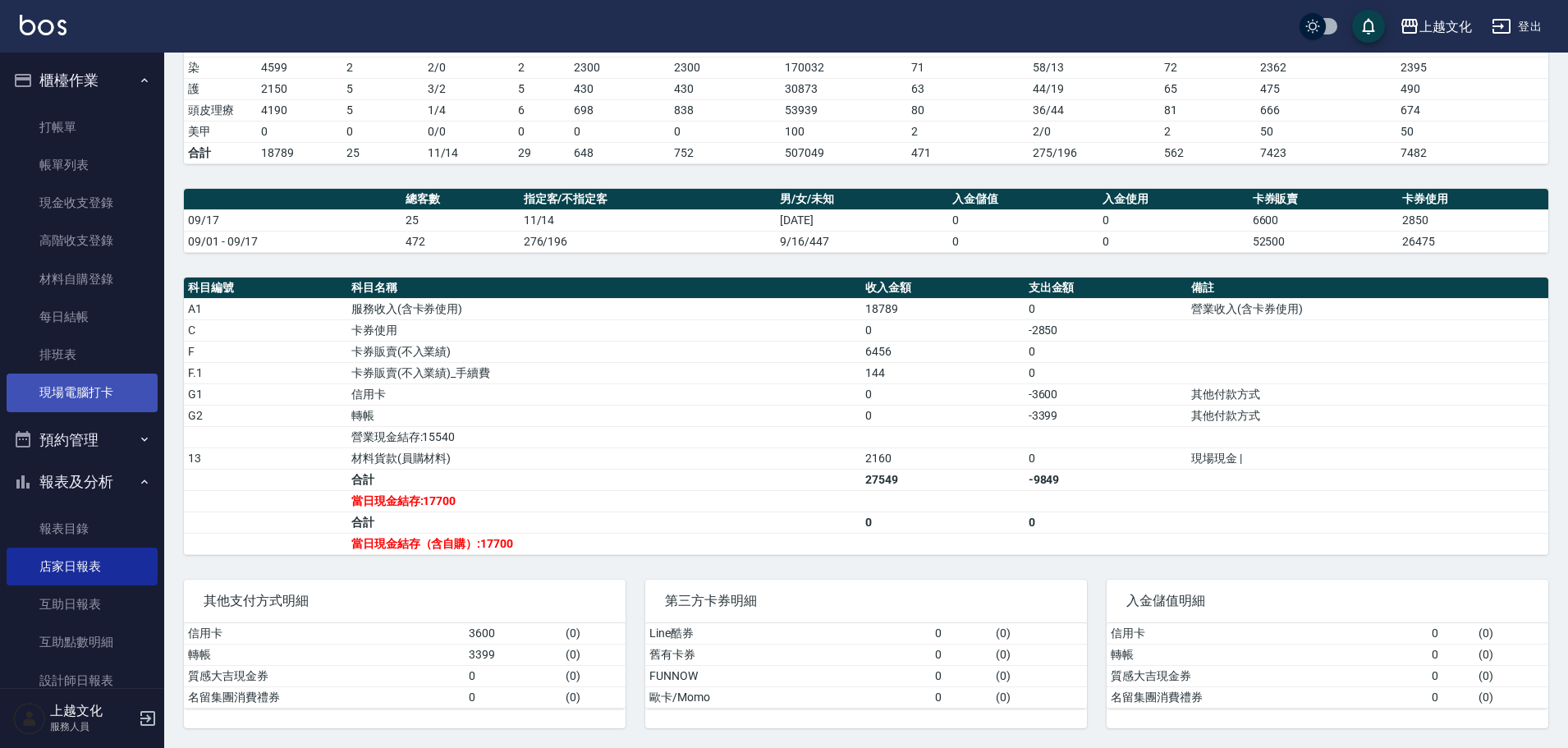
click at [80, 396] on link "現場電腦打卡" at bounding box center [82, 393] width 152 height 38
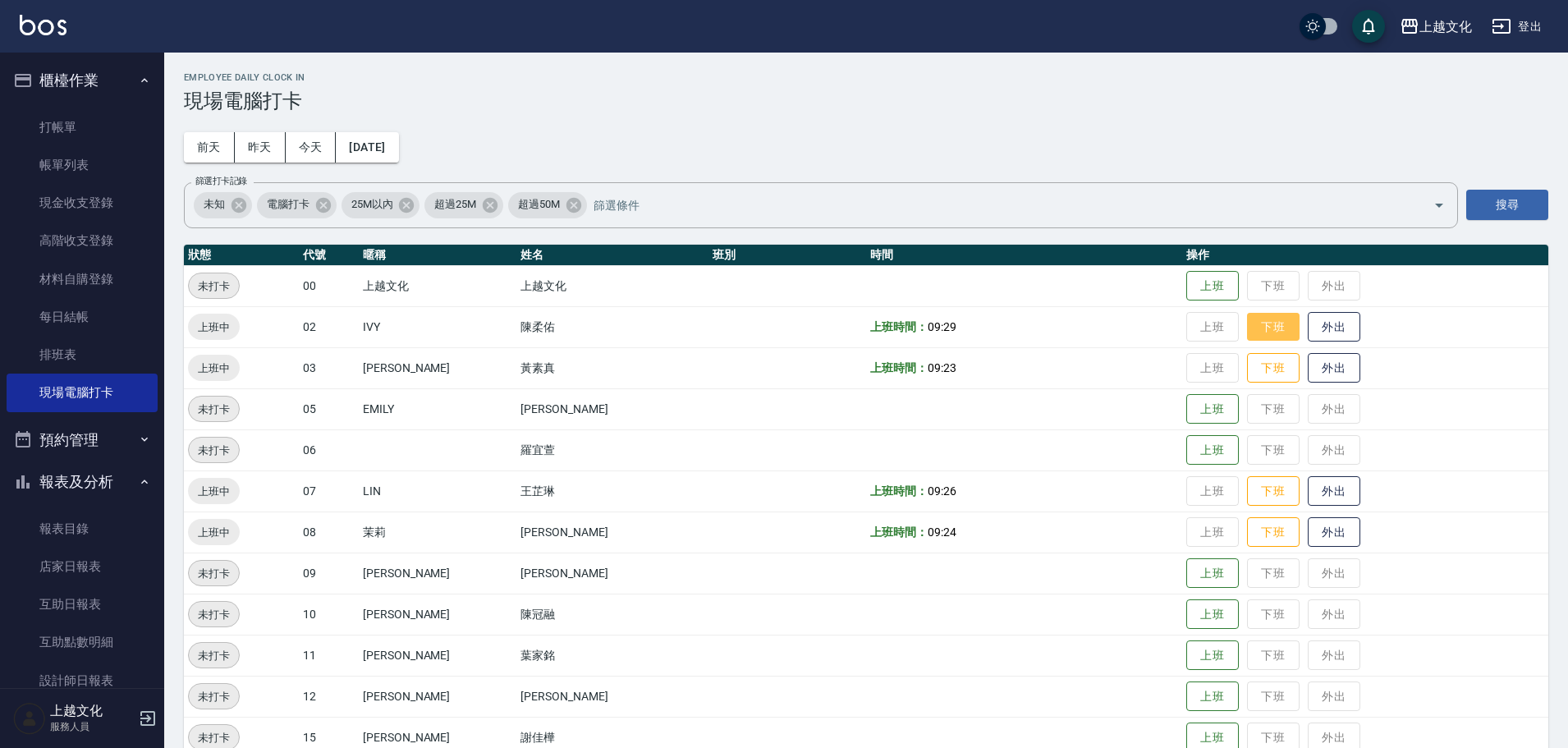
click at [1247, 327] on button "下班" at bounding box center [1273, 327] width 53 height 29
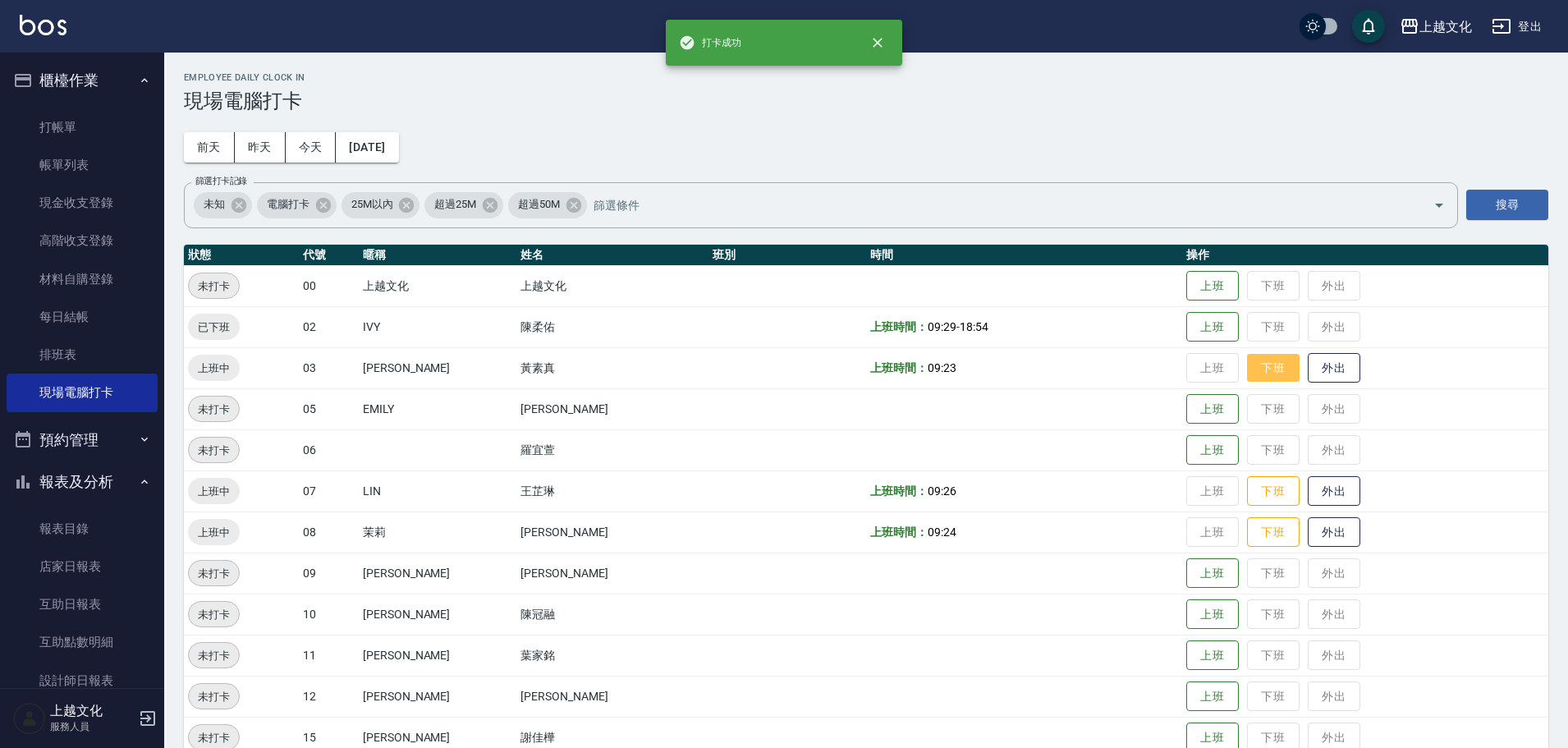
click at [1247, 366] on button "下班" at bounding box center [1273, 369] width 53 height 29
drag, startPoint x: 1243, startPoint y: 499, endPoint x: 1243, endPoint y: 533, distance: 34.0
click at [1247, 499] on button "下班" at bounding box center [1273, 491] width 53 height 30
click at [1247, 538] on button "下班" at bounding box center [1273, 533] width 53 height 29
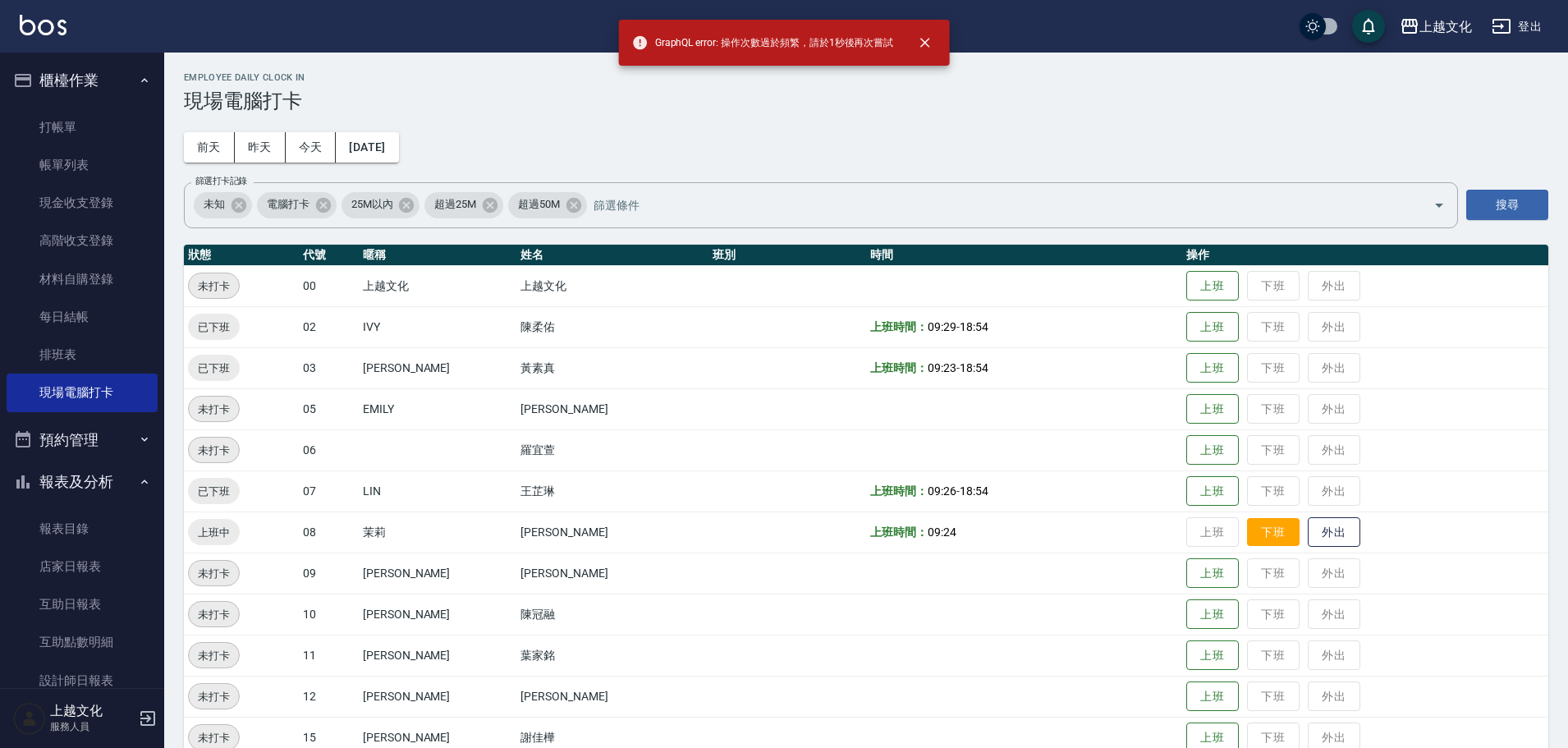
click at [1269, 541] on button "下班" at bounding box center [1273, 533] width 53 height 29
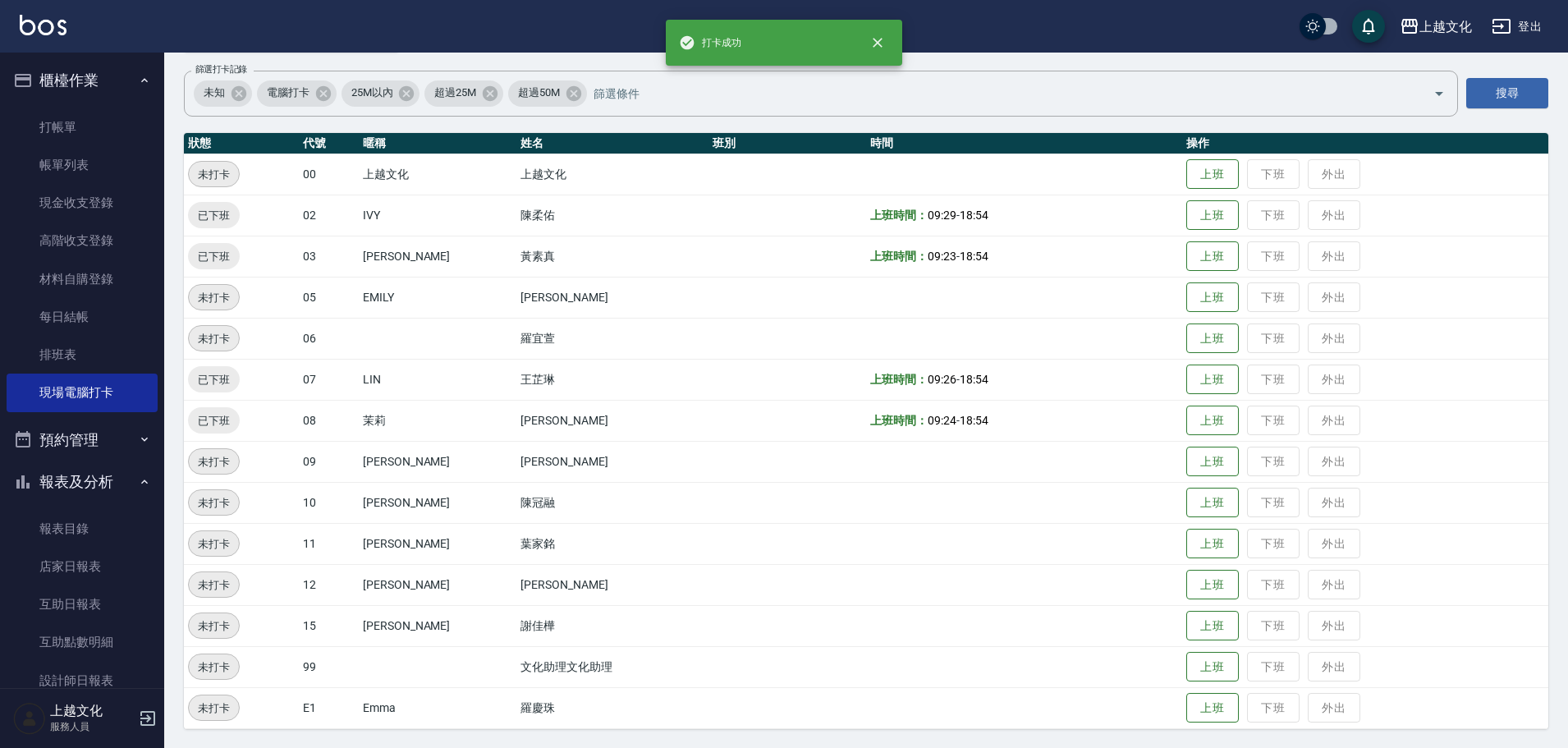
scroll to position [112, 0]
